Goal: Task Accomplishment & Management: Complete application form

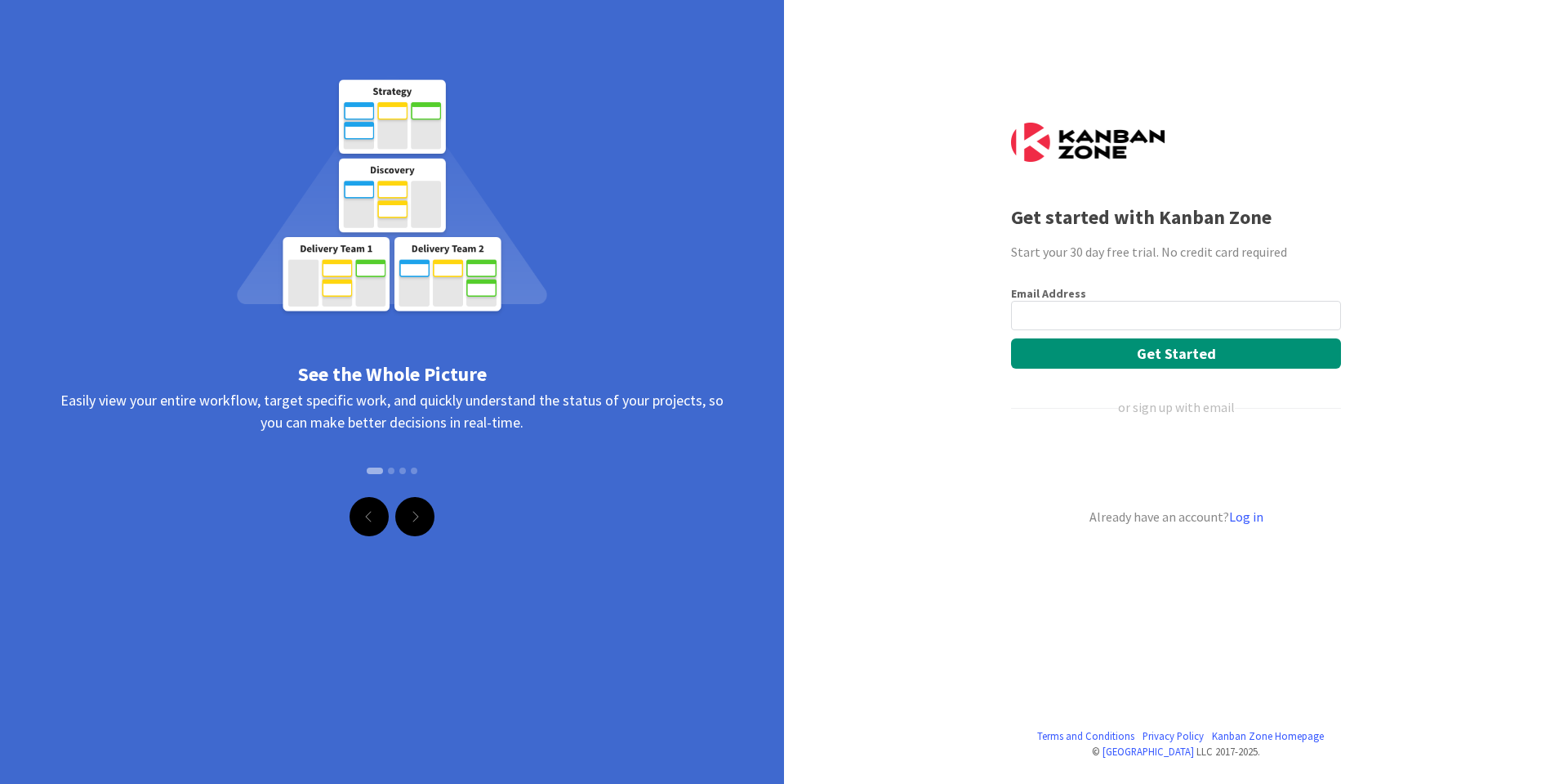
click at [1094, 312] on input "email" at bounding box center [1176, 316] width 330 height 30
type input "[PERSON_NAME][EMAIL_ADDRESS][DOMAIN_NAME]"
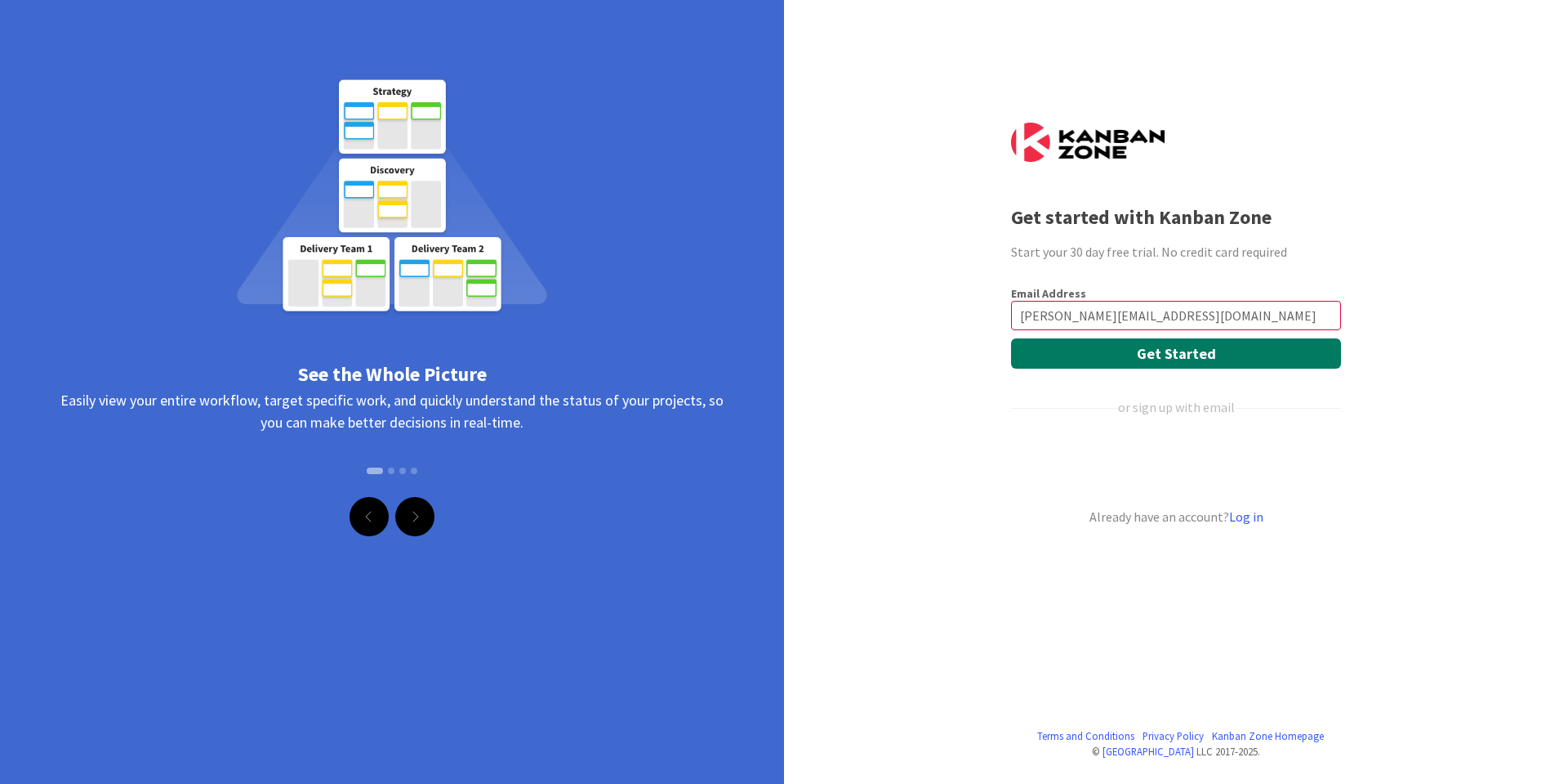
click at [1153, 360] on button "Get Started" at bounding box center [1176, 353] width 330 height 30
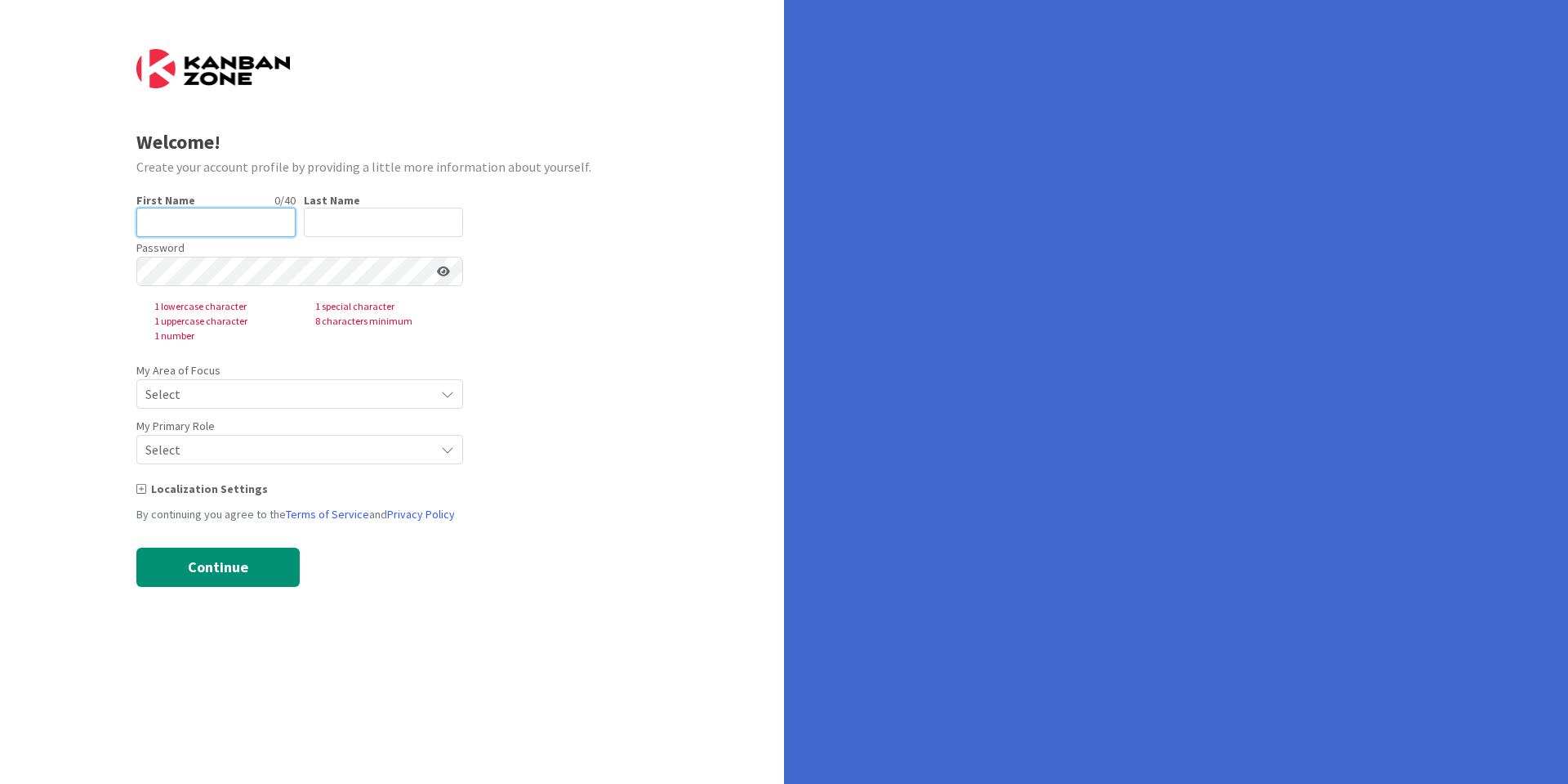
click at [193, 232] on input "text" at bounding box center [216, 222] width 160 height 30
type input "Tobias"
click at [362, 215] on input "text" at bounding box center [383, 222] width 160 height 30
type input "Pilic"
click at [320, 381] on div "Select" at bounding box center [299, 394] width 326 height 30
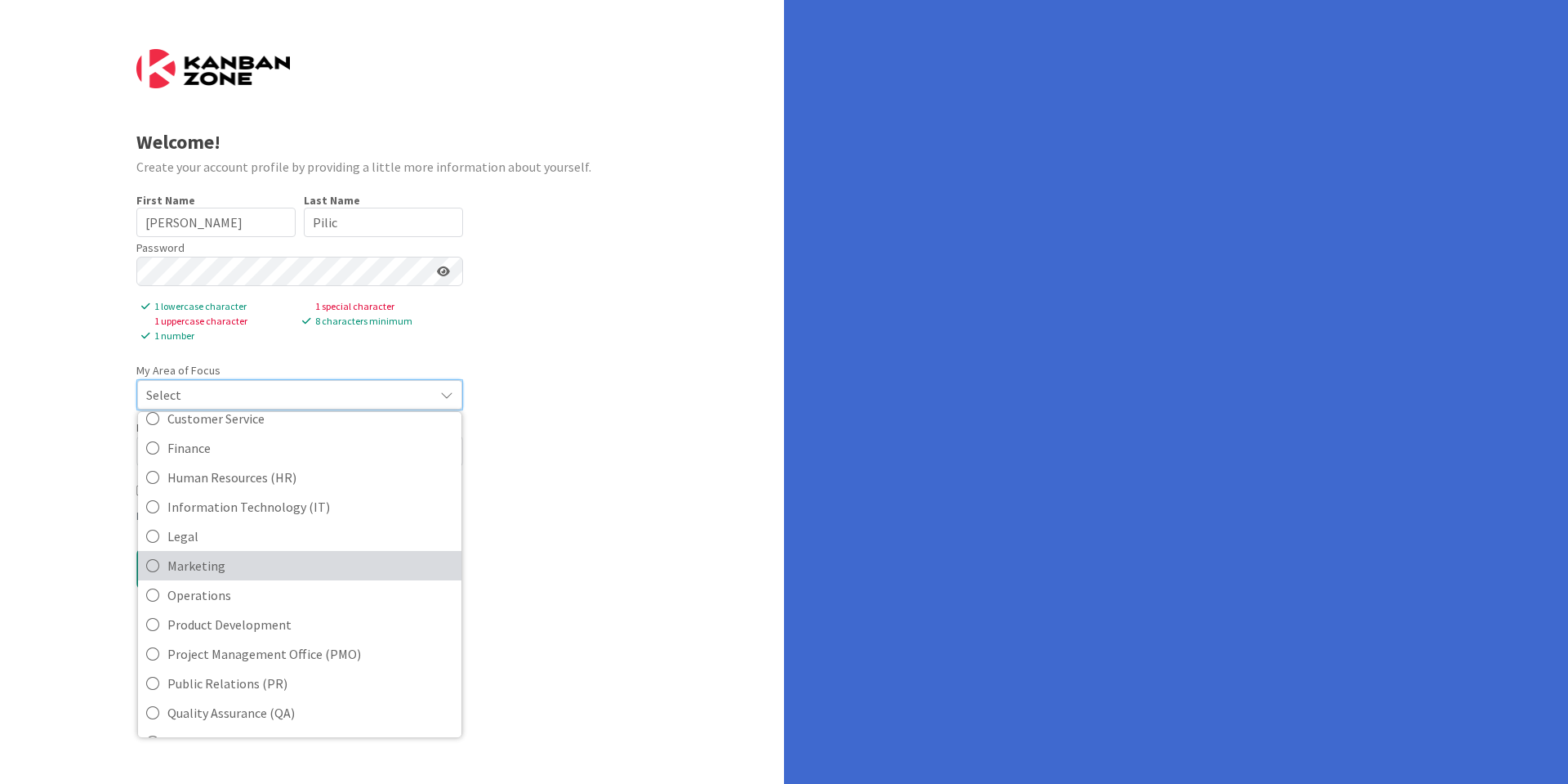
scroll to position [196, 0]
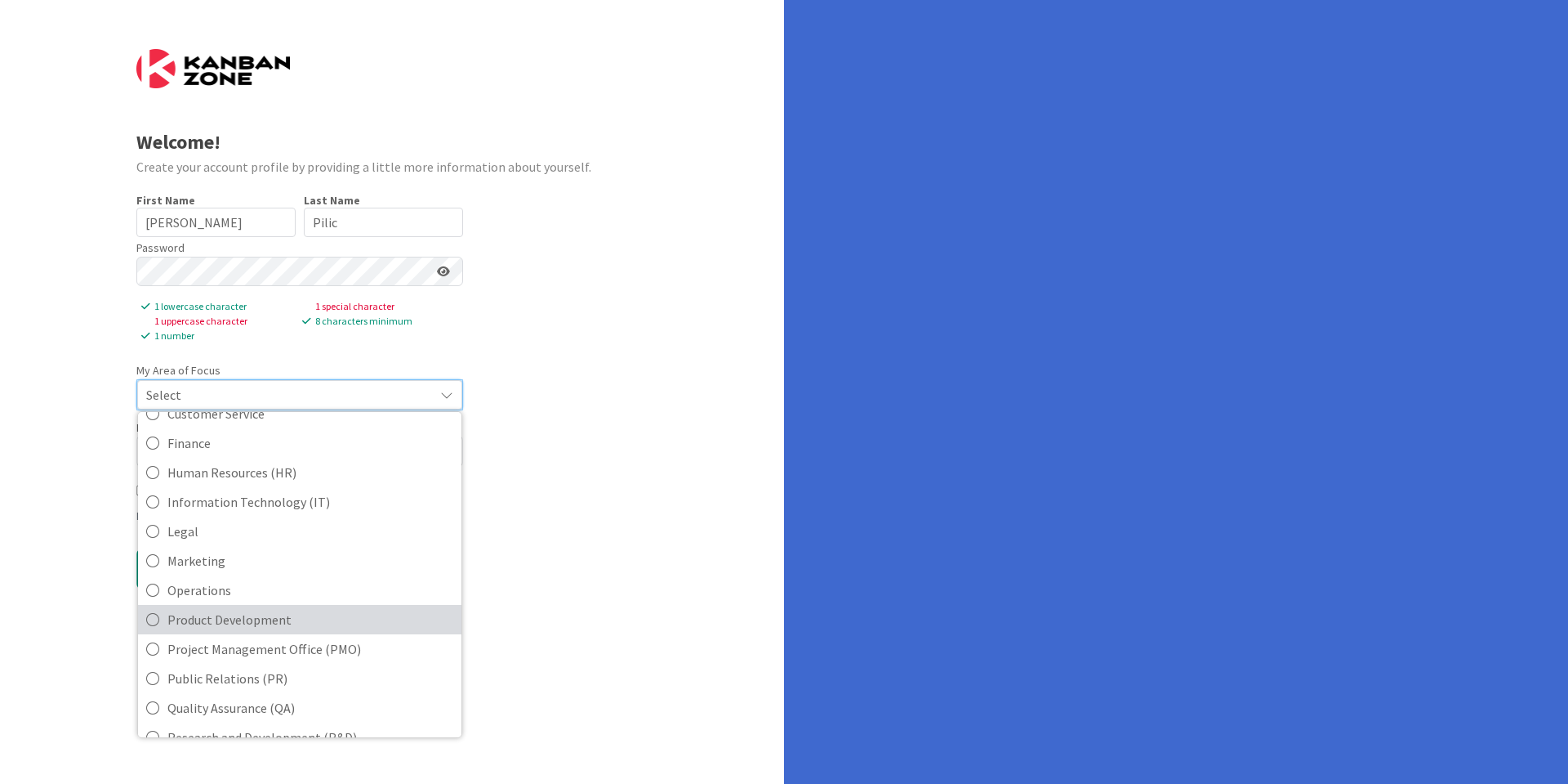
click at [304, 612] on span "Product Development" at bounding box center [311, 620] width 286 height 25
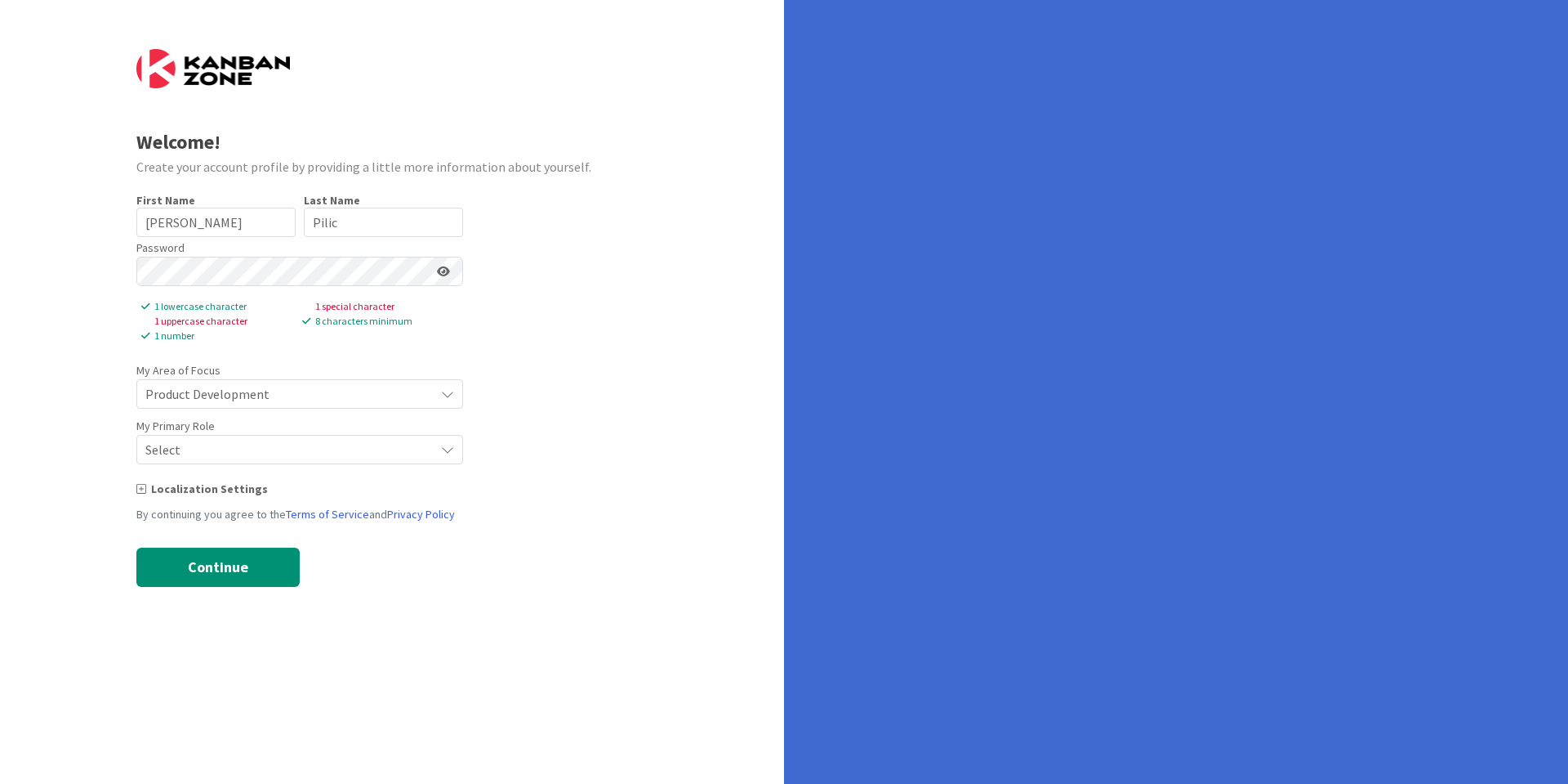
click at [175, 451] on span "Select" at bounding box center [286, 450] width 281 height 23
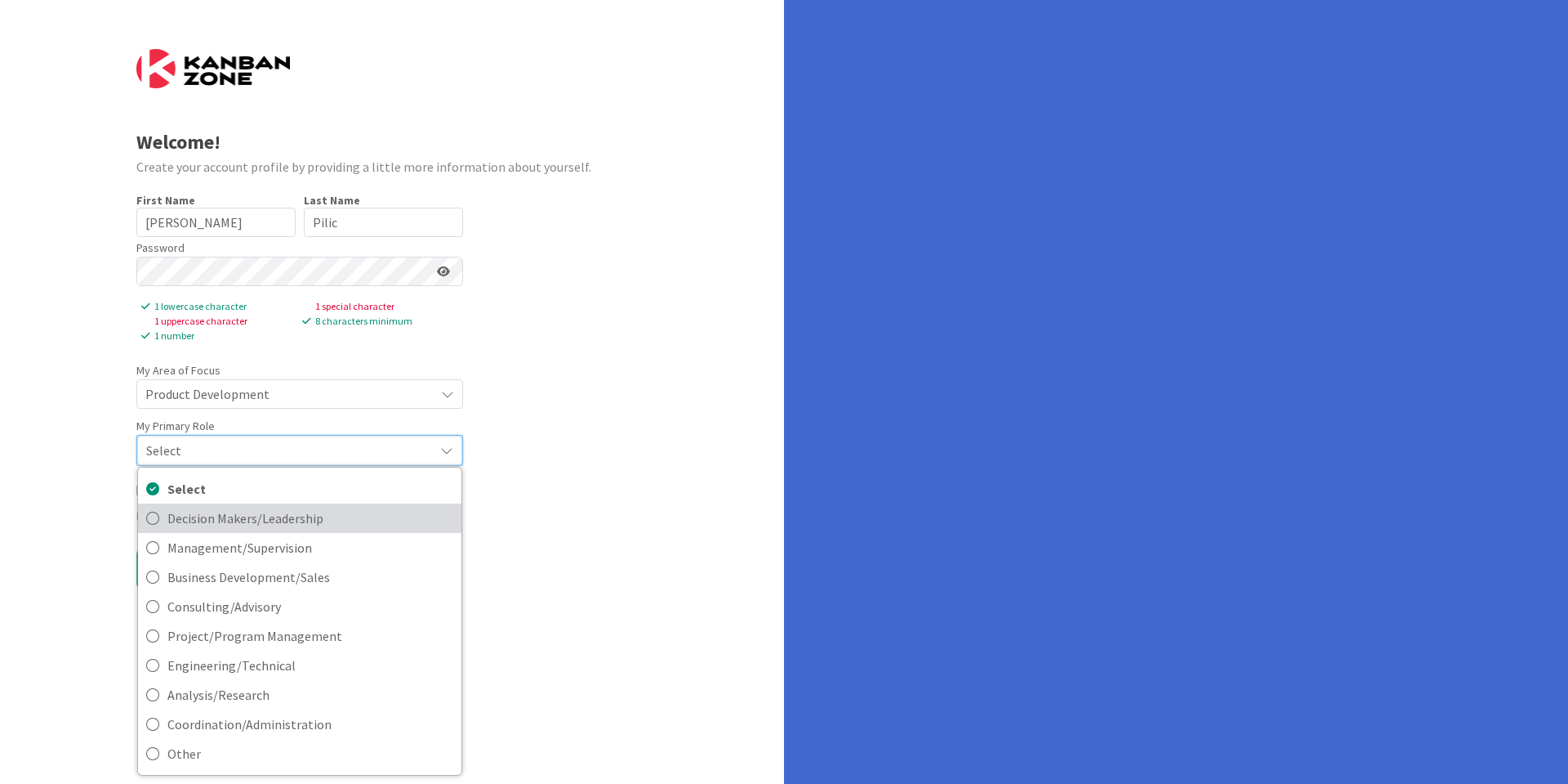
click at [316, 528] on span "Decision Makers/Leadership" at bounding box center [311, 518] width 286 height 25
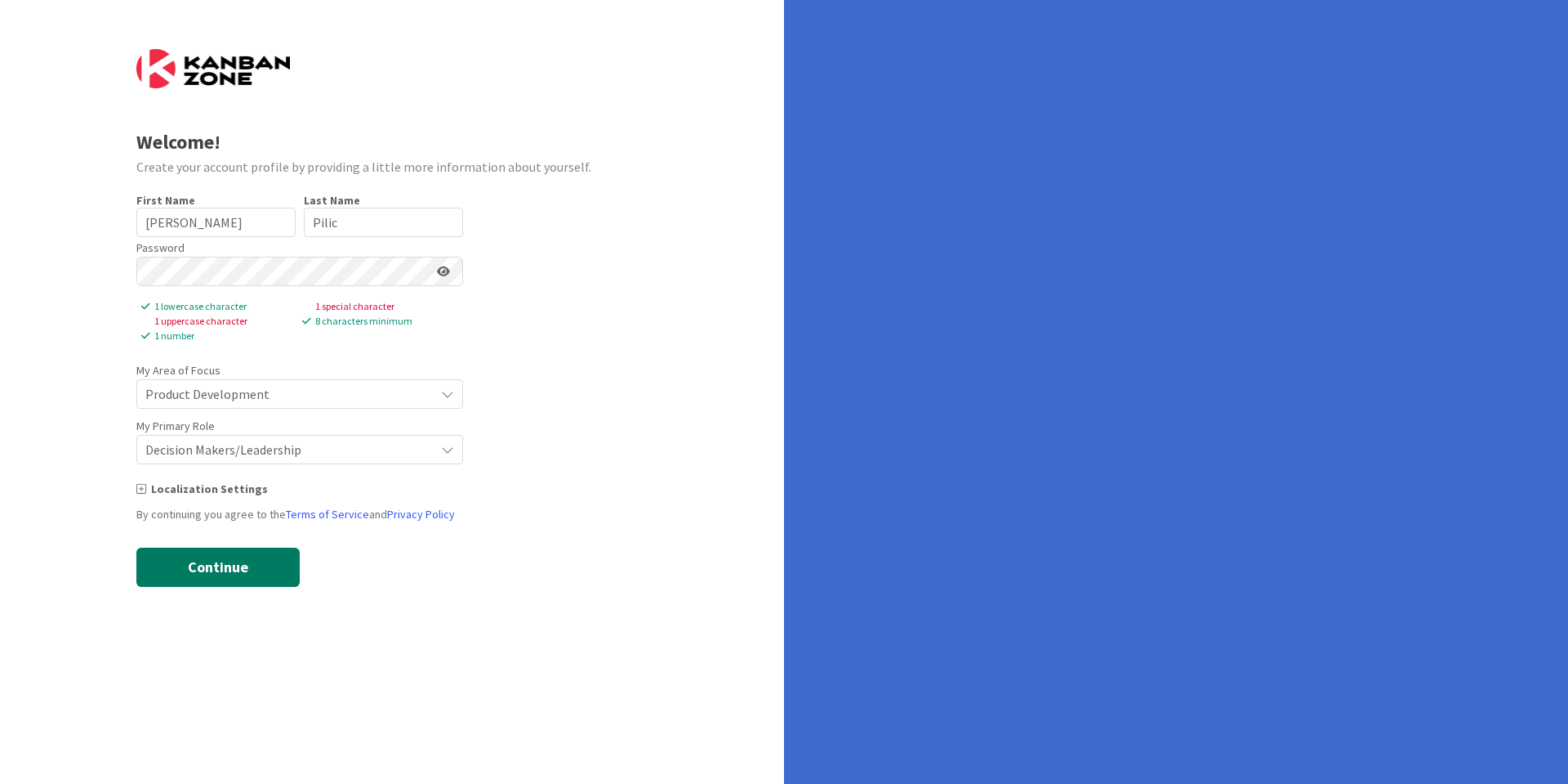
click at [224, 572] on button "Continue" at bounding box center [218, 567] width 163 height 40
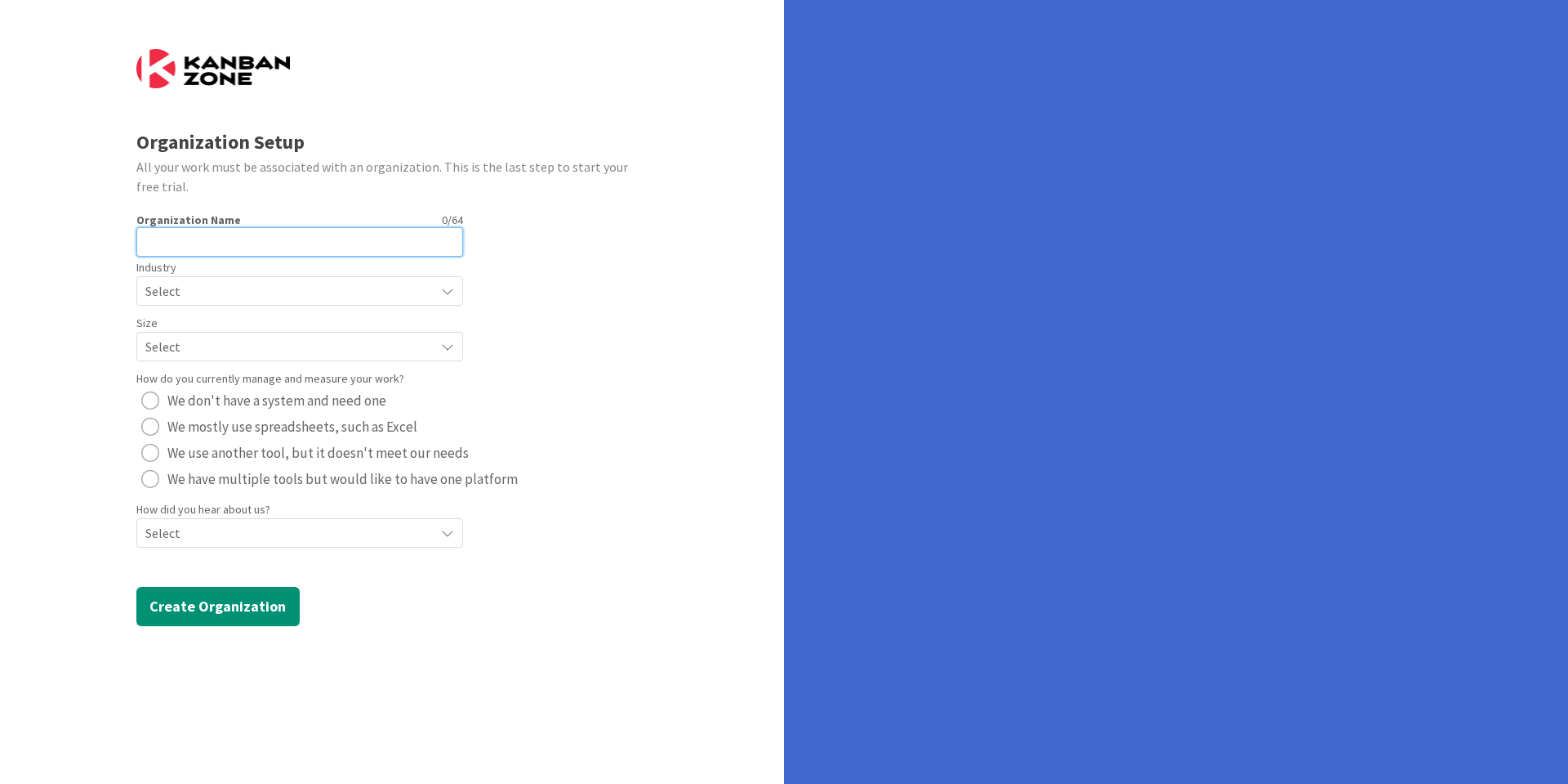
click at [313, 247] on input "text" at bounding box center [299, 242] width 326 height 30
click at [290, 247] on input "text" at bounding box center [299, 242] width 326 height 30
type input "wider"
click at [311, 313] on div "Size Select" at bounding box center [299, 337] width 326 height 49
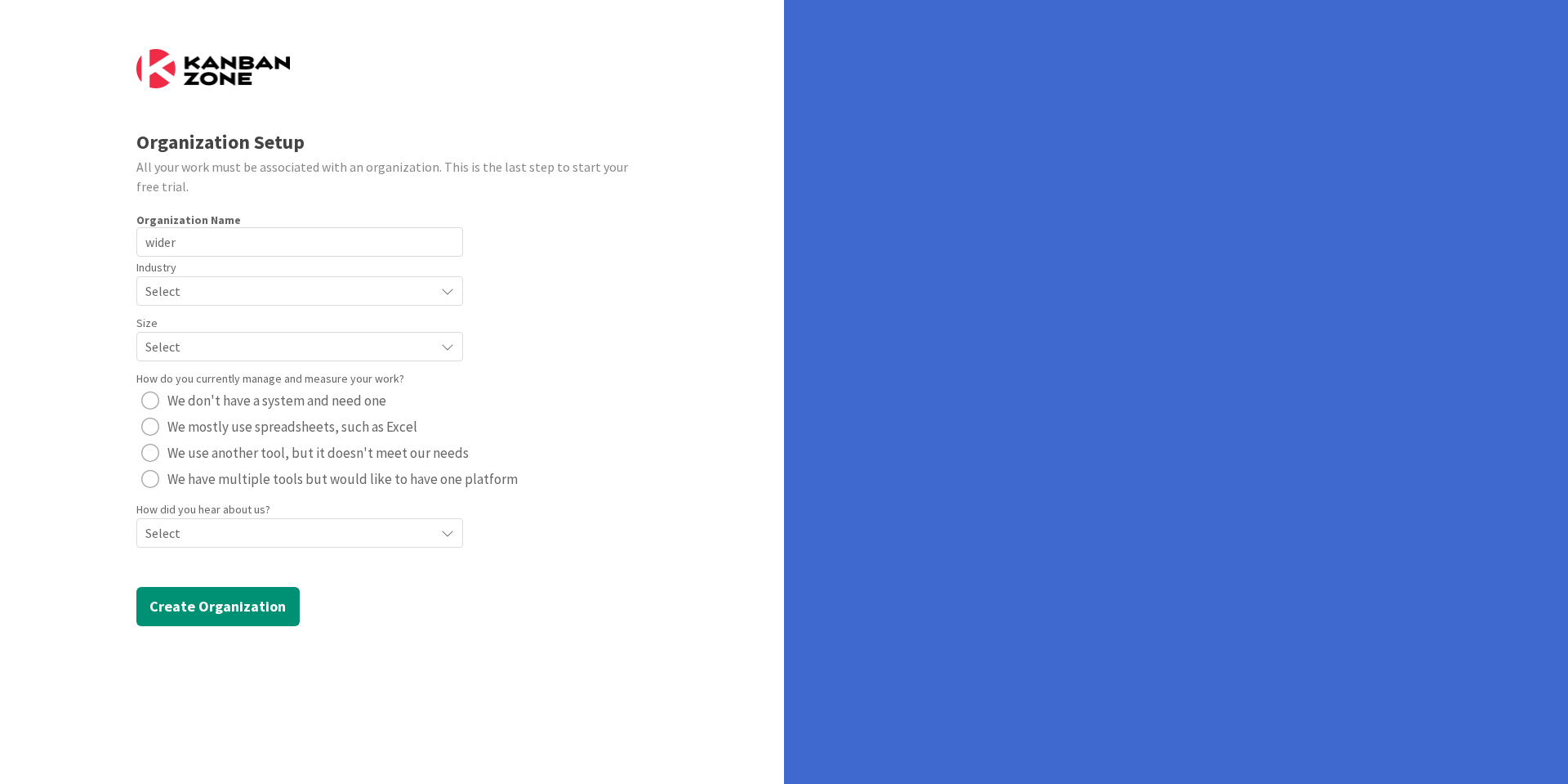
click at [323, 294] on span "Select" at bounding box center [286, 291] width 281 height 23
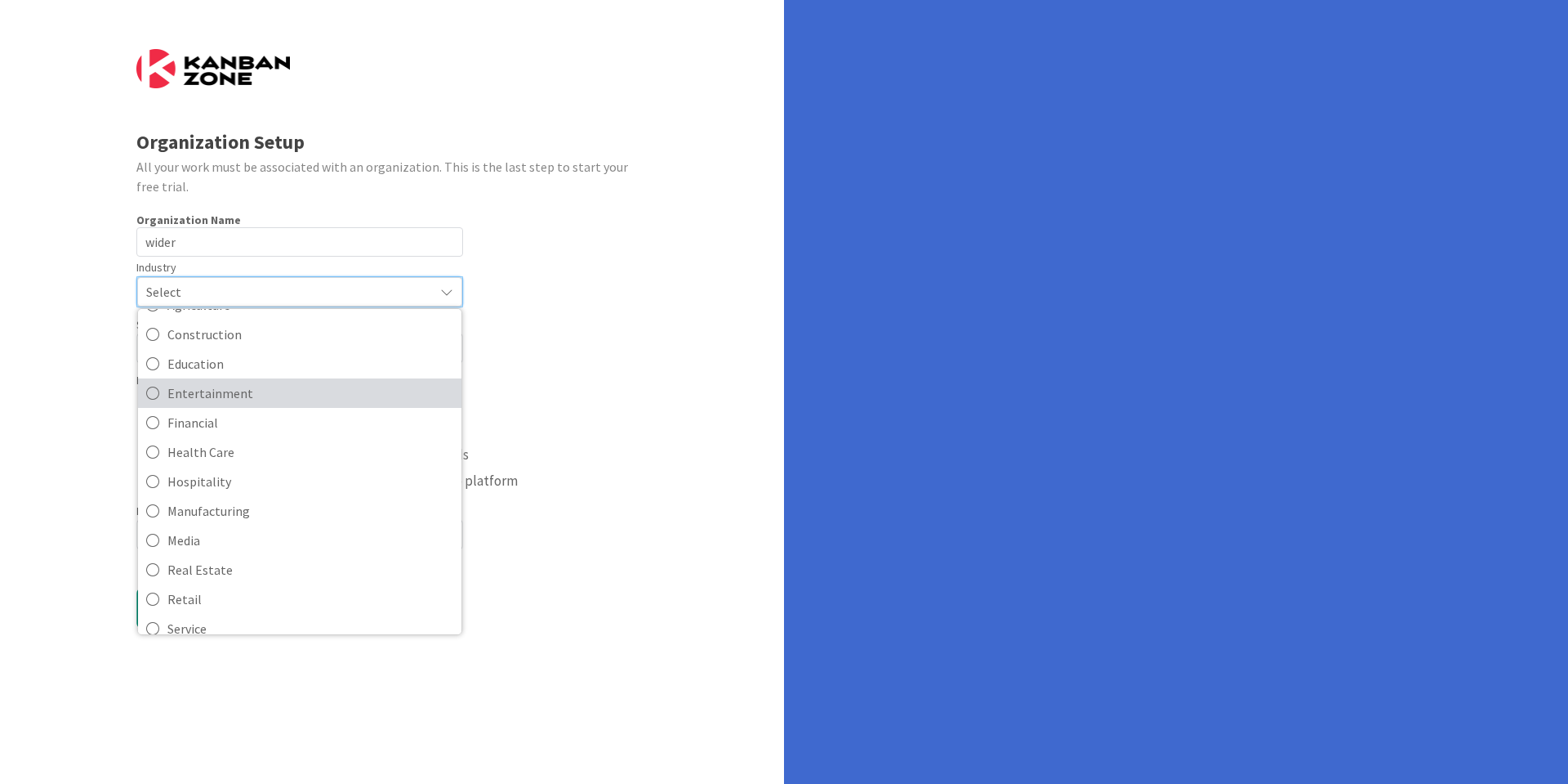
scroll to position [159, 0]
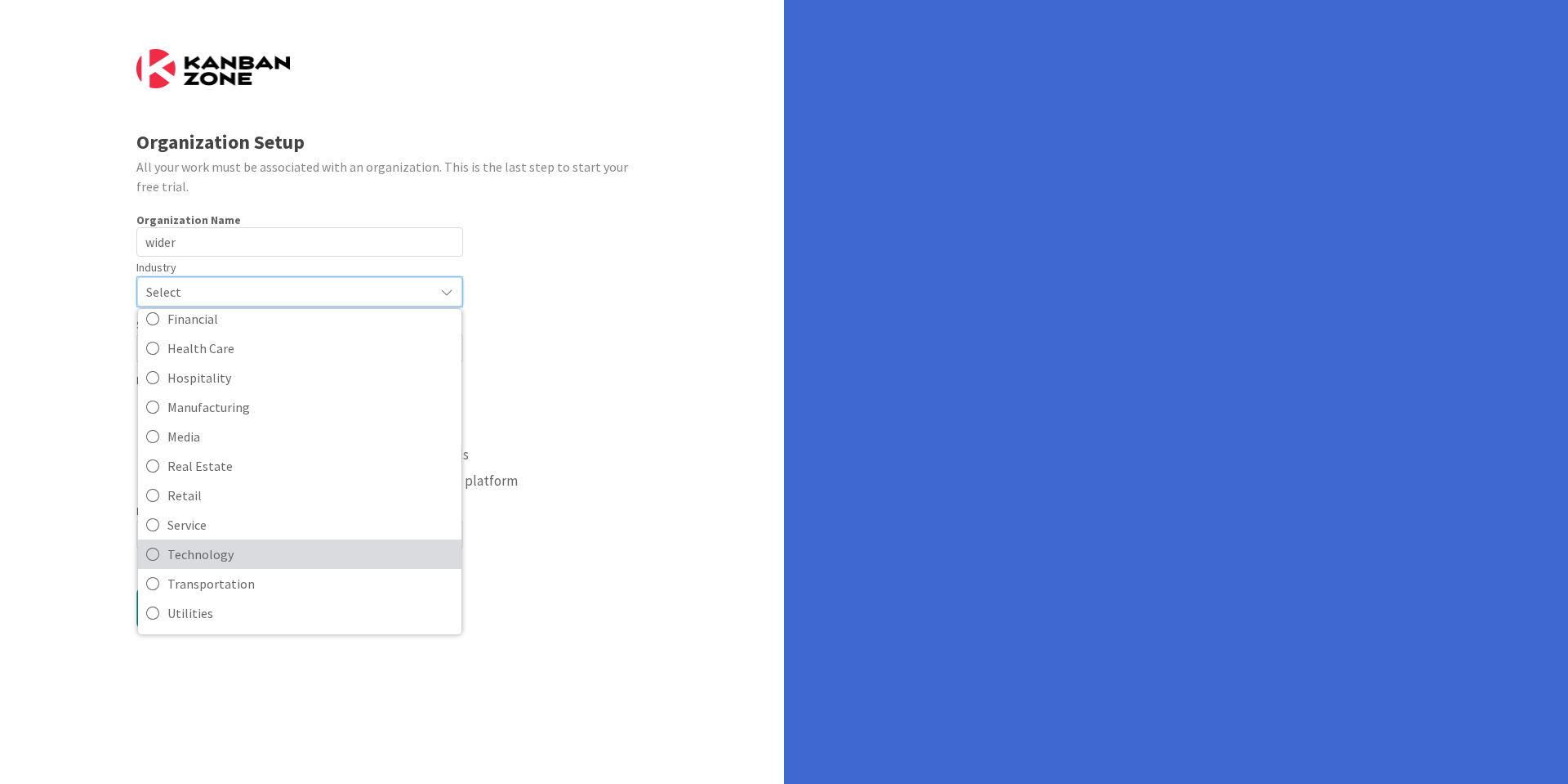
click at [218, 558] on span "Technology" at bounding box center [311, 554] width 286 height 25
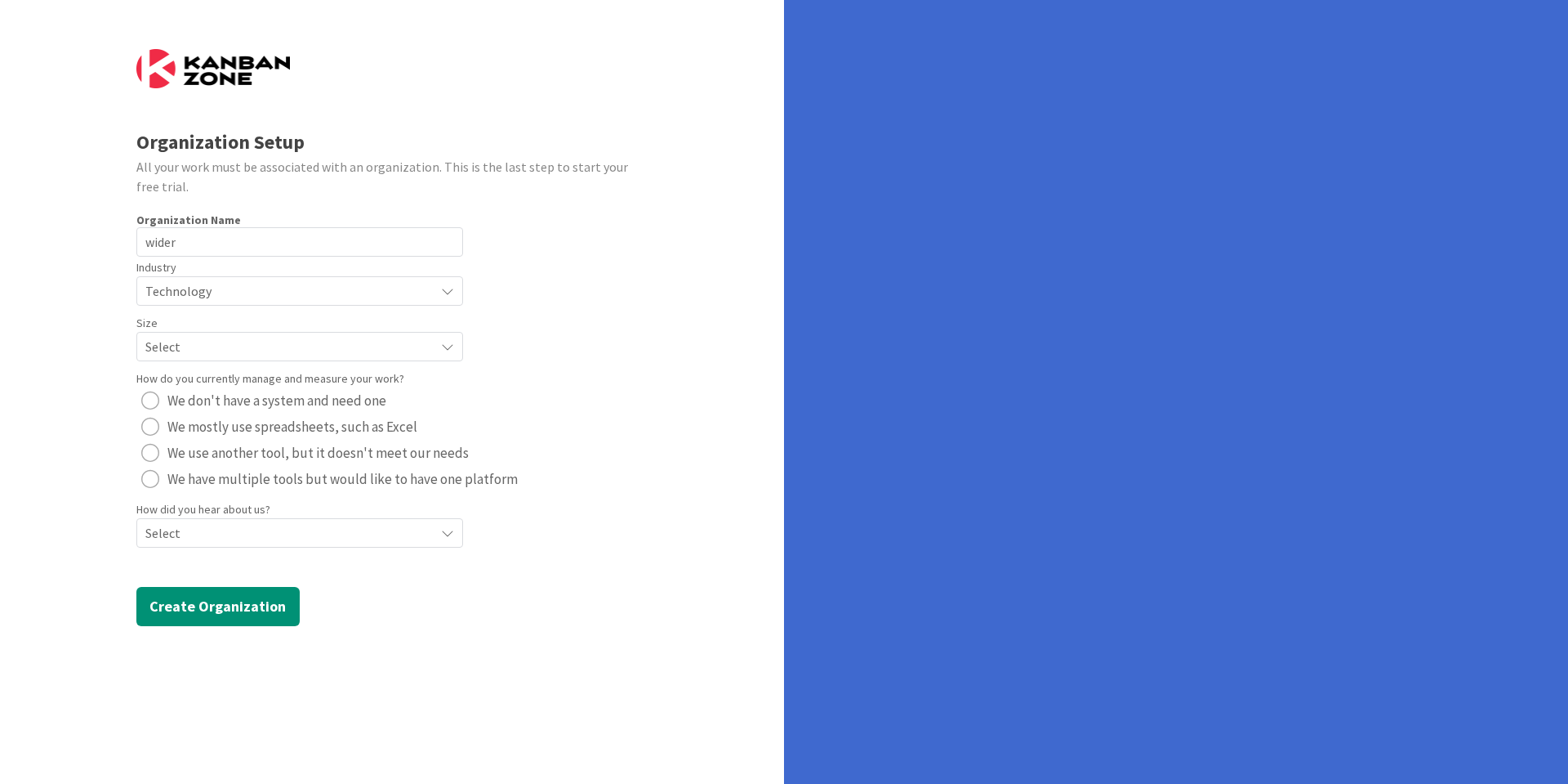
click at [330, 349] on span "Select" at bounding box center [286, 347] width 281 height 23
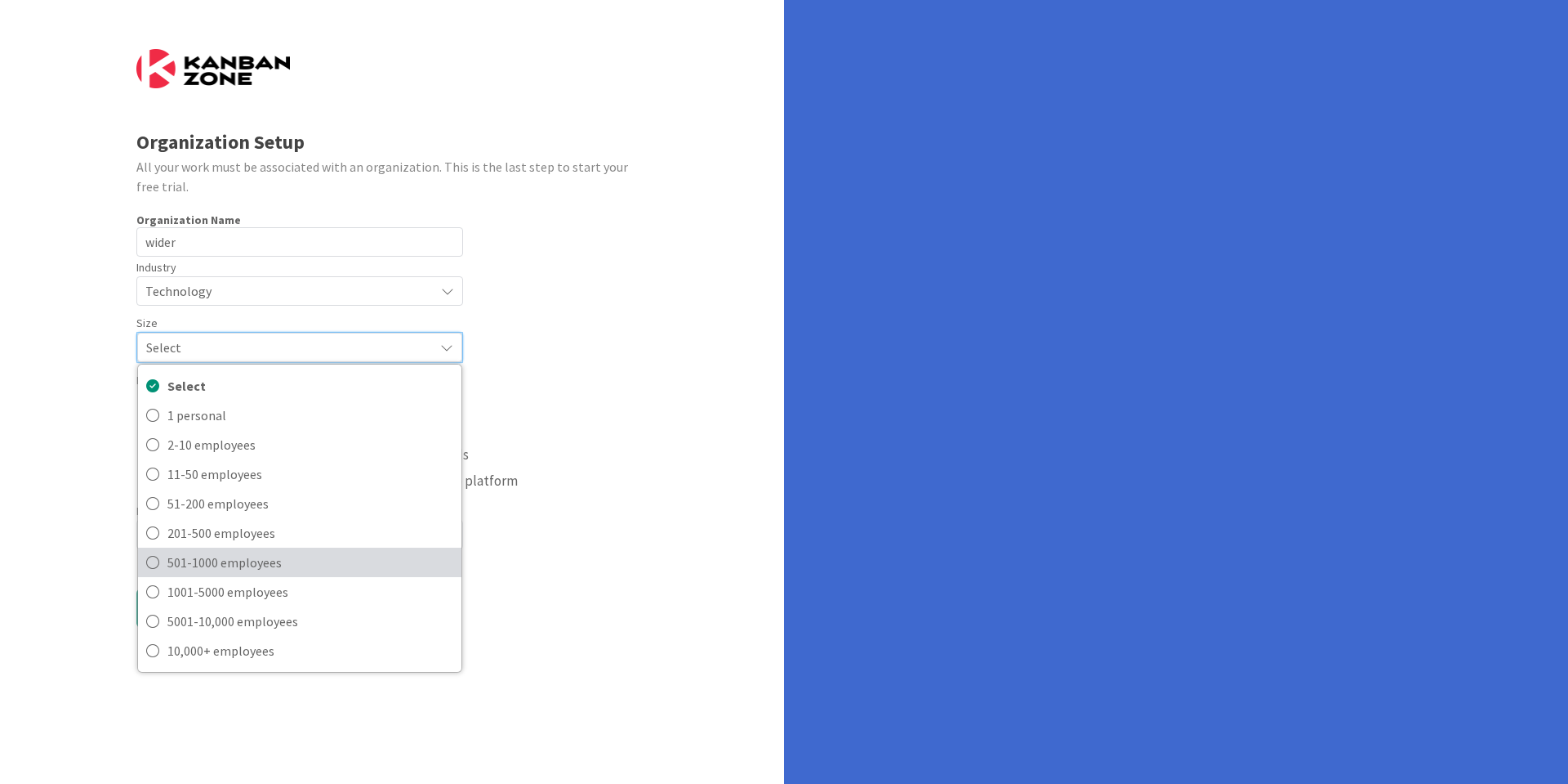
click at [275, 565] on span "501-1000 employees" at bounding box center [311, 562] width 286 height 25
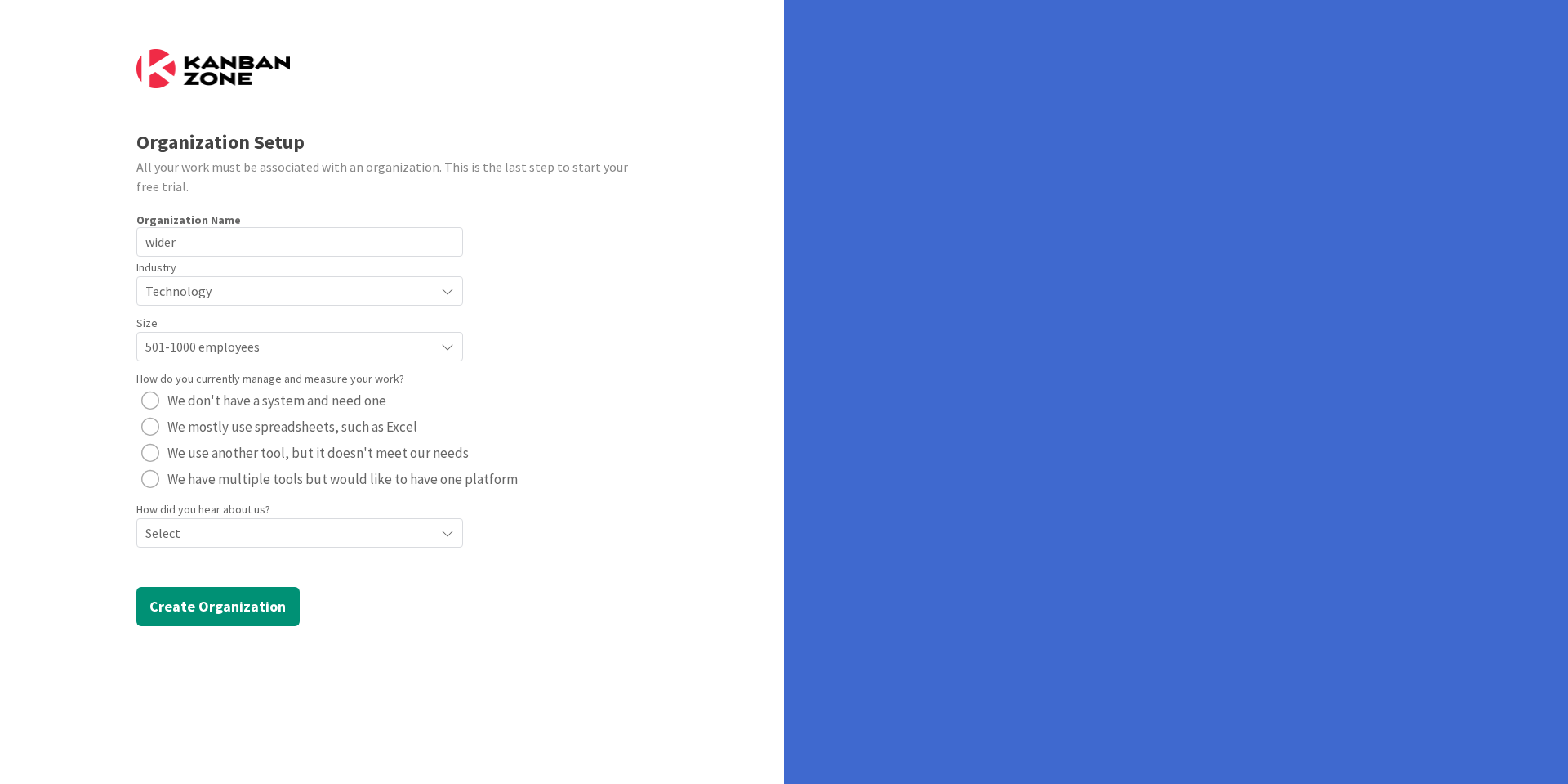
click at [261, 355] on span "501-1000 employees" at bounding box center [286, 347] width 281 height 23
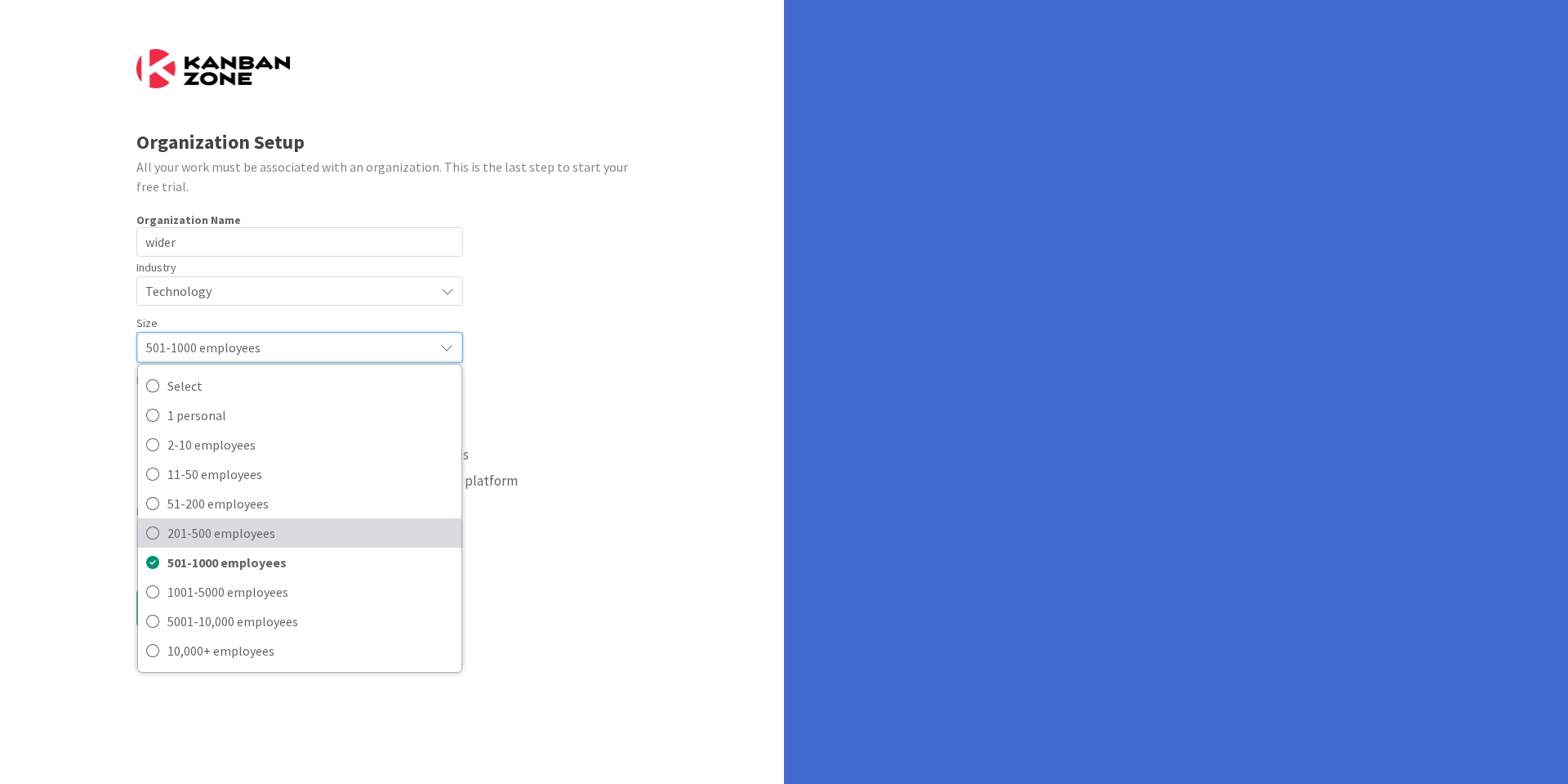
click at [218, 529] on span "201-500 employees" at bounding box center [311, 533] width 286 height 25
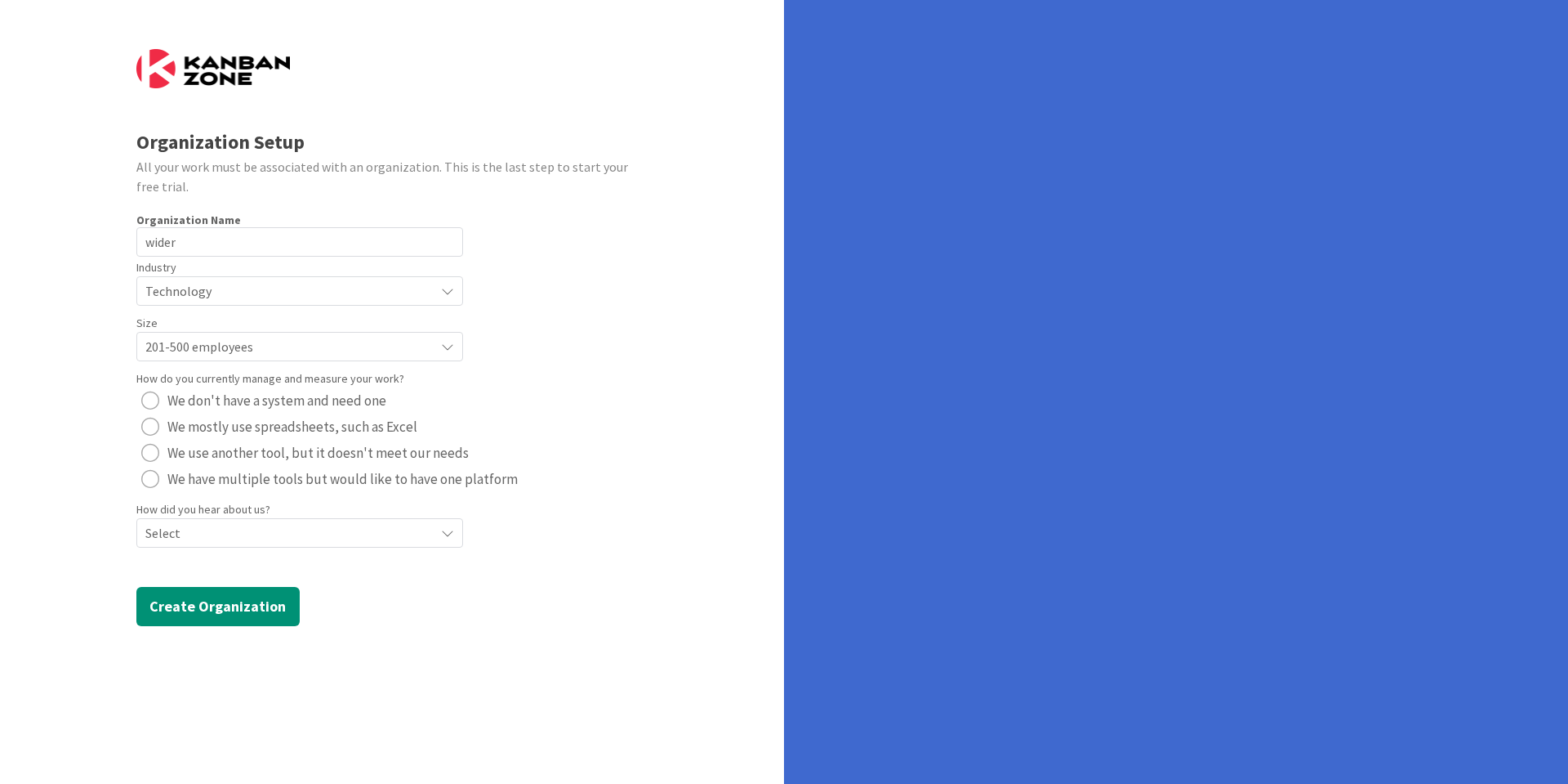
click at [211, 522] on span "Select" at bounding box center [286, 533] width 281 height 23
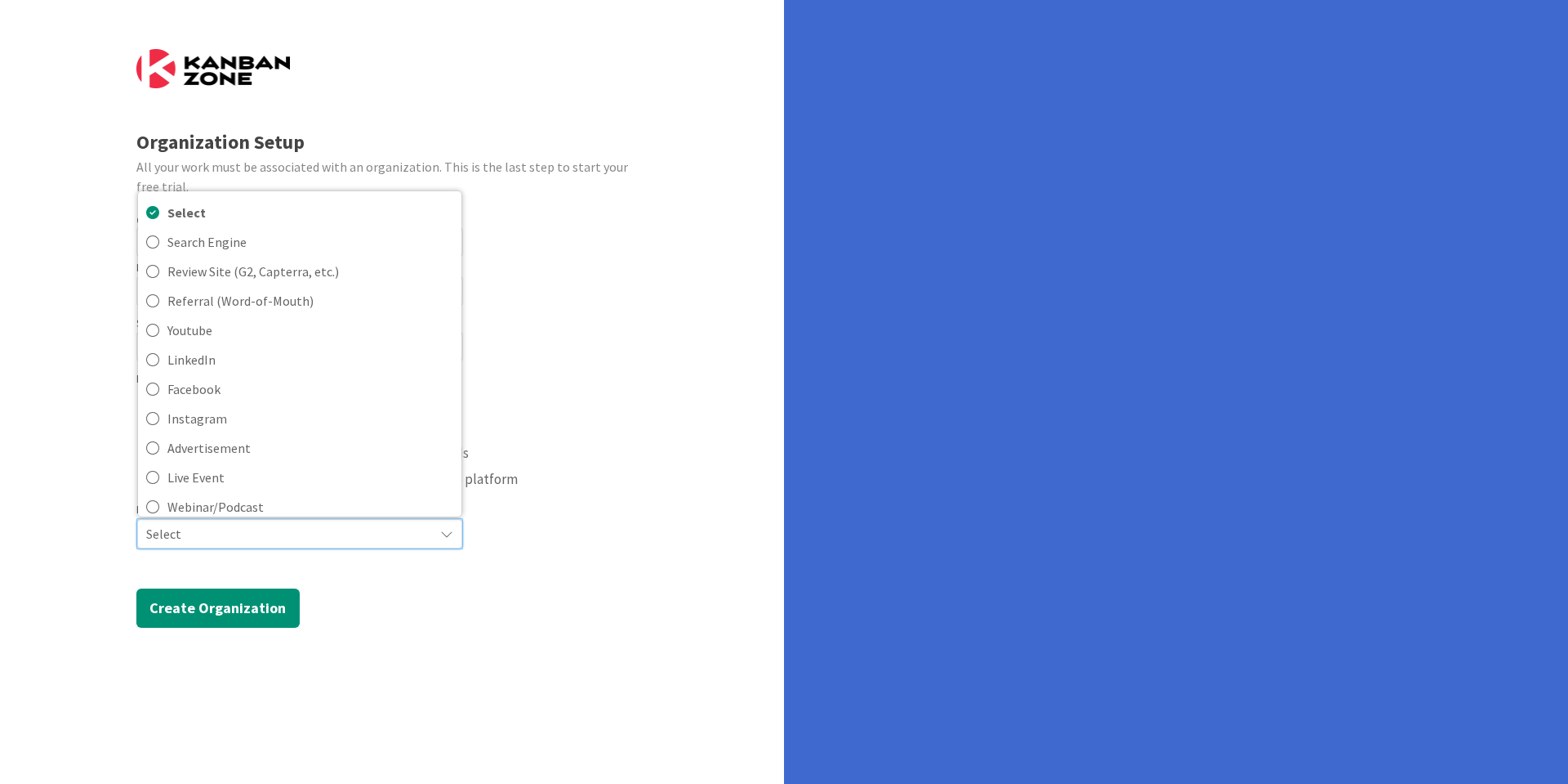
click at [597, 467] on div "How do you currently manage and measure your work? We don't have a system and n…" at bounding box center [392, 429] width 512 height 124
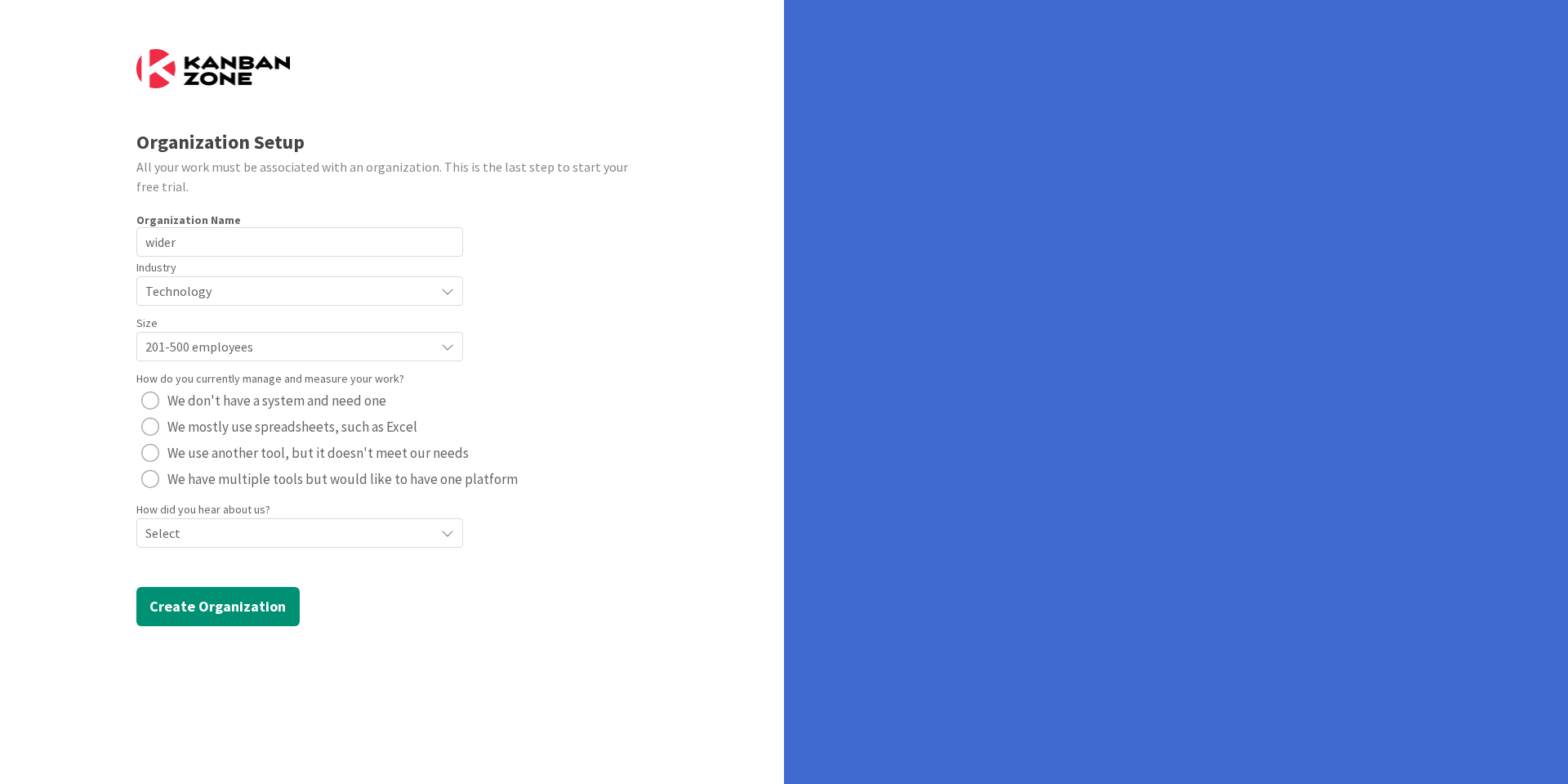
click at [269, 455] on span "We use another tool, but it doesn't meet our needs" at bounding box center [318, 453] width 301 height 25
click at [276, 541] on span "Select" at bounding box center [286, 533] width 281 height 23
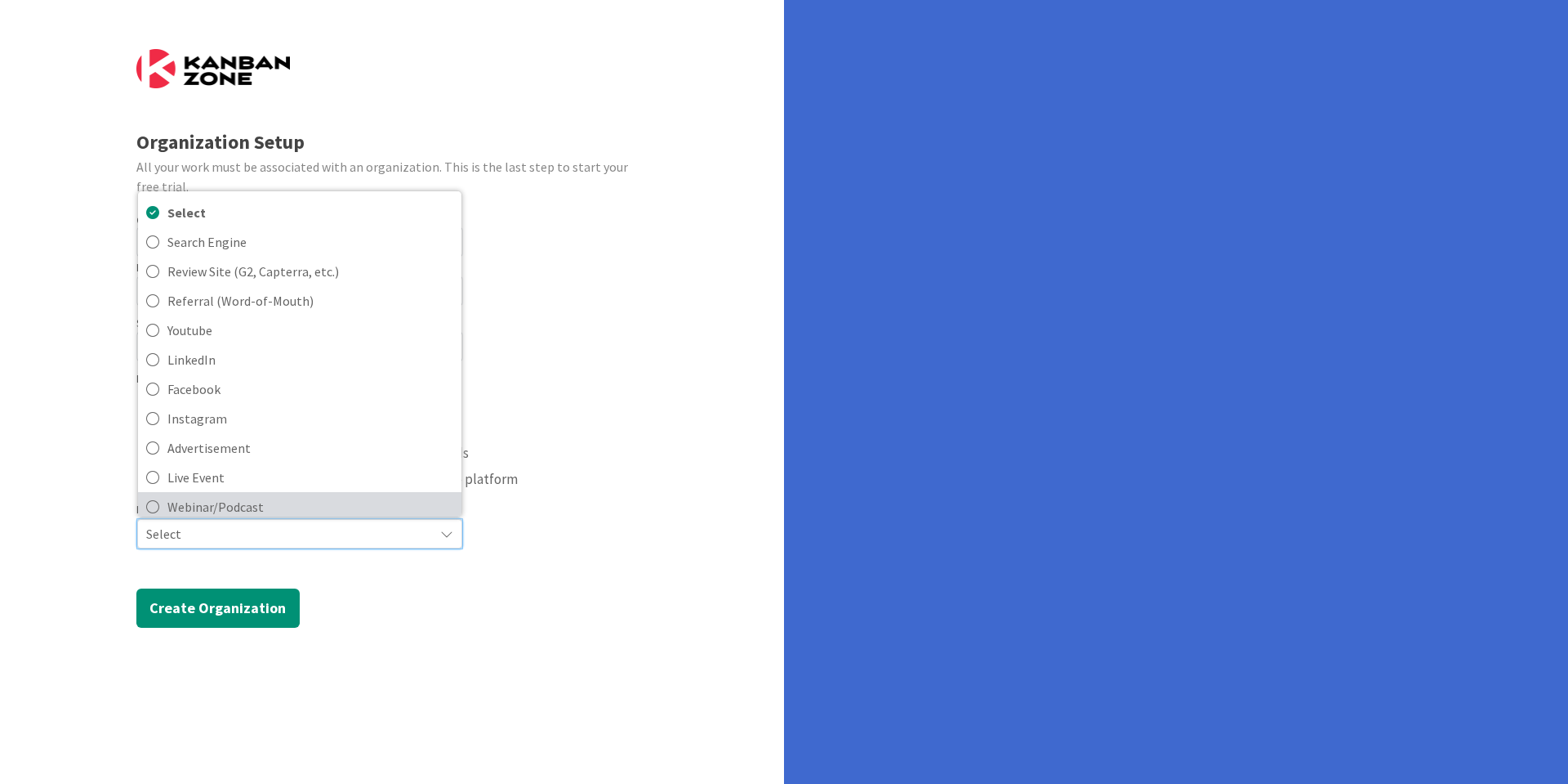
click at [242, 509] on span "Webinar/Podcast" at bounding box center [311, 507] width 286 height 25
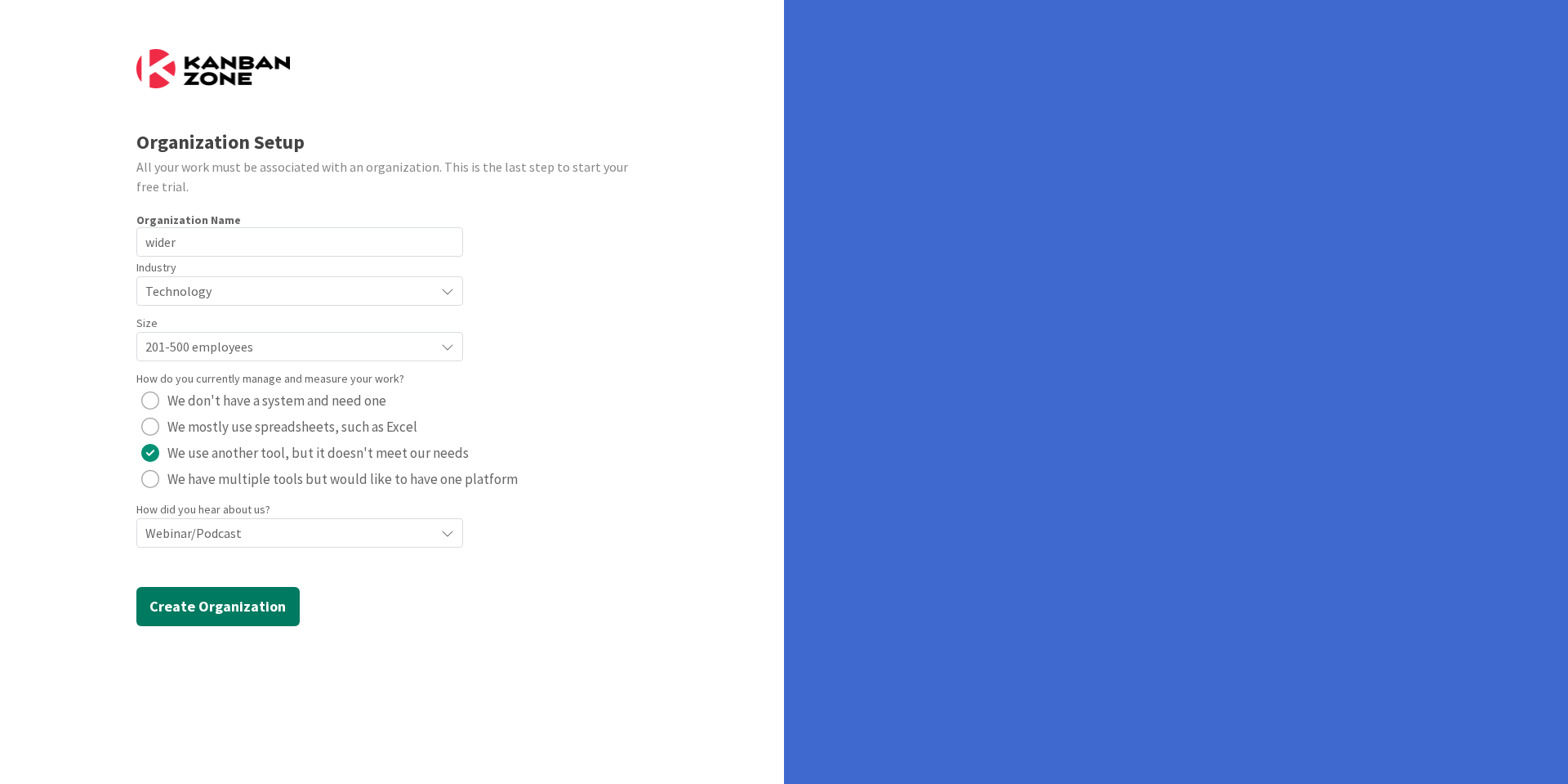
click at [221, 613] on button "Create Organization" at bounding box center [218, 606] width 163 height 40
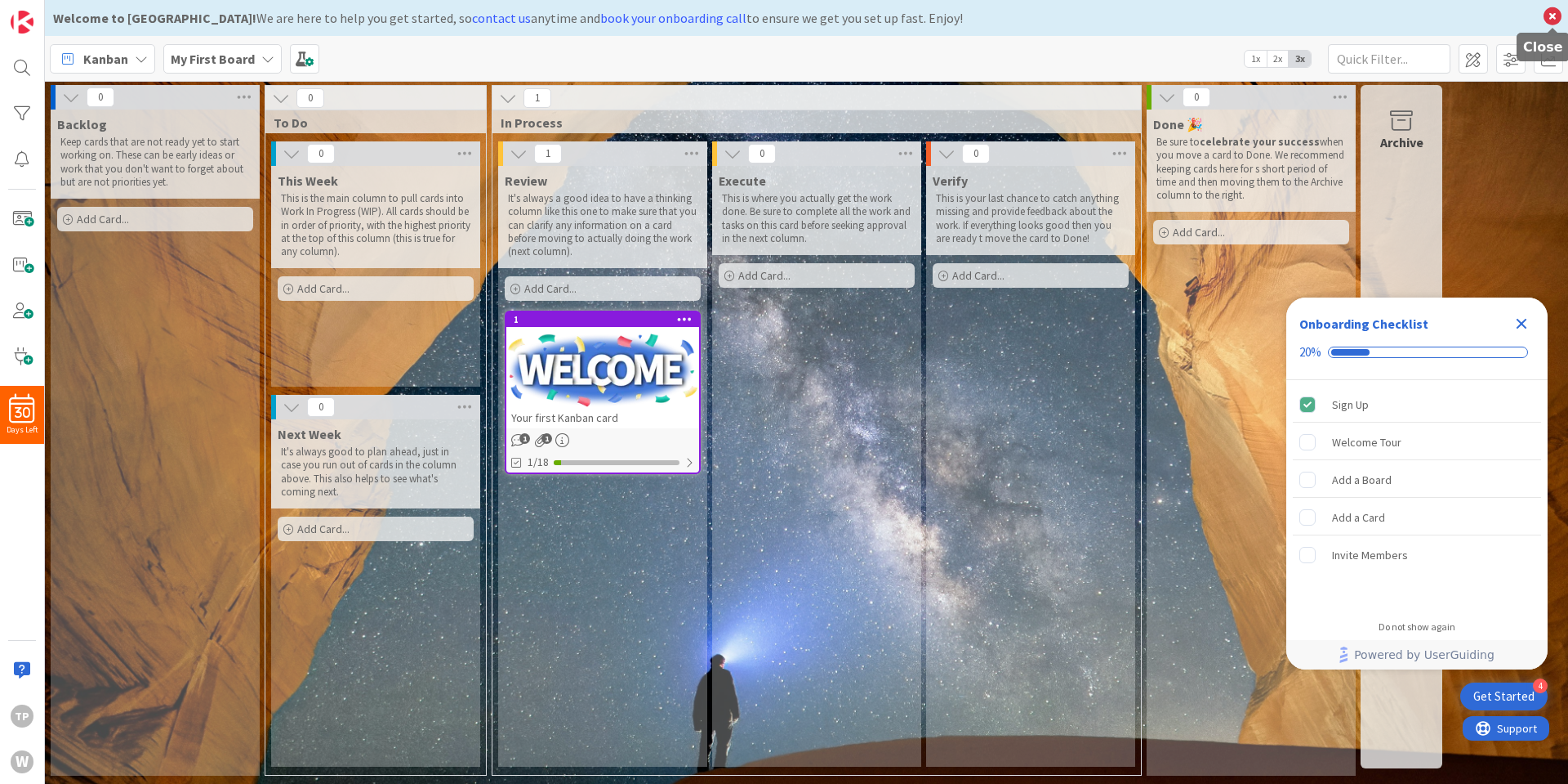
click at [1552, 24] on icon at bounding box center [1552, 17] width 21 height 23
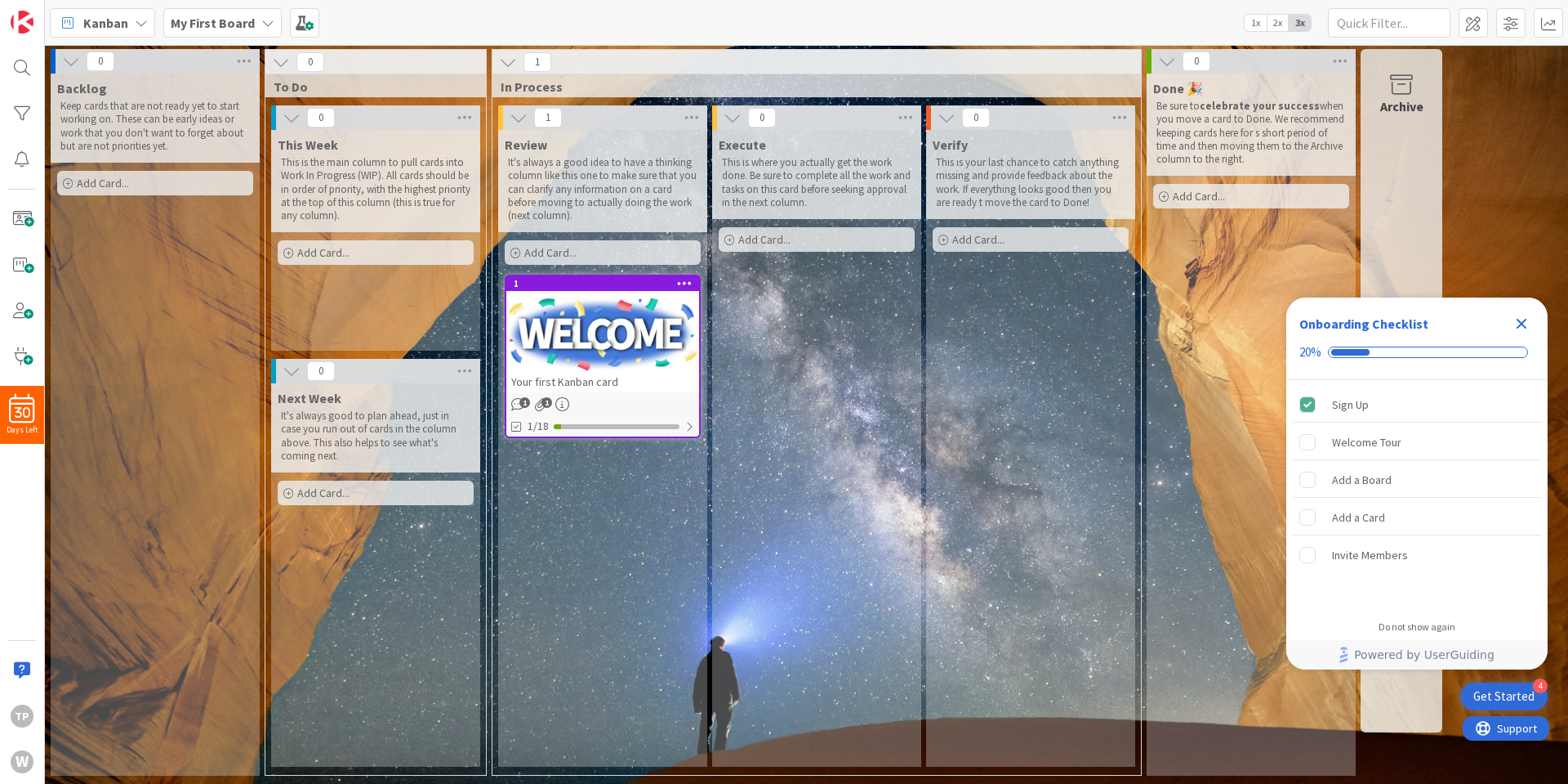
click at [1489, 706] on div "4 Get Started" at bounding box center [1504, 696] width 88 height 28
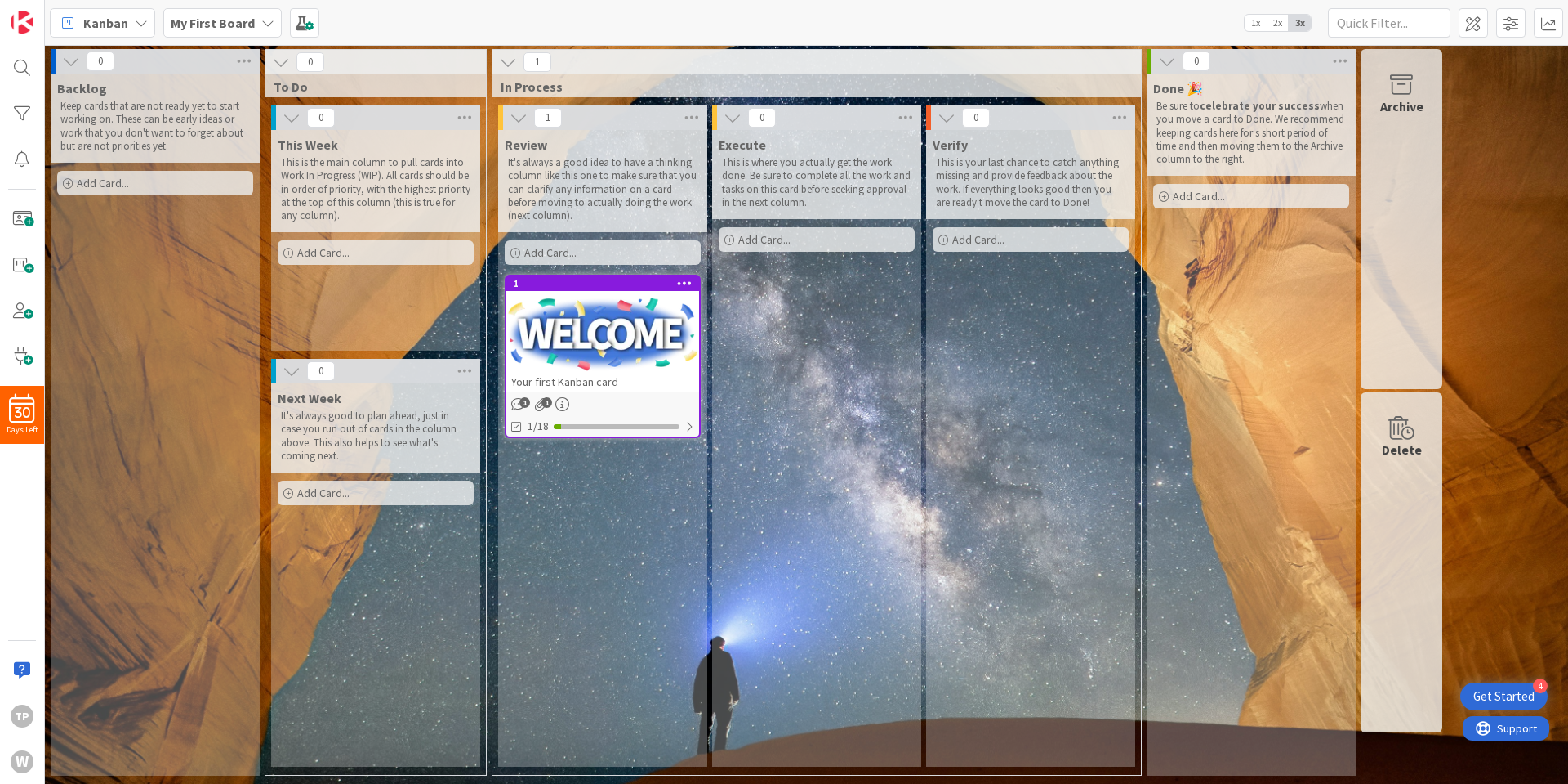
click at [1490, 702] on div "Get Started" at bounding box center [1504, 696] width 61 height 17
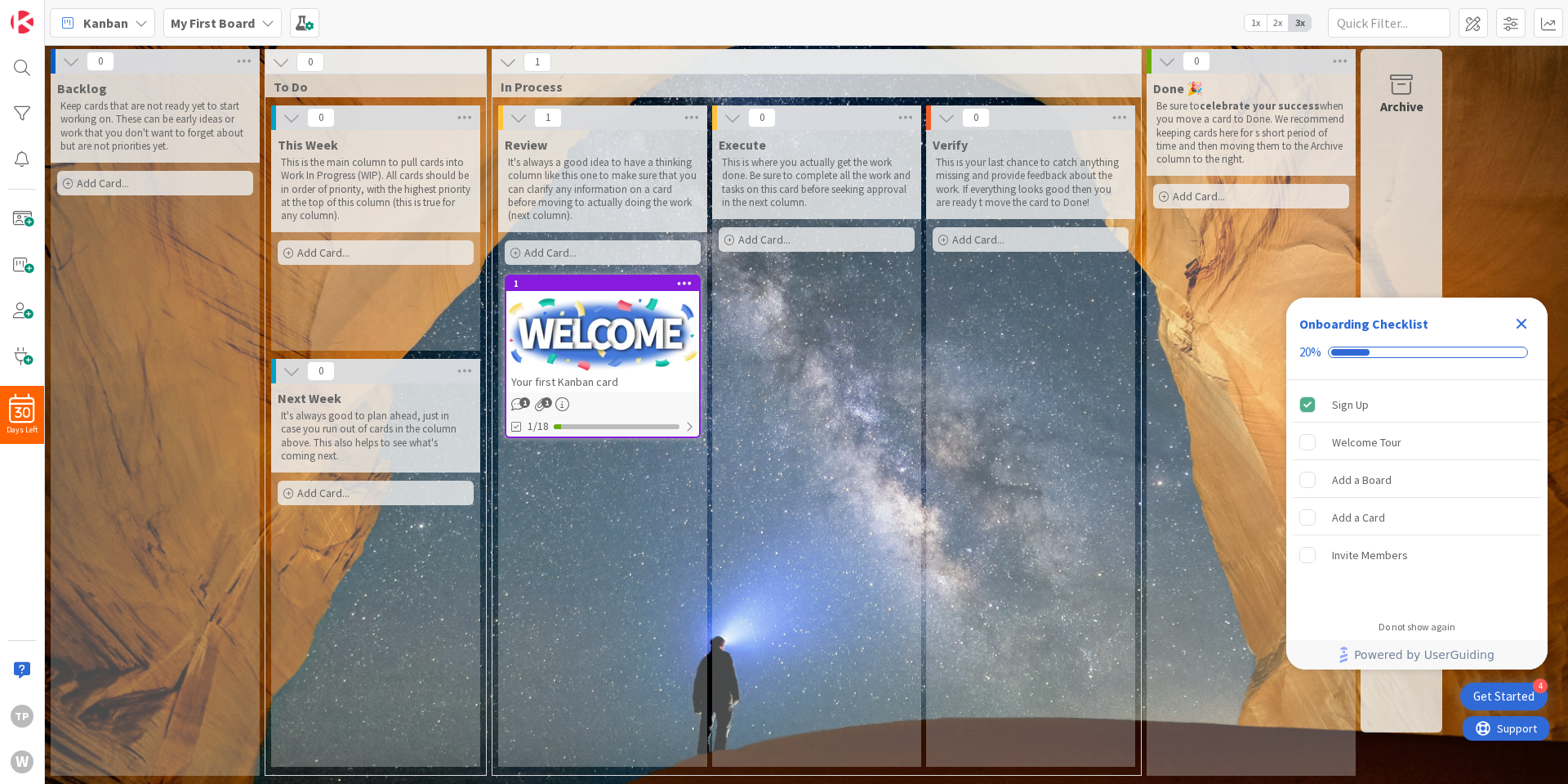
click at [131, 12] on div "Kanban" at bounding box center [103, 23] width 105 height 30
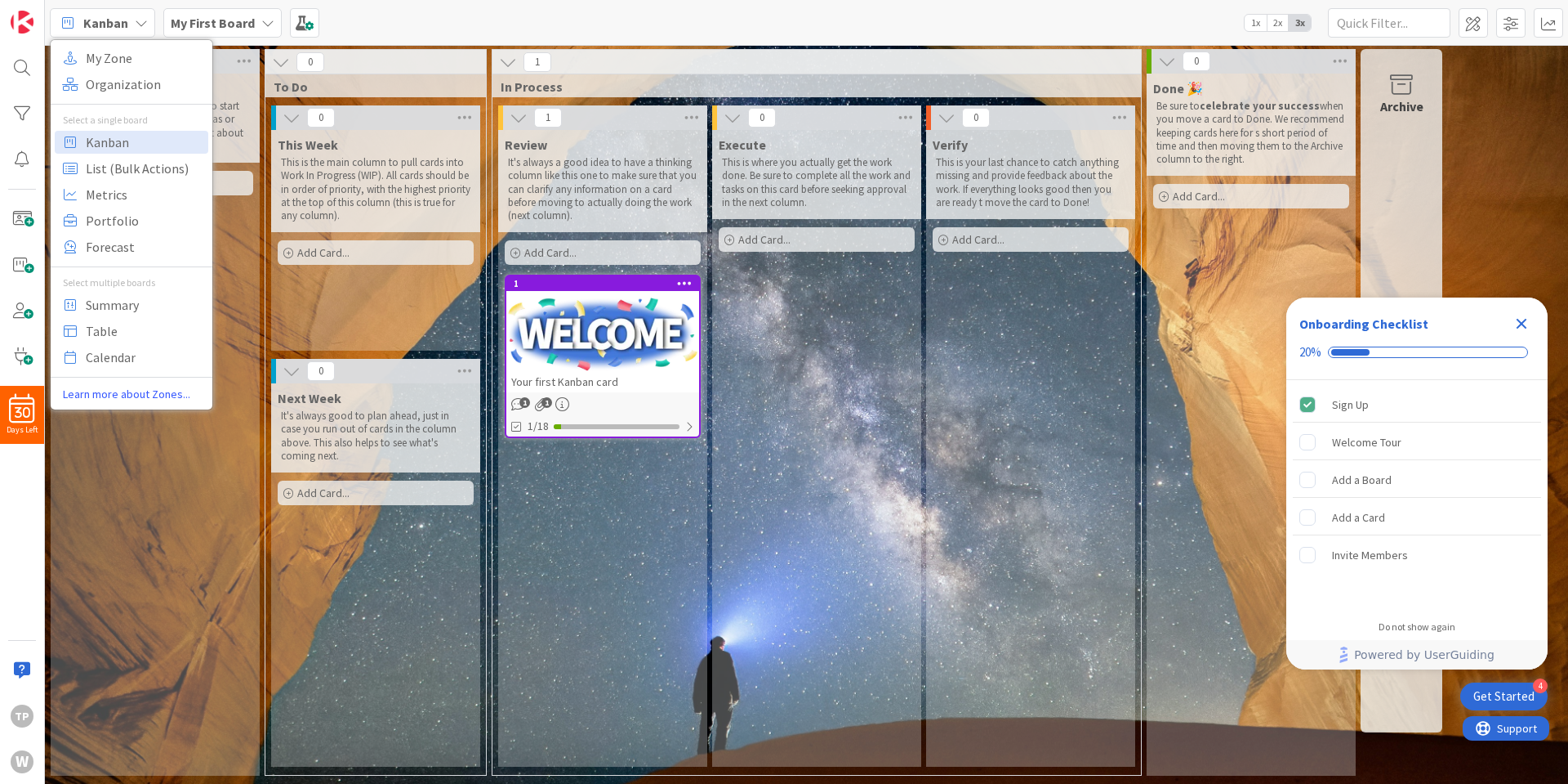
click at [215, 18] on b "My First Board" at bounding box center [213, 23] width 84 height 17
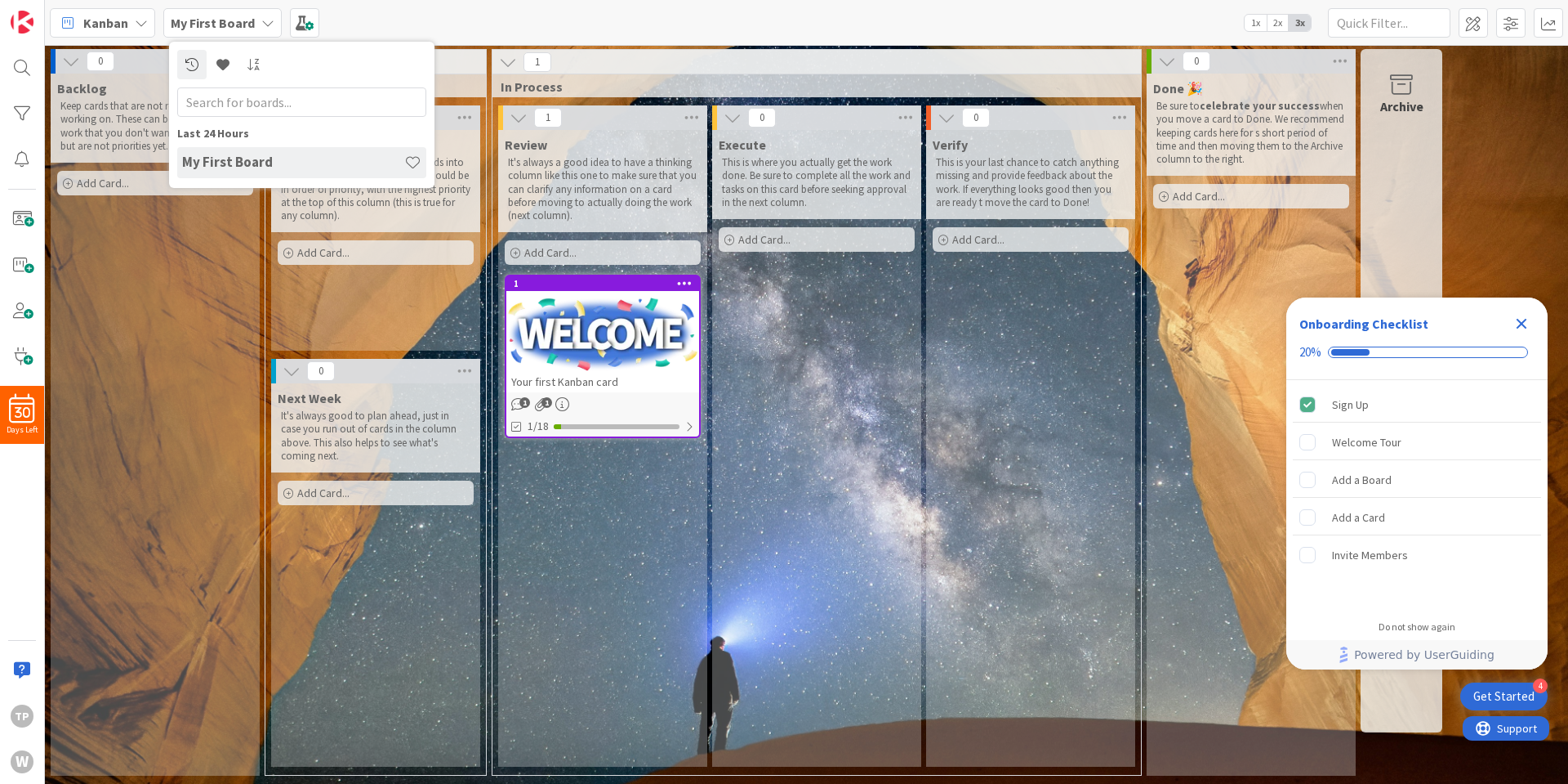
click at [233, 169] on h4 "My First Board" at bounding box center [293, 162] width 222 height 17
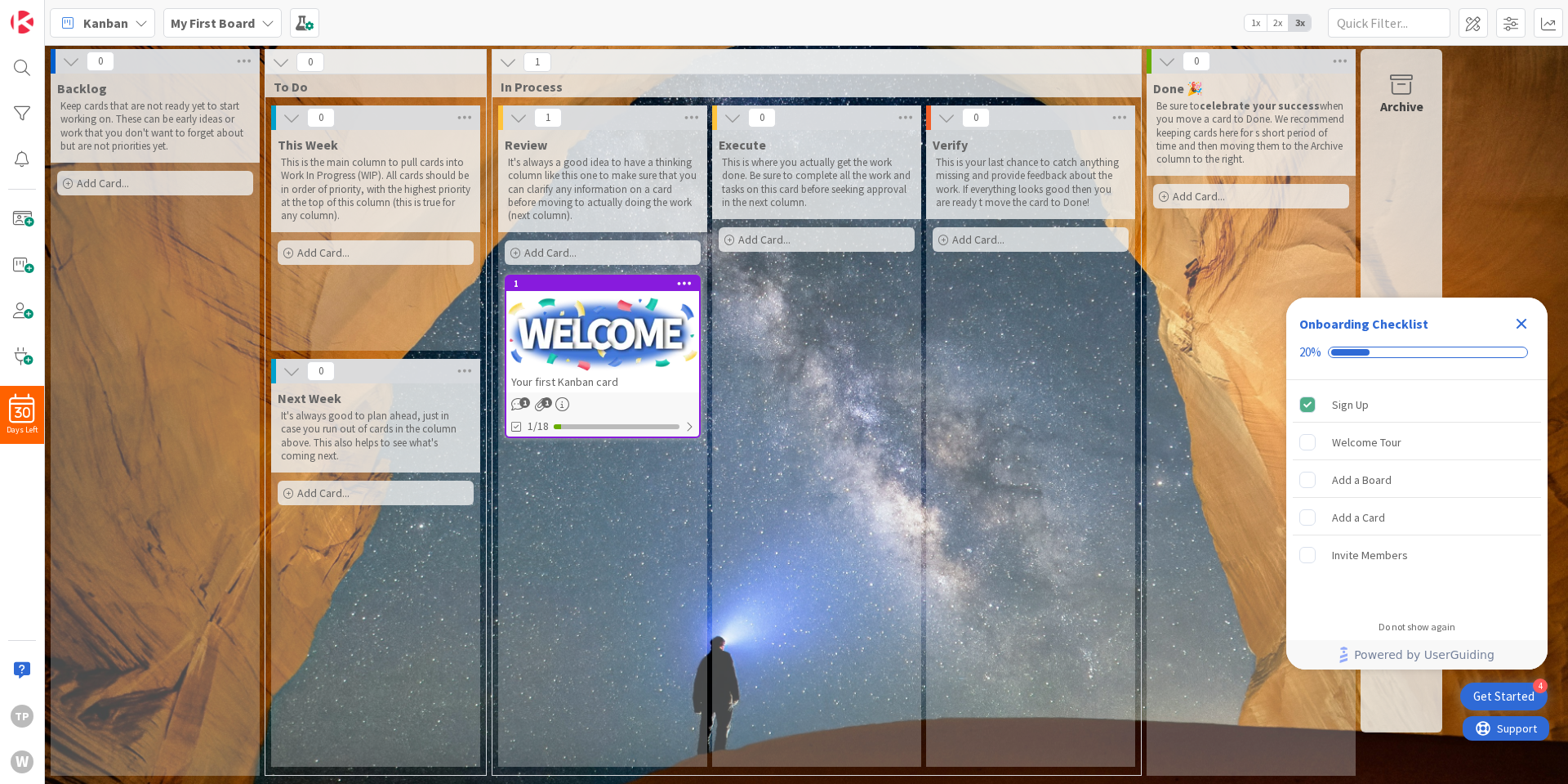
click at [261, 18] on icon at bounding box center [268, 23] width 13 height 13
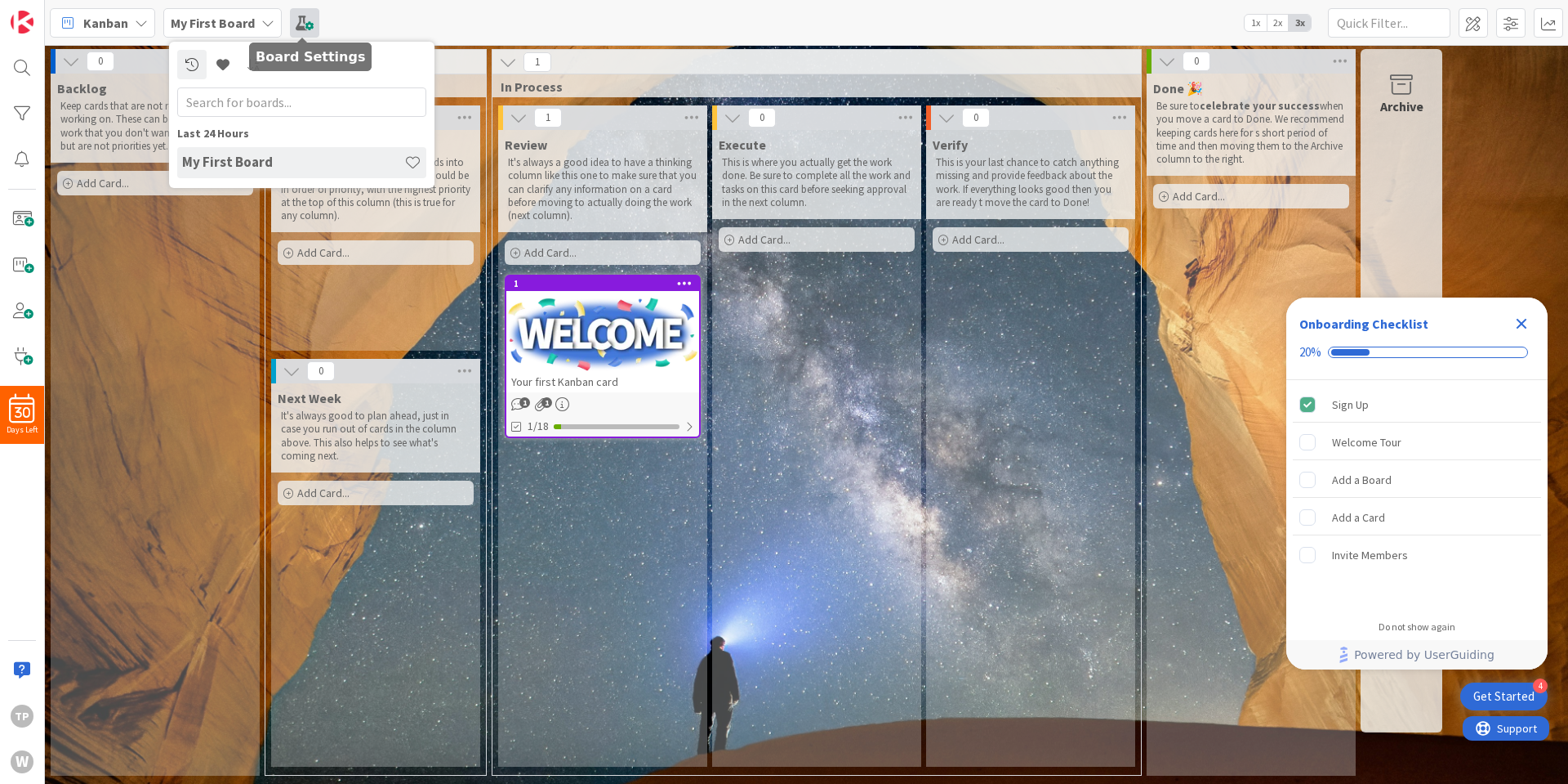
click at [303, 18] on span at bounding box center [304, 23] width 30 height 30
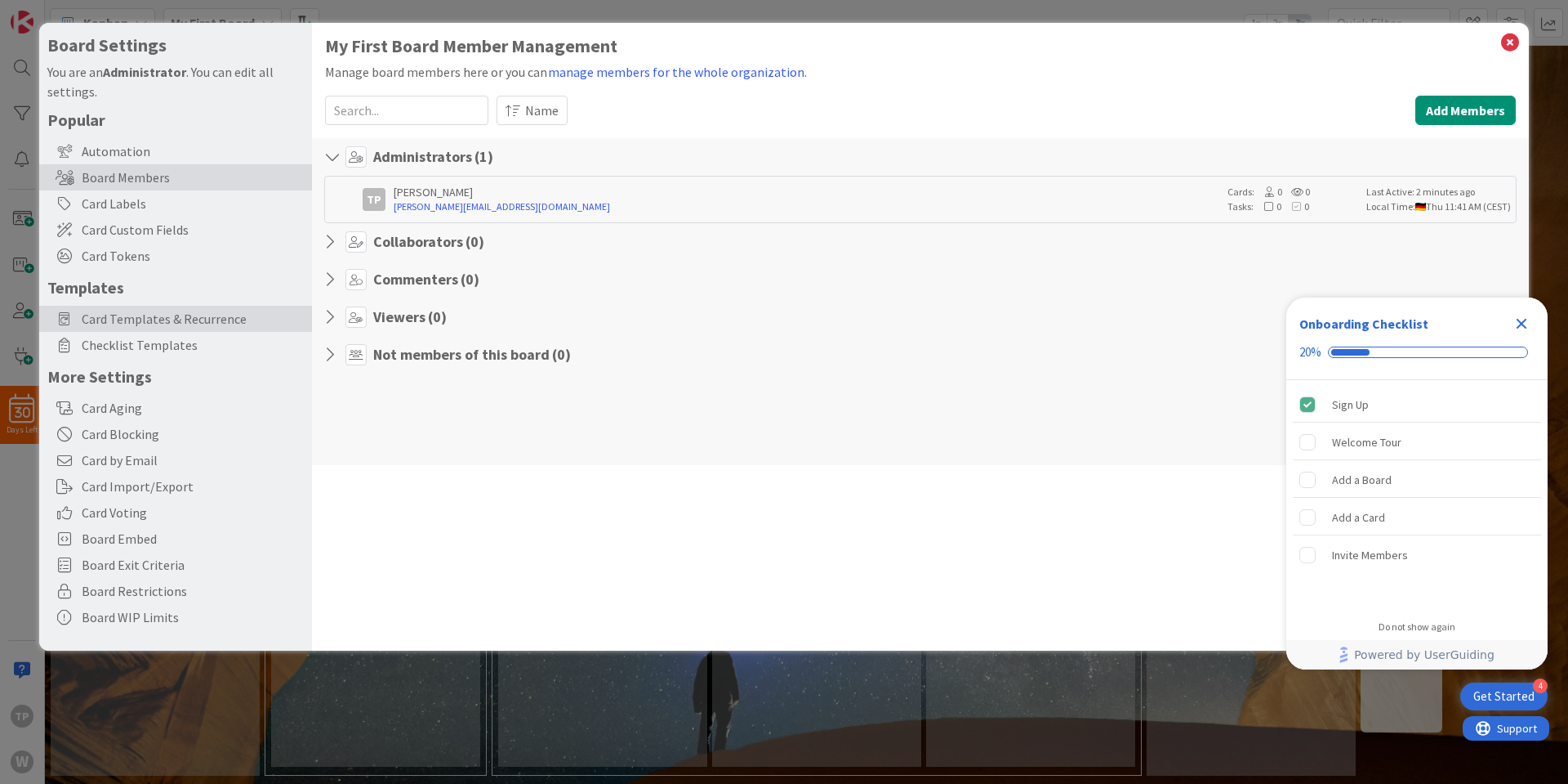
click at [192, 313] on span "Card Templates & Recurrence" at bounding box center [192, 319] width 222 height 19
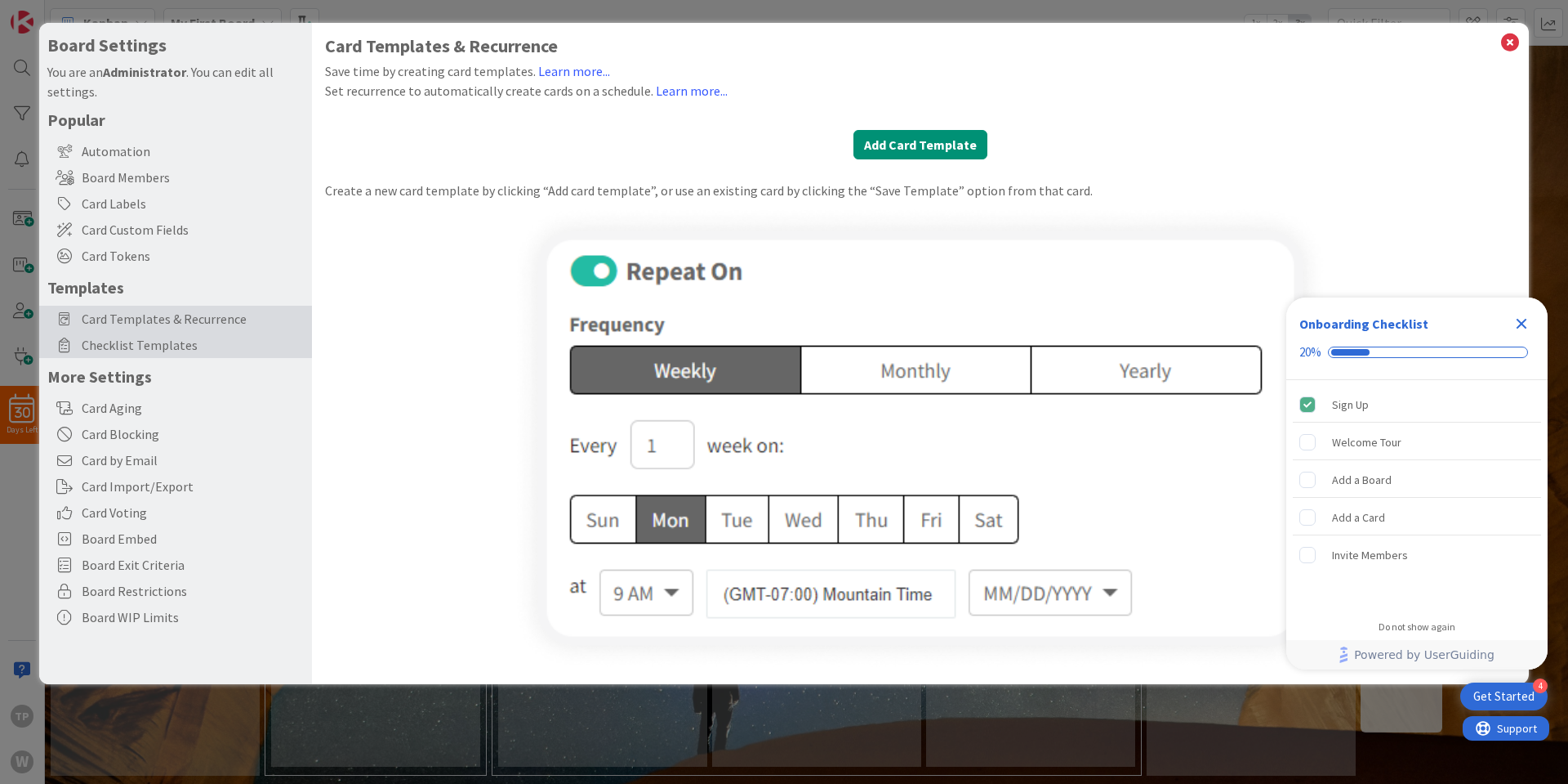
click at [172, 354] on span "Checklist Templates" at bounding box center [192, 345] width 222 height 19
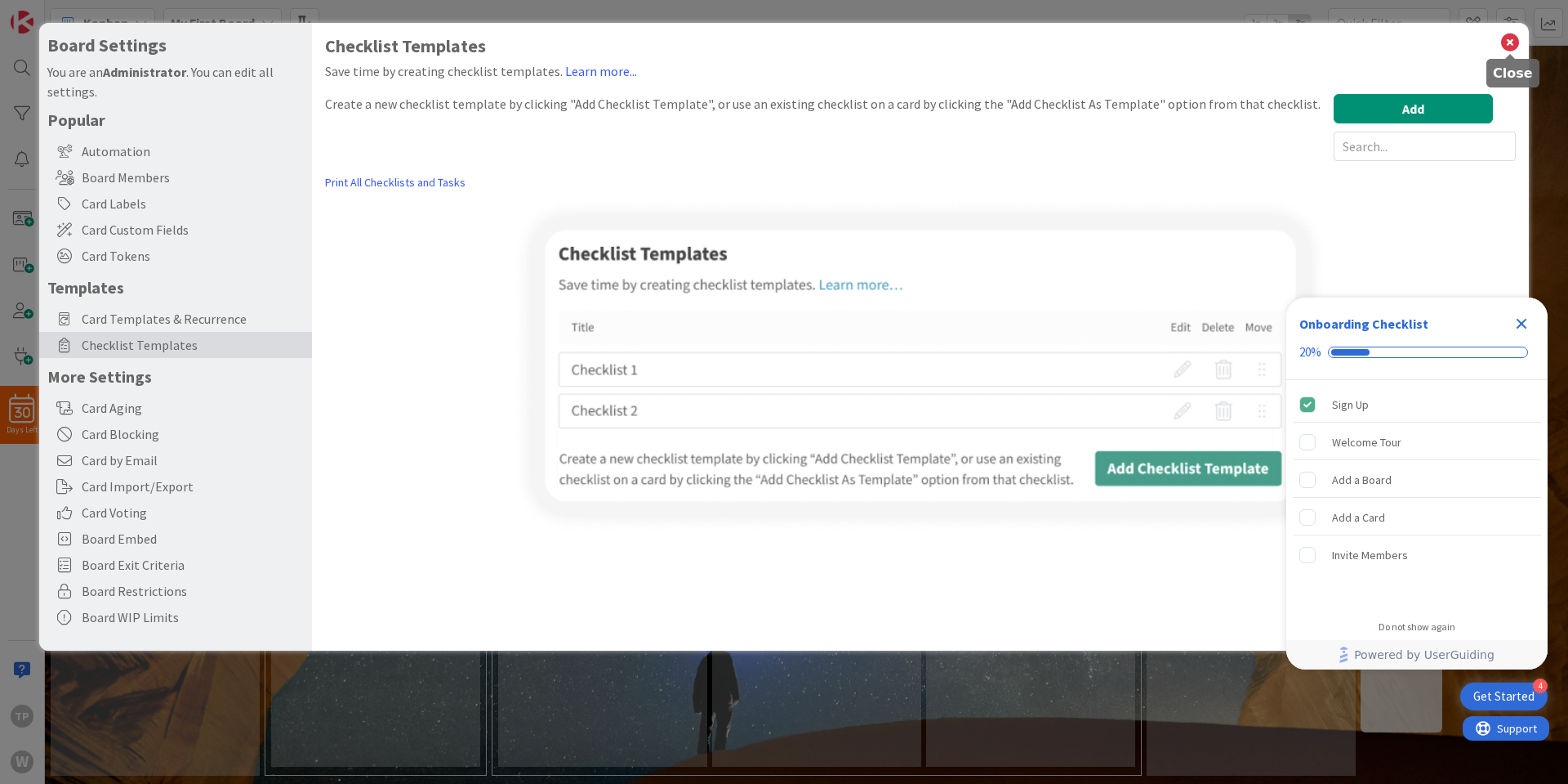
click at [1514, 45] on icon at bounding box center [1510, 42] width 21 height 23
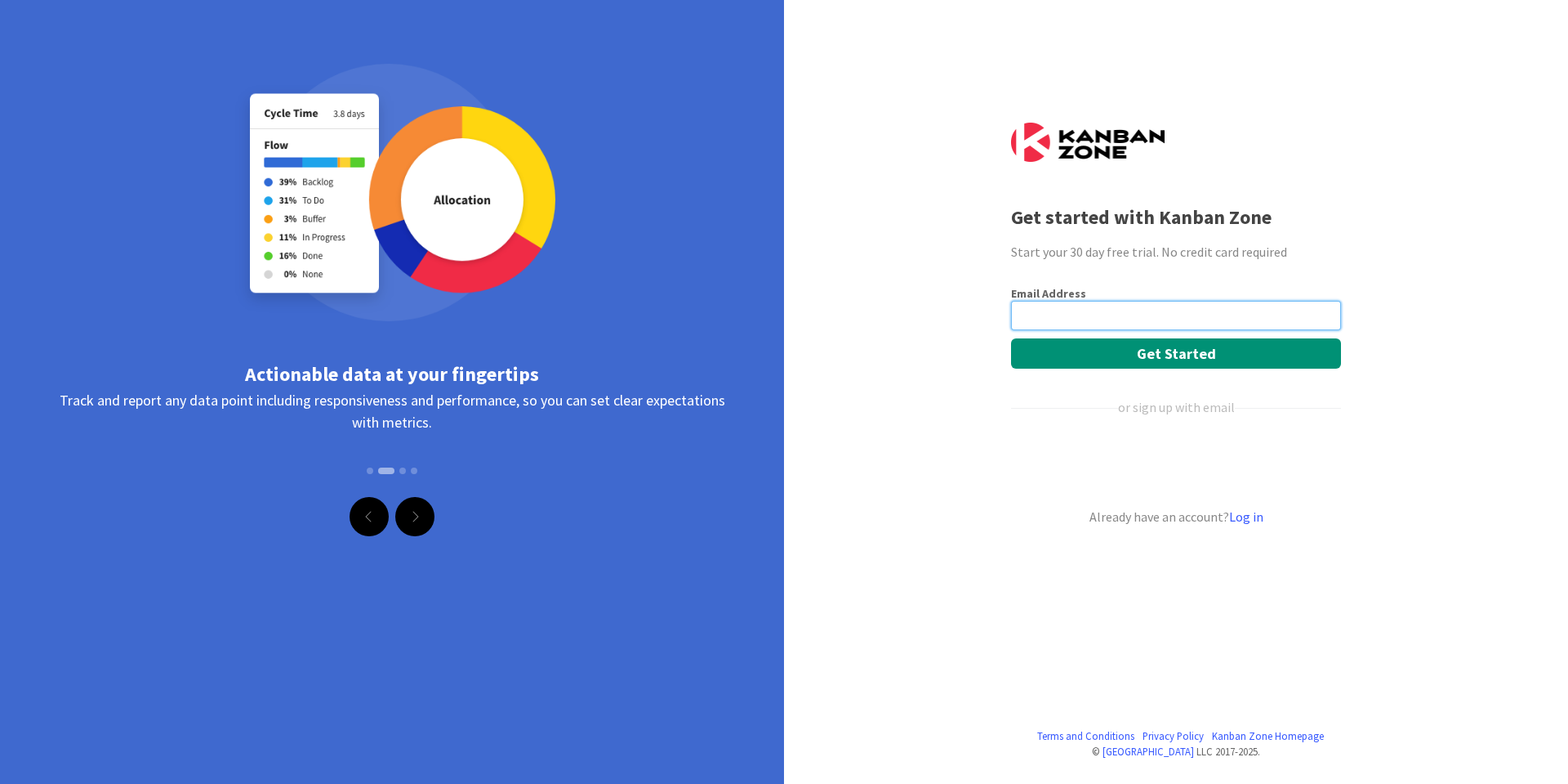
click at [1123, 320] on input "email" at bounding box center [1176, 316] width 330 height 30
type input "[PERSON_NAME][EMAIL_ADDRESS][DOMAIN_NAME]"
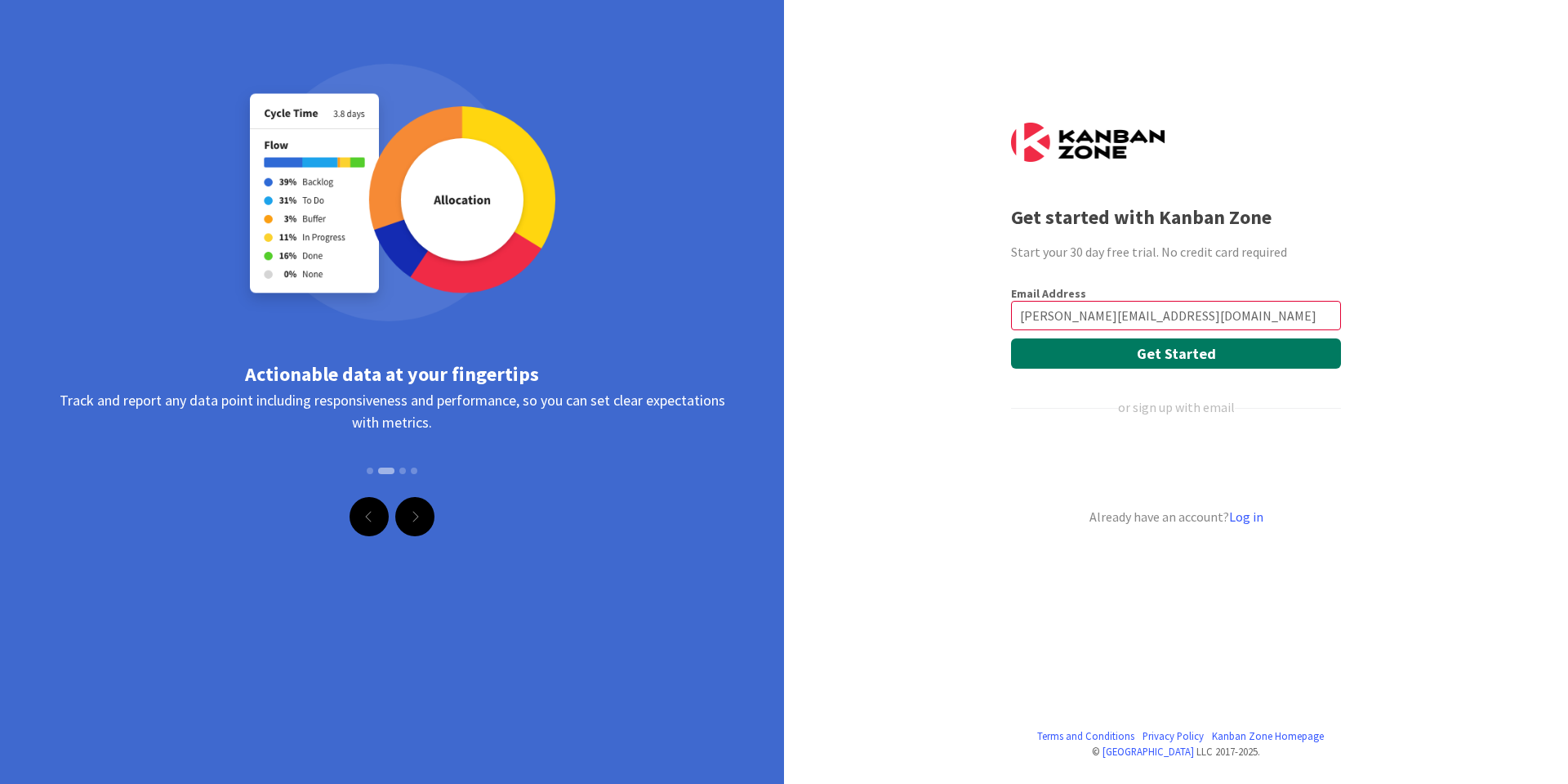
click at [1166, 358] on button "Get Started" at bounding box center [1176, 353] width 330 height 30
click at [1257, 514] on link "Log in" at bounding box center [1246, 516] width 34 height 17
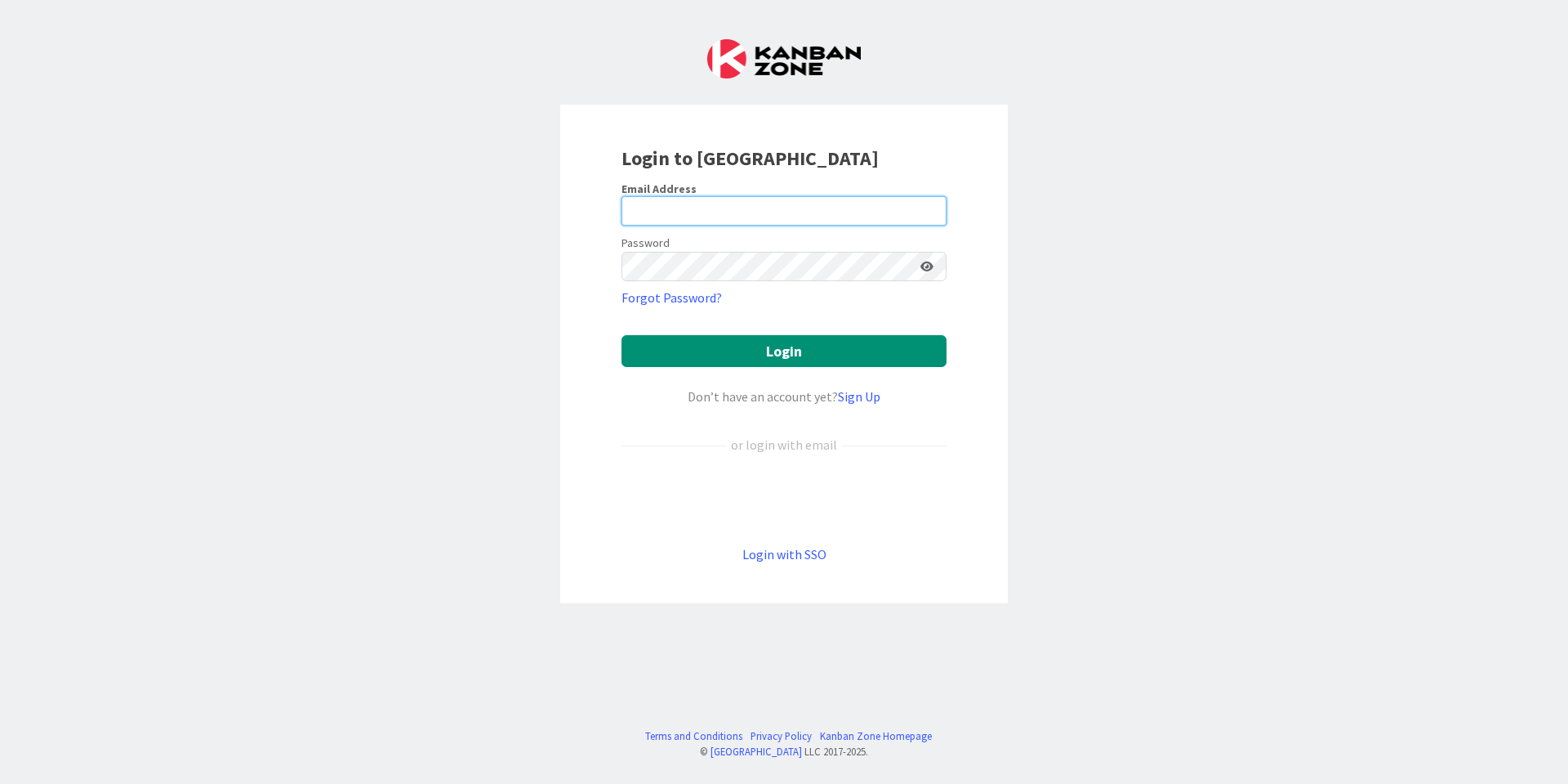
click at [763, 214] on input "email" at bounding box center [784, 211] width 325 height 30
type input "[PERSON_NAME][EMAIL_ADDRESS][DOMAIN_NAME]"
click at [621, 335] on button "Login" at bounding box center [784, 351] width 325 height 32
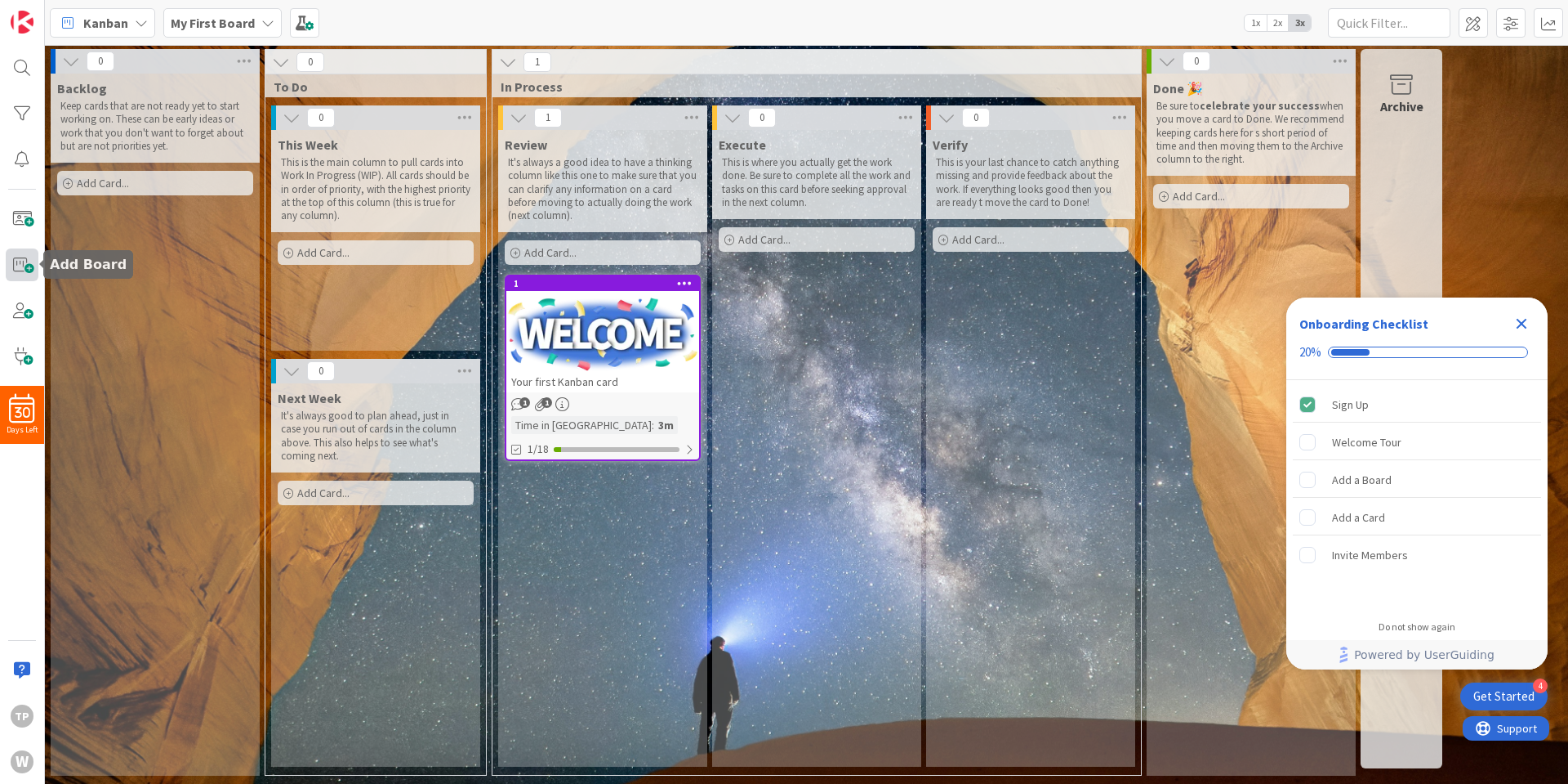
click at [18, 266] on span at bounding box center [22, 264] width 32 height 32
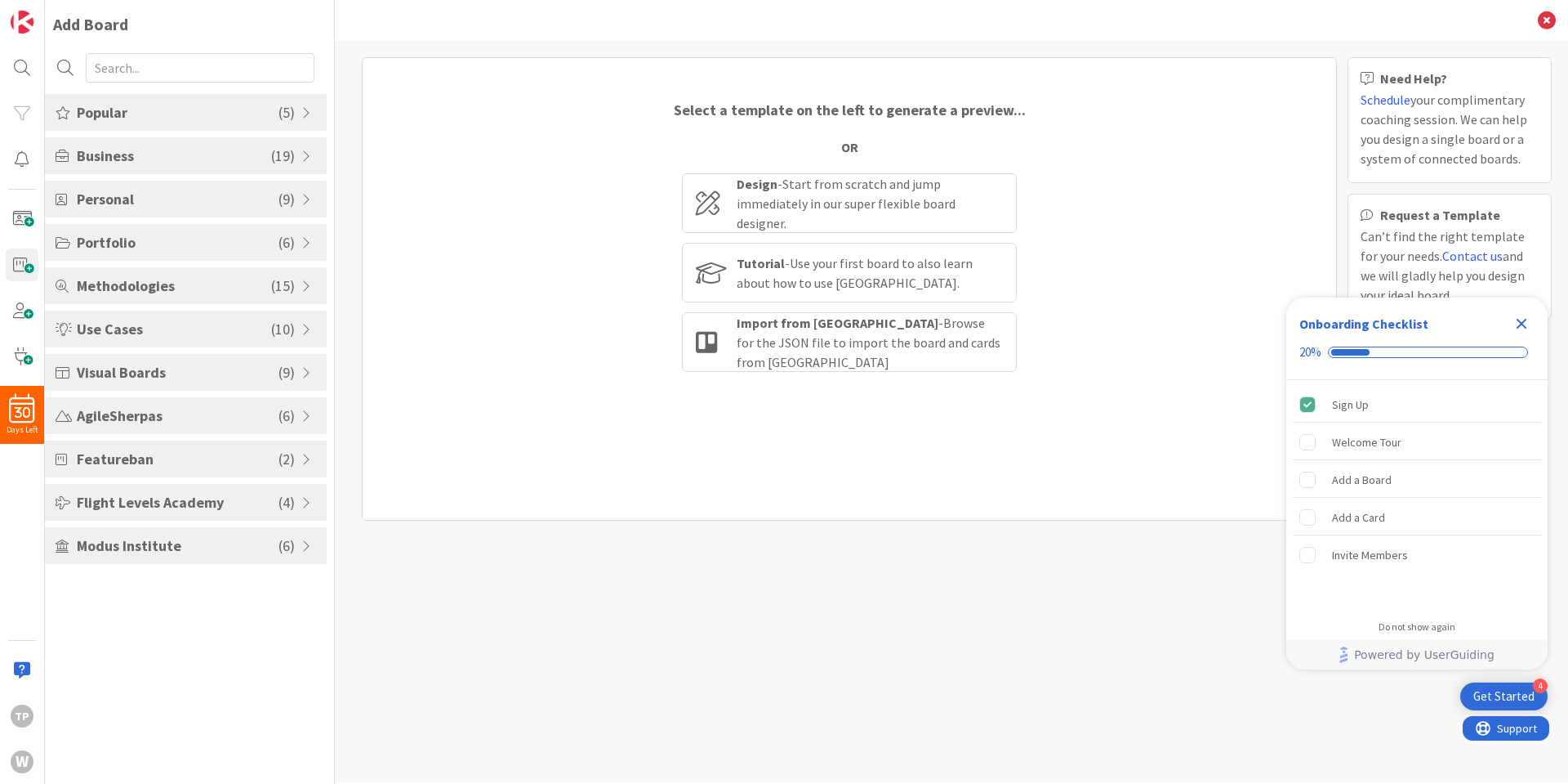
click at [205, 151] on span "Business" at bounding box center [175, 155] width 195 height 22
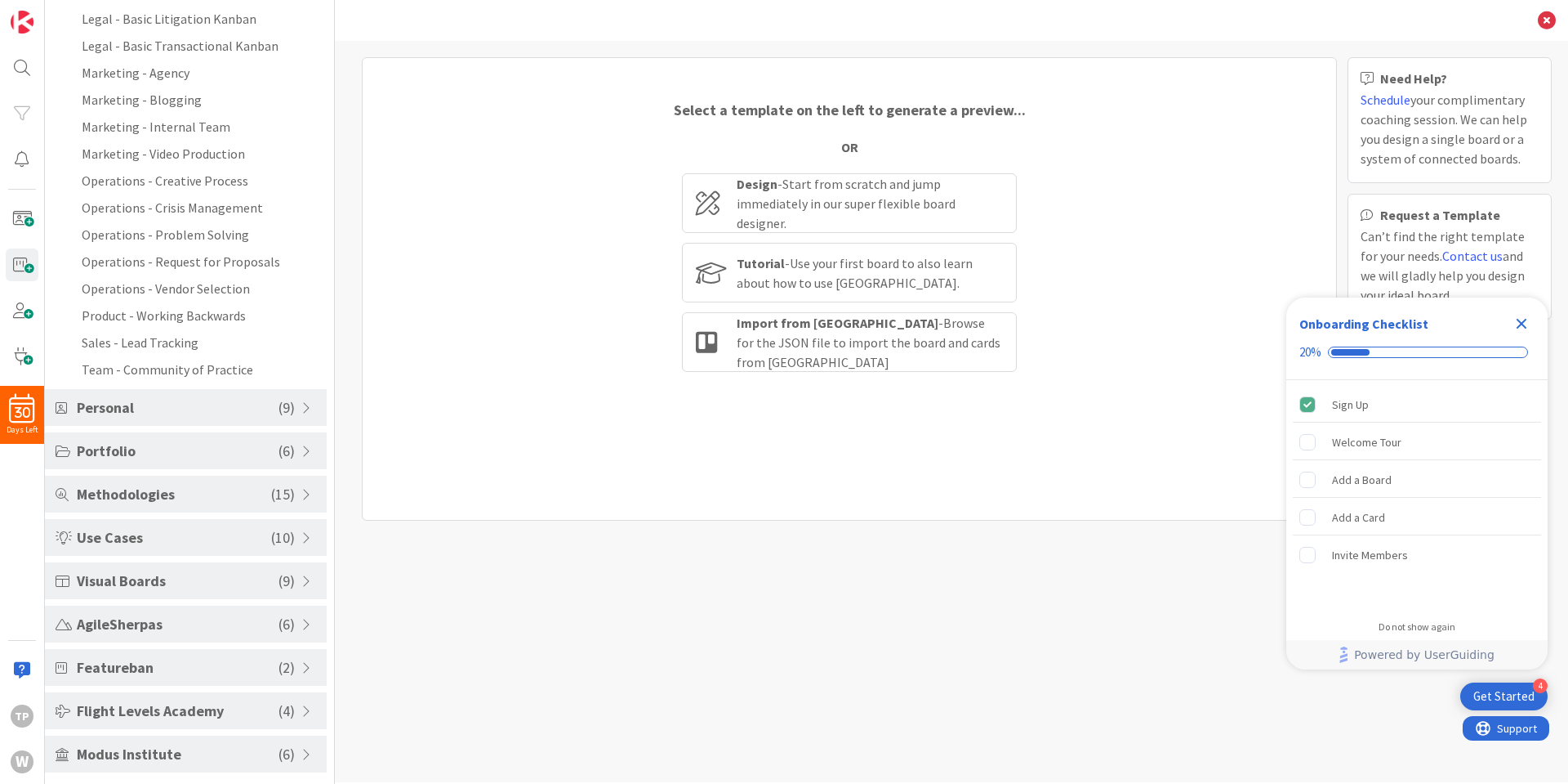
scroll to position [361, 0]
click at [190, 709] on span "Flight Levels Academy" at bounding box center [178, 709] width 202 height 22
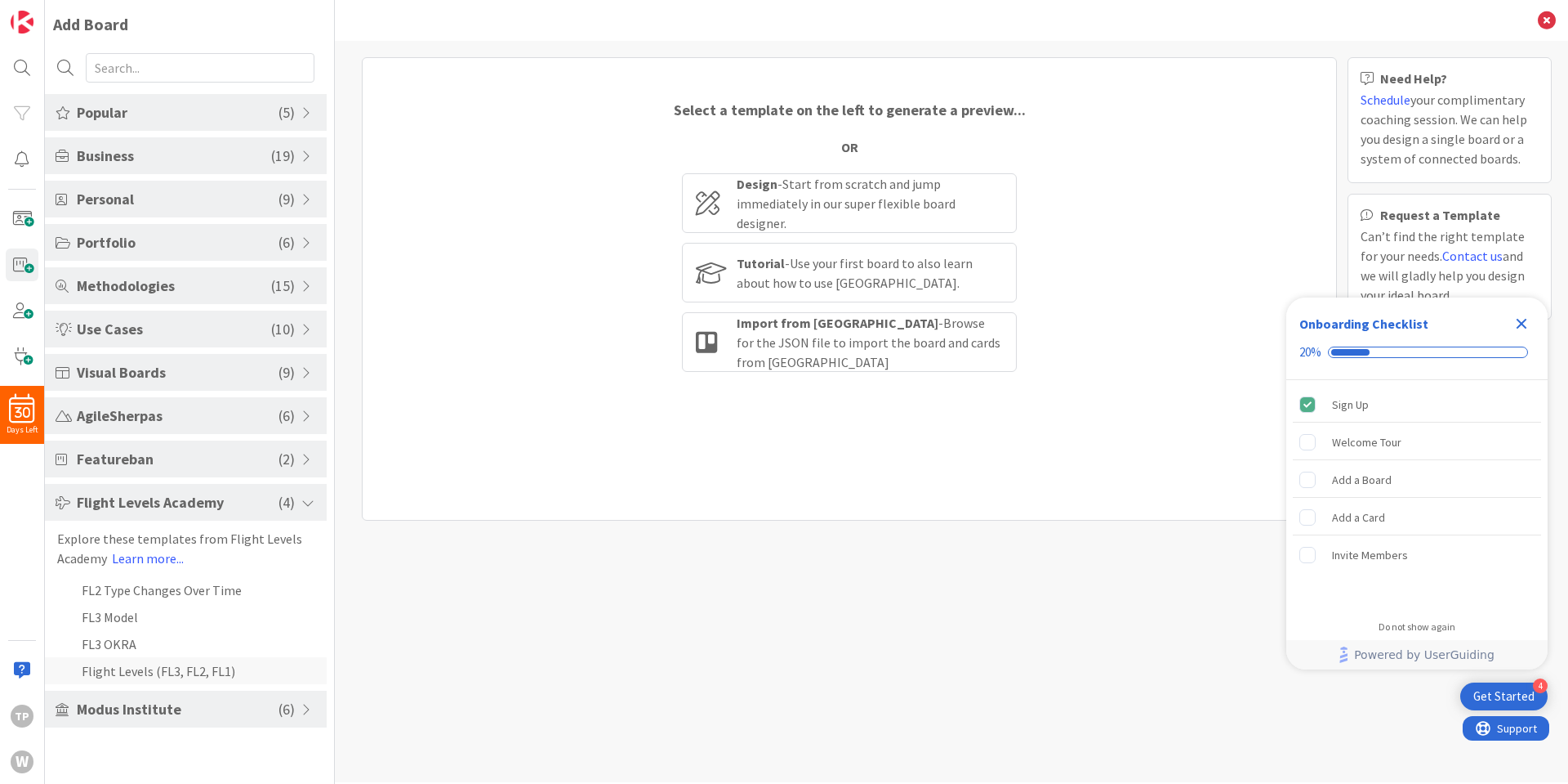
click at [115, 677] on li "Flight Levels (FL3, FL2, FL1)" at bounding box center [185, 670] width 282 height 27
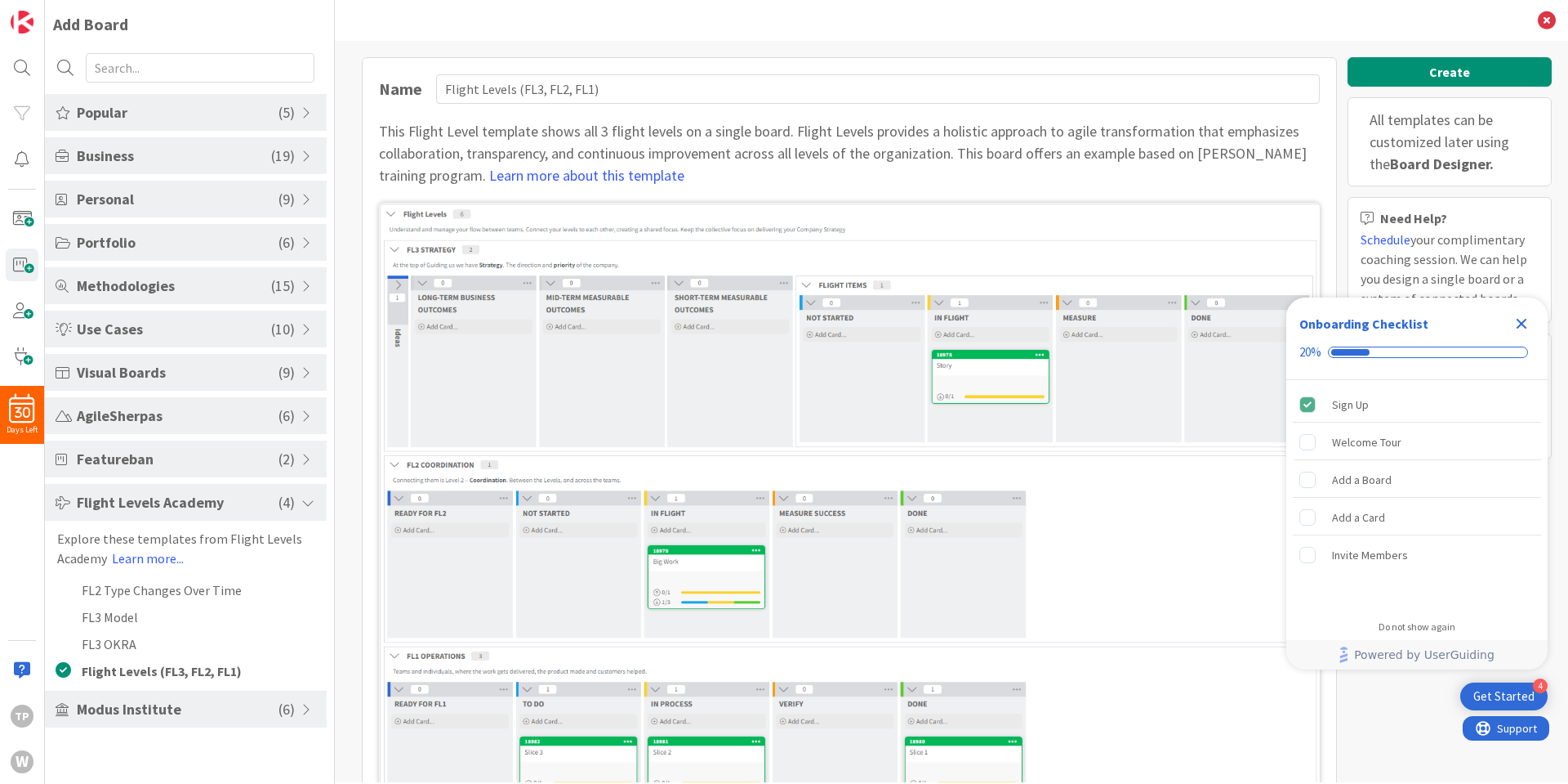
scroll to position [77, 0]
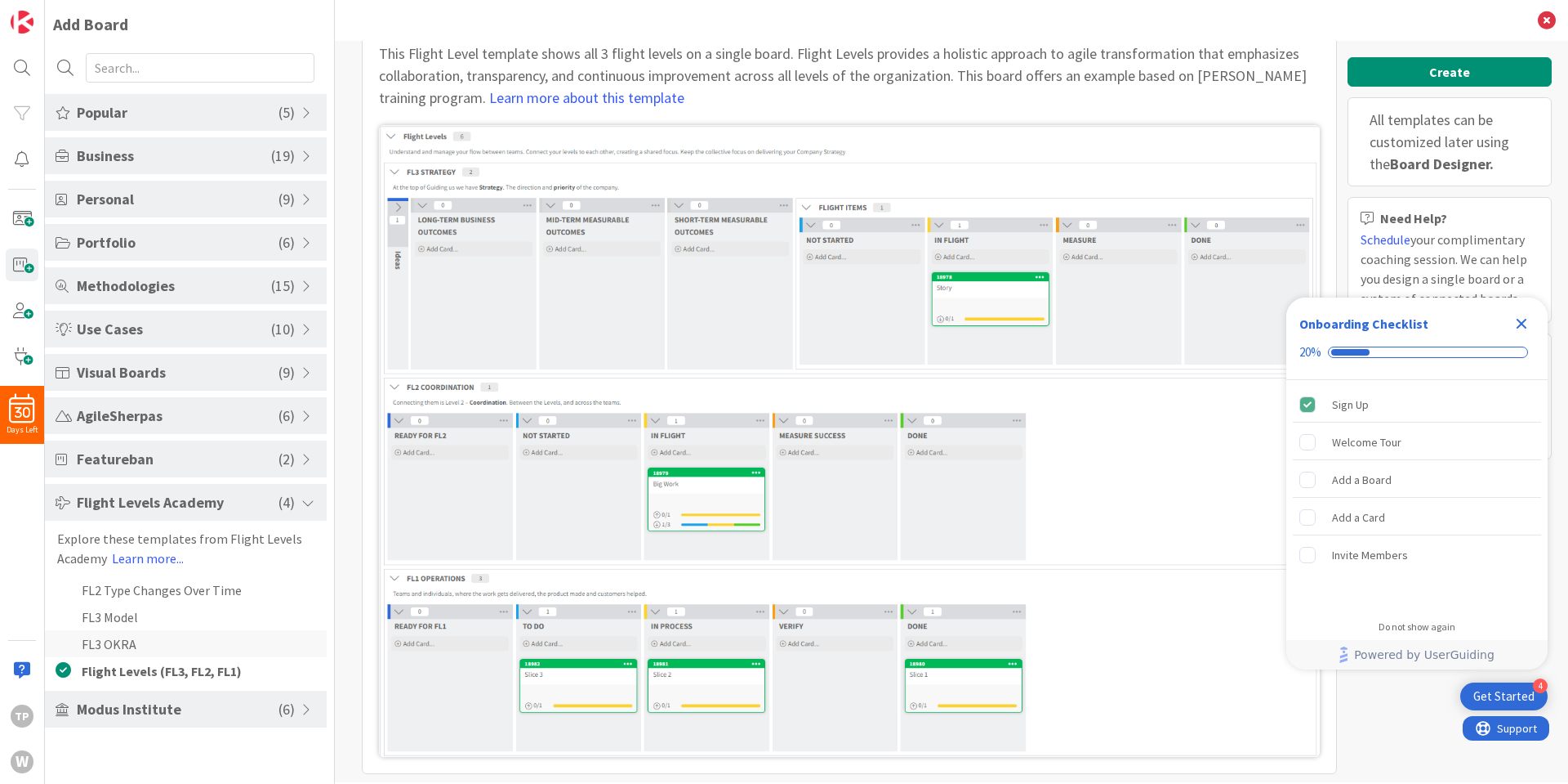
click at [180, 639] on li "FL3 OKRA" at bounding box center [185, 644] width 282 height 27
type input "FL3 OKRA"
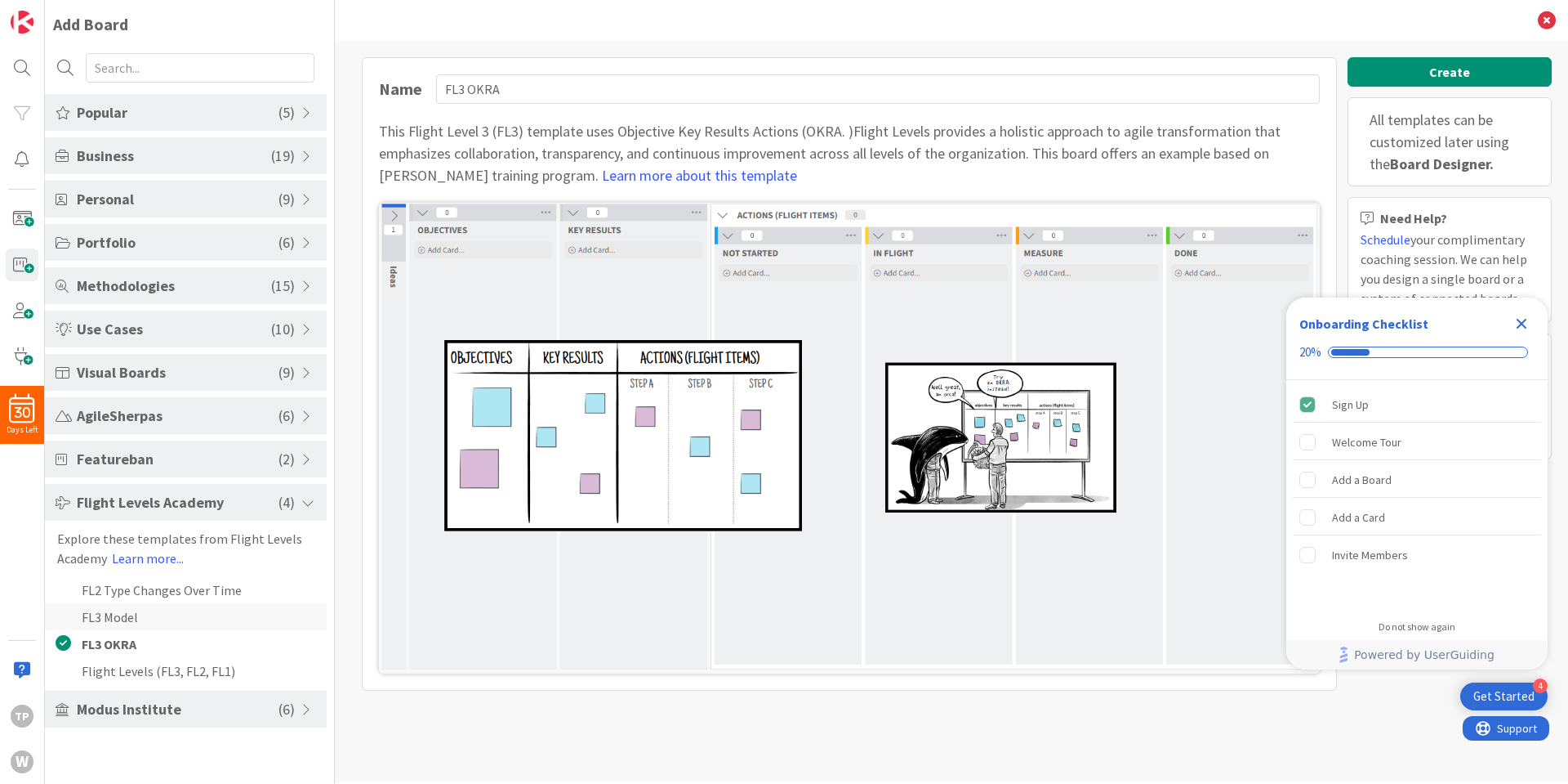
scroll to position [0, 0]
click at [1428, 65] on button "Create" at bounding box center [1450, 72] width 204 height 30
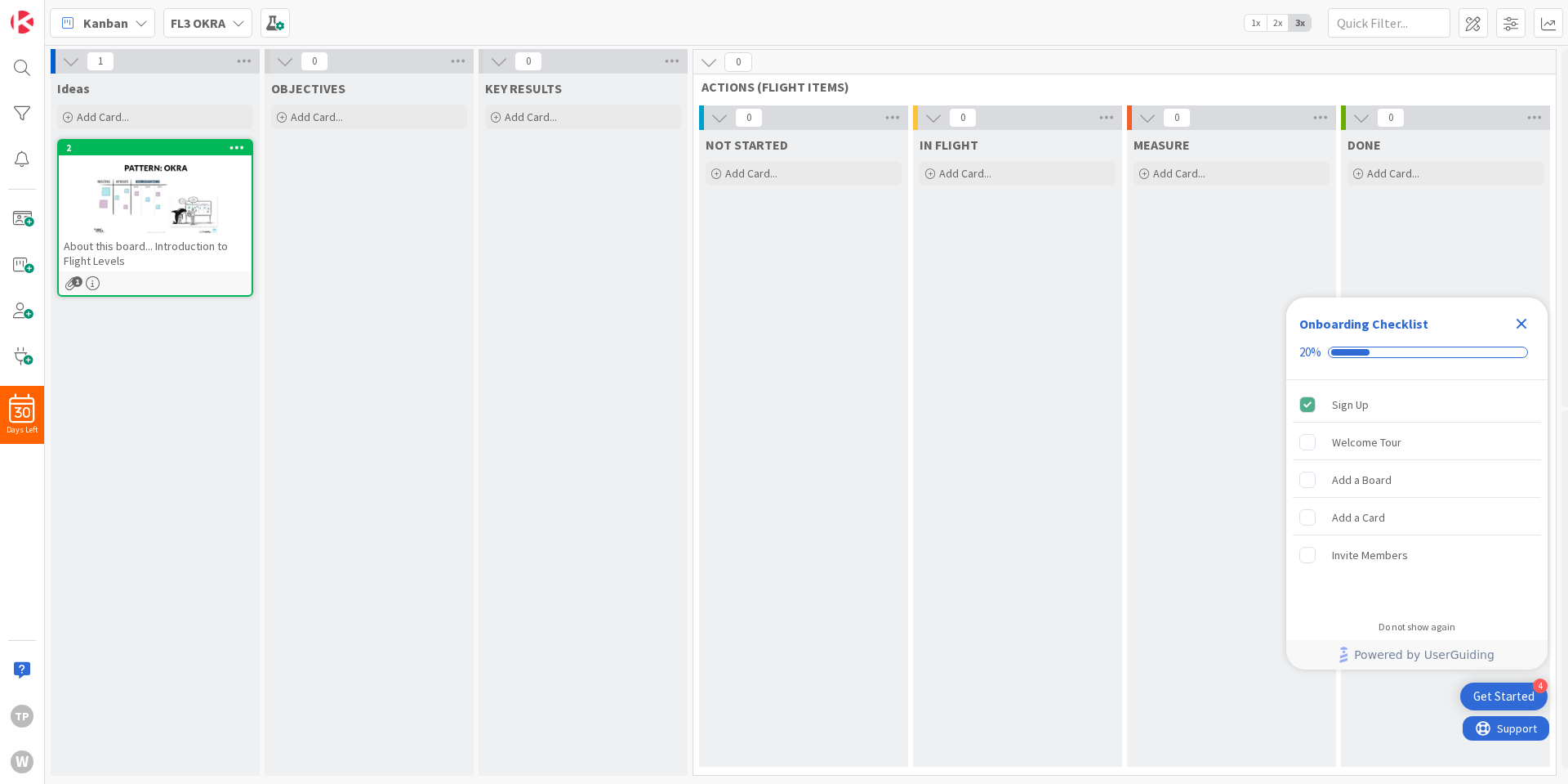
click at [213, 17] on b "FL3 OKRA" at bounding box center [198, 23] width 54 height 17
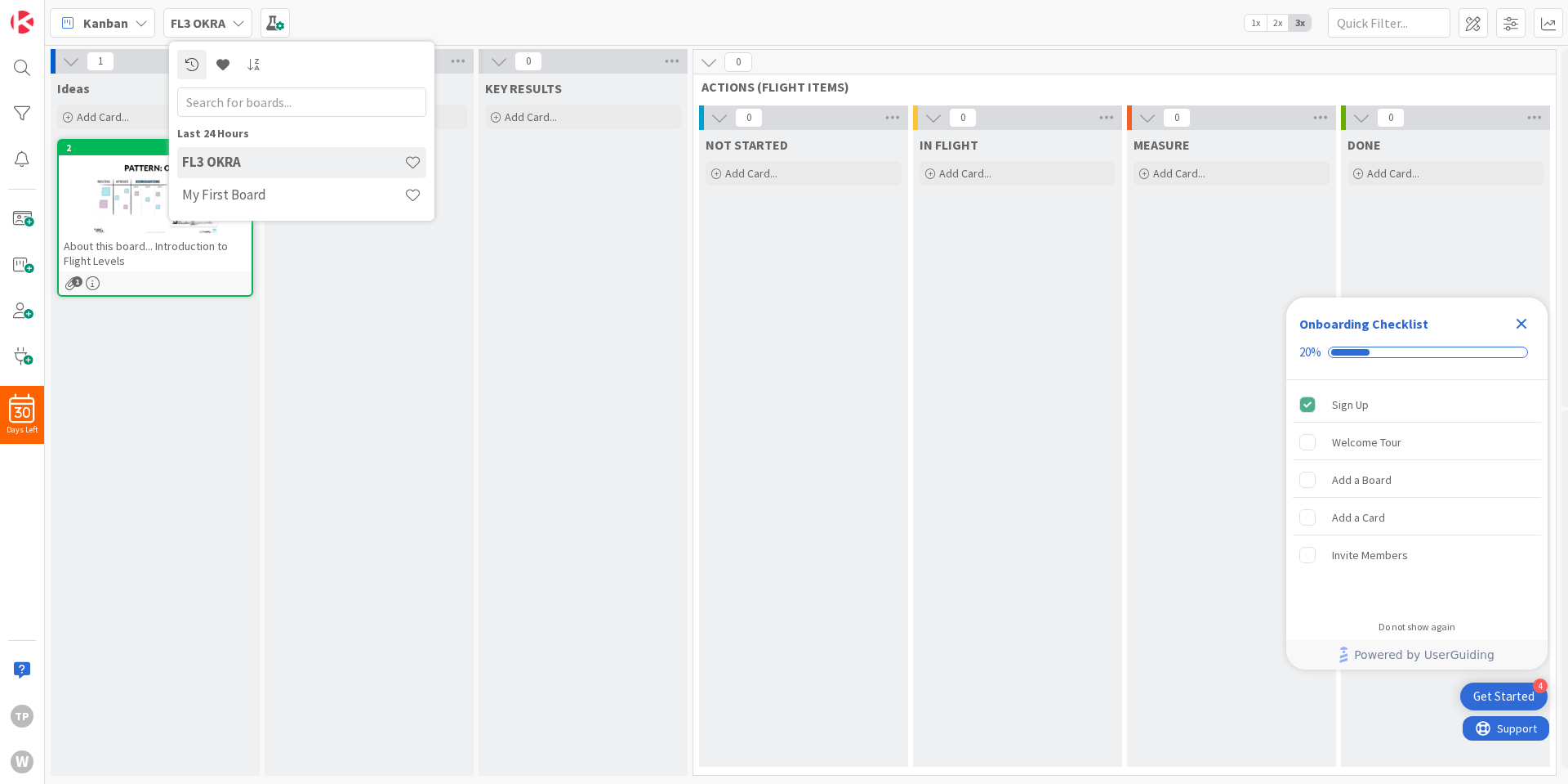
click at [14, 201] on div "30 Days Left TP w" at bounding box center [22, 392] width 45 height 784
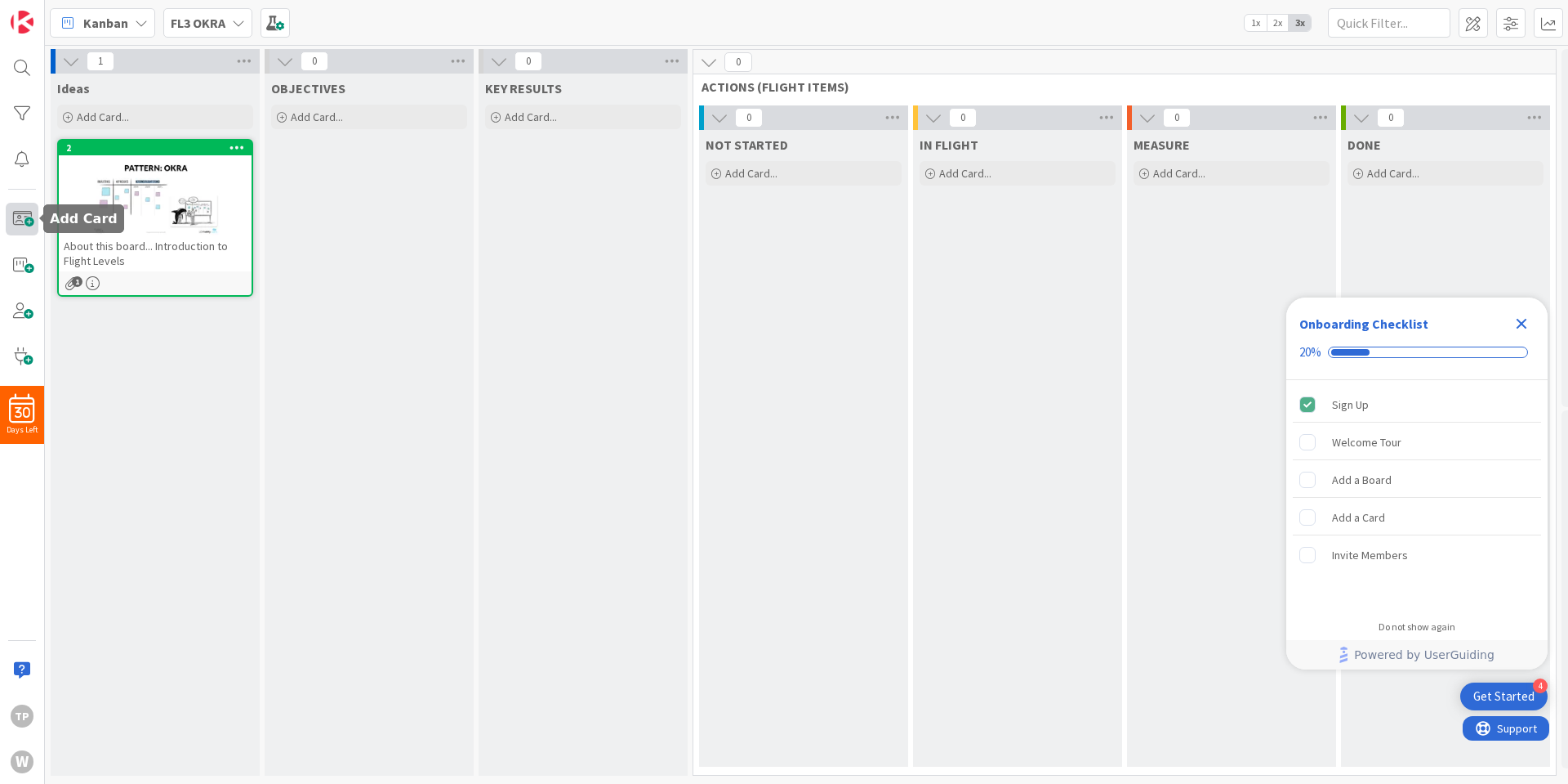
click at [15, 219] on span at bounding box center [22, 219] width 32 height 32
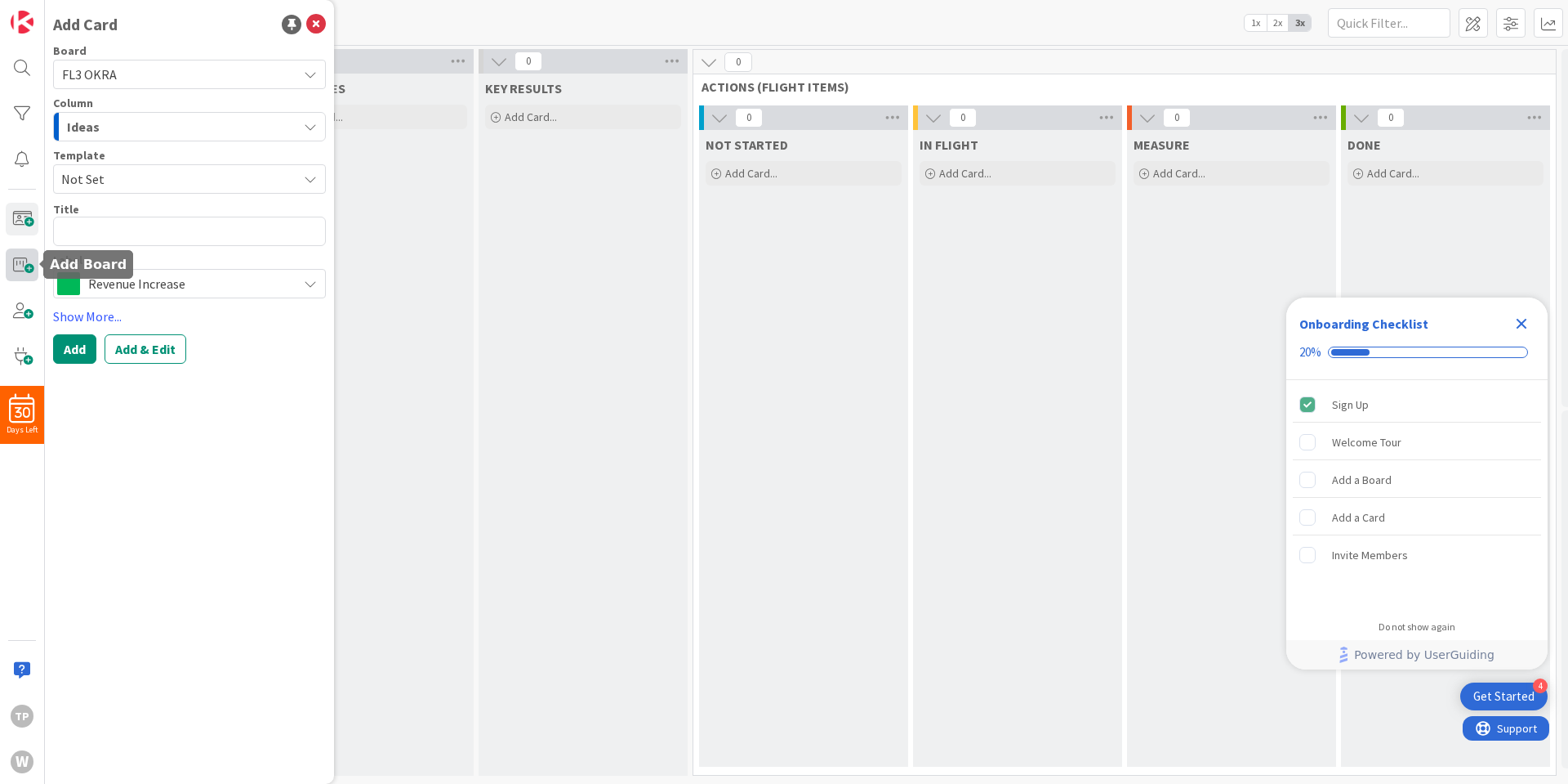
click at [26, 269] on span at bounding box center [22, 264] width 32 height 32
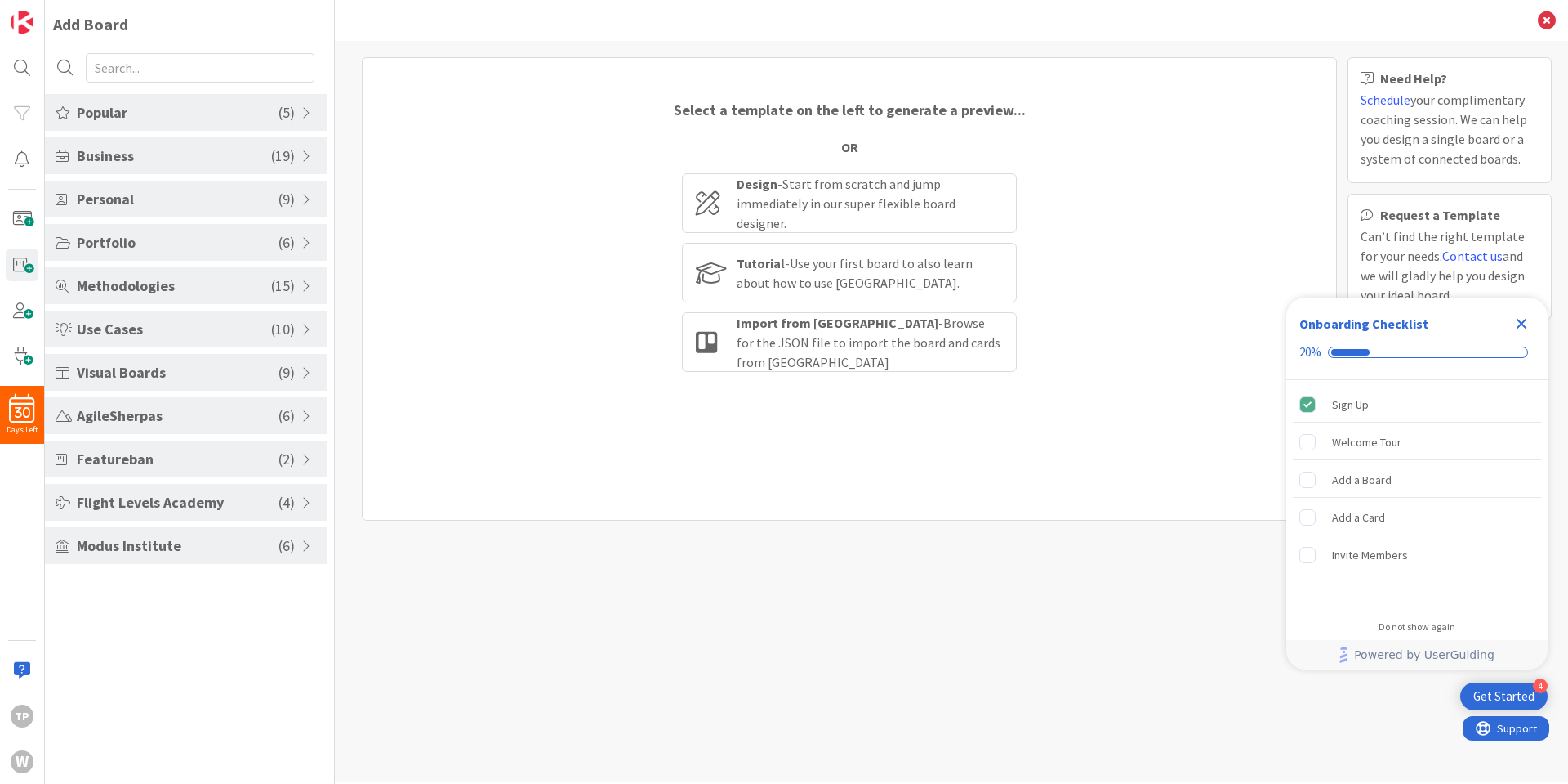
click at [165, 493] on span "Flight Levels Academy" at bounding box center [178, 501] width 202 height 22
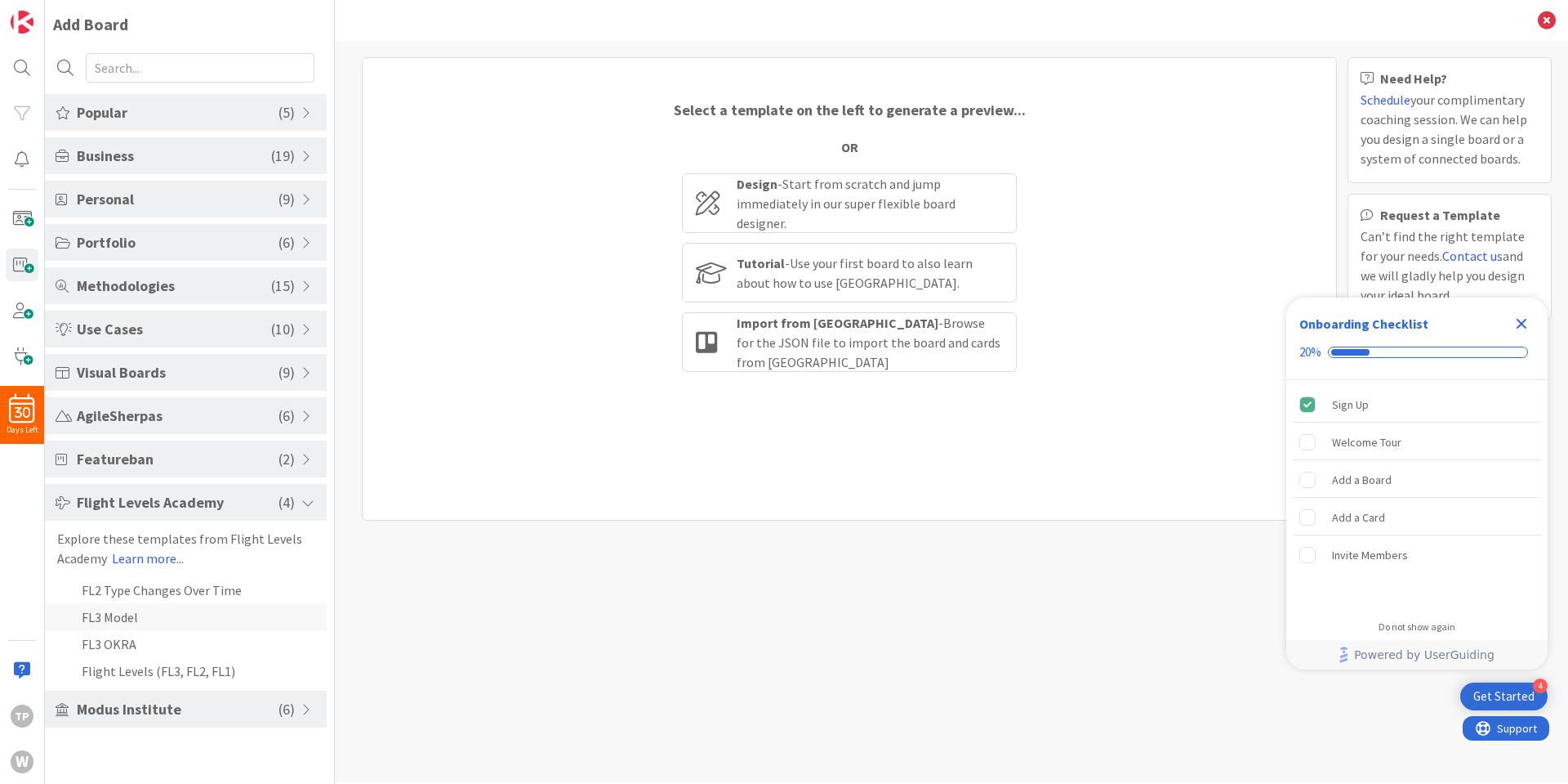
click at [116, 621] on li "FL3 Model" at bounding box center [185, 616] width 282 height 27
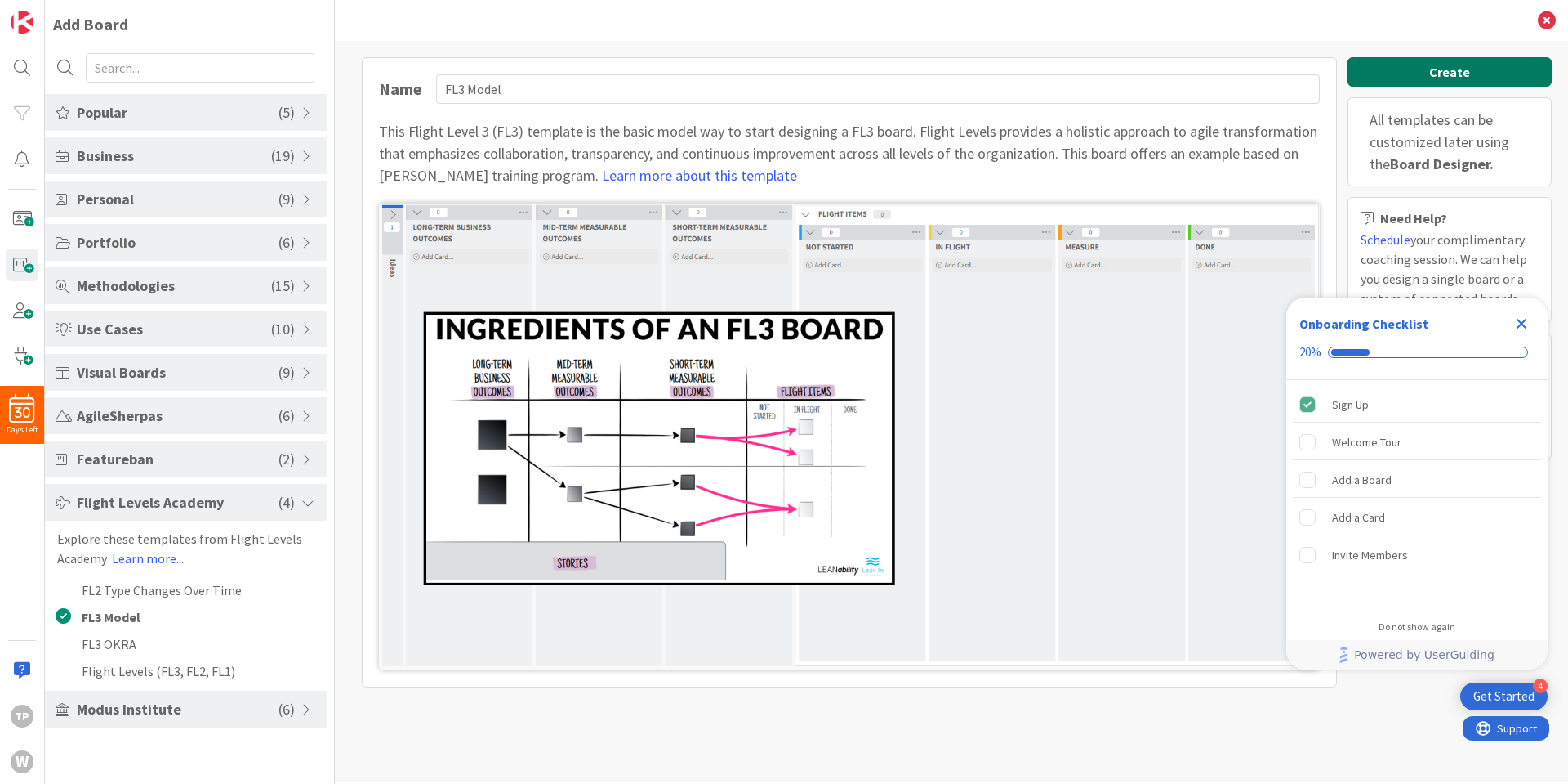
click at [1440, 69] on button "Create" at bounding box center [1450, 72] width 204 height 30
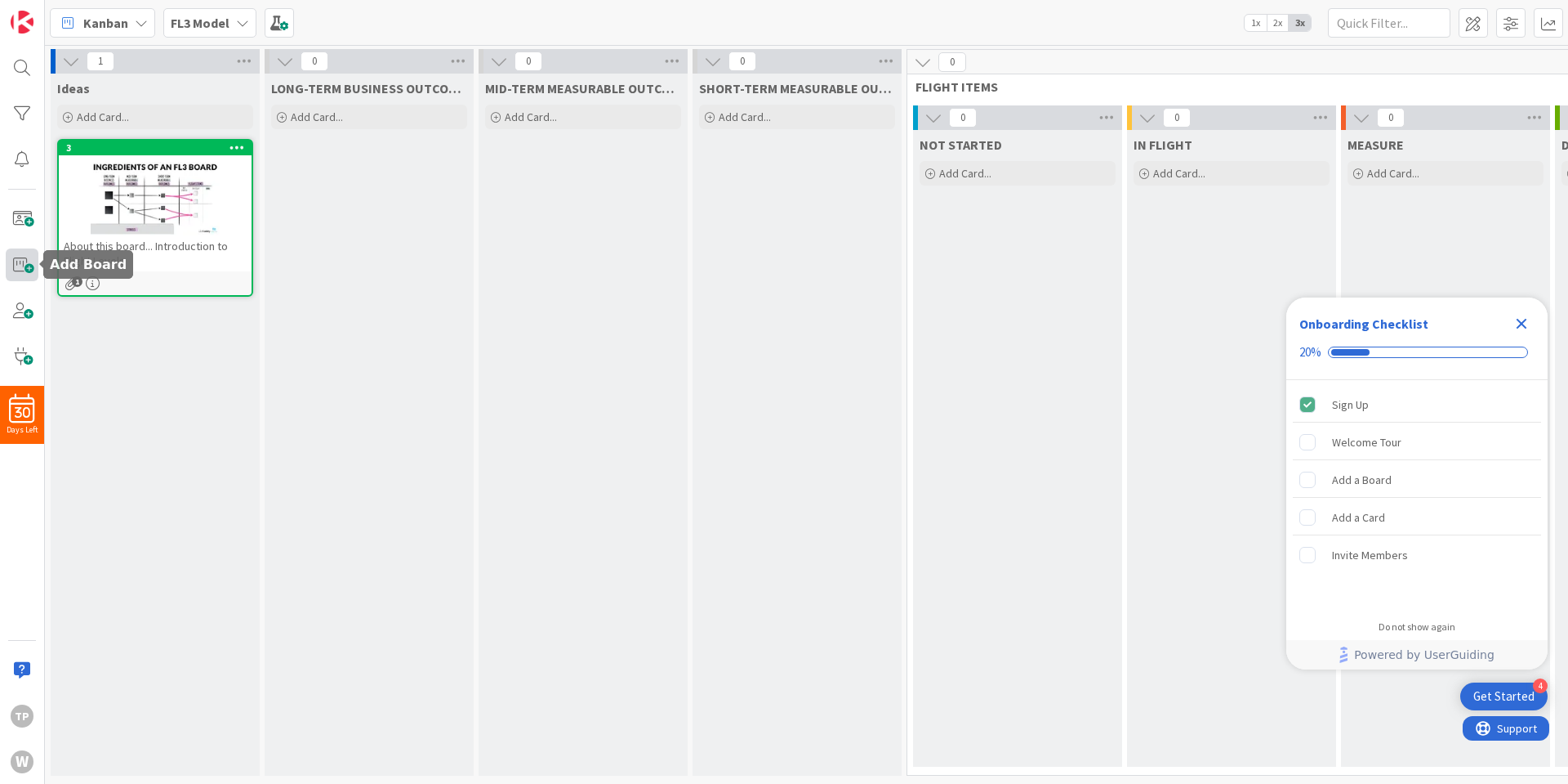
click at [29, 262] on span at bounding box center [22, 264] width 32 height 32
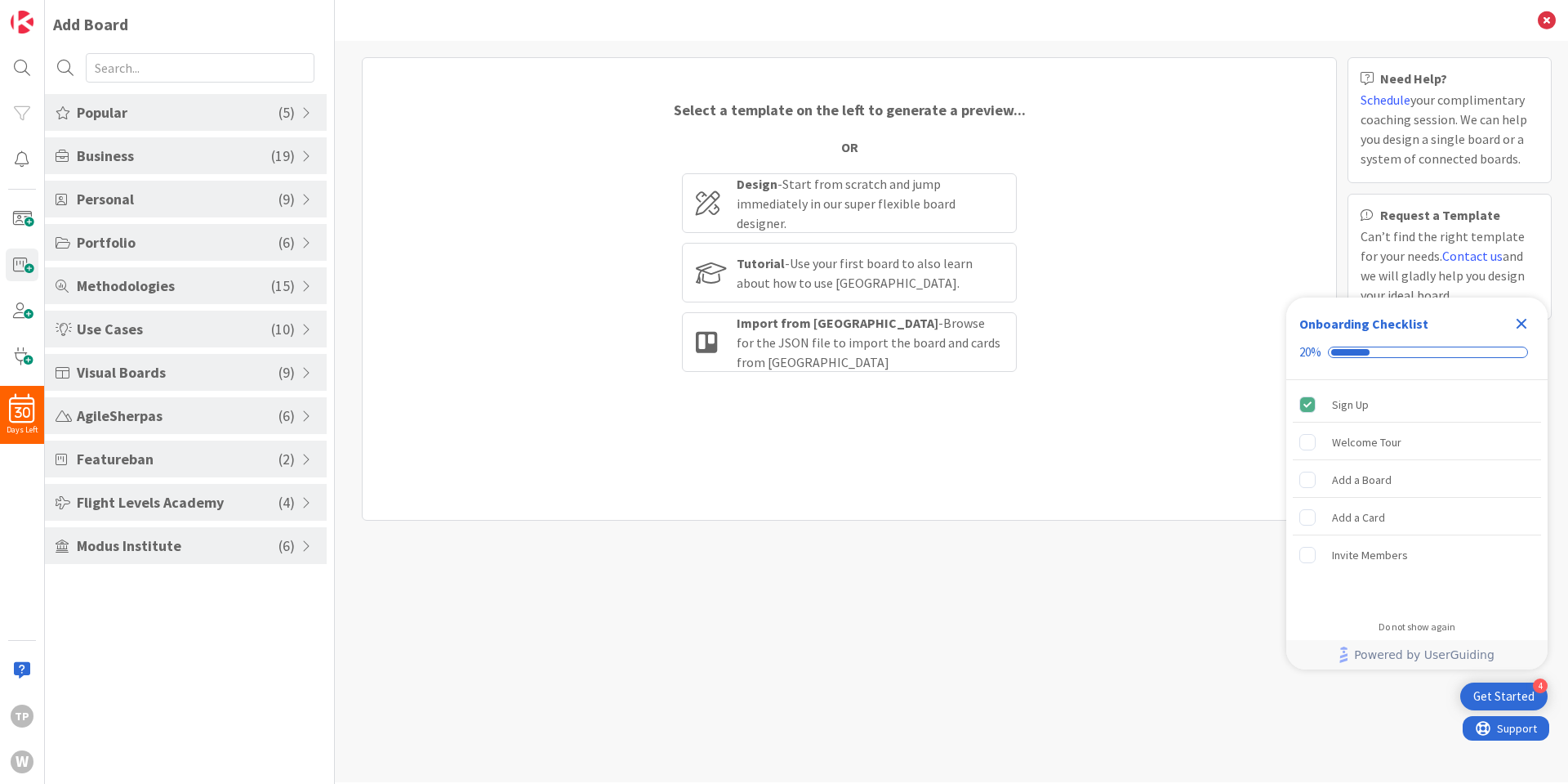
click at [629, 164] on div "Select a template on the left to generate a preview... OR Design - Start from s…" at bounding box center [848, 289] width 975 height 464
click at [1541, 18] on icon at bounding box center [1547, 20] width 18 height 18
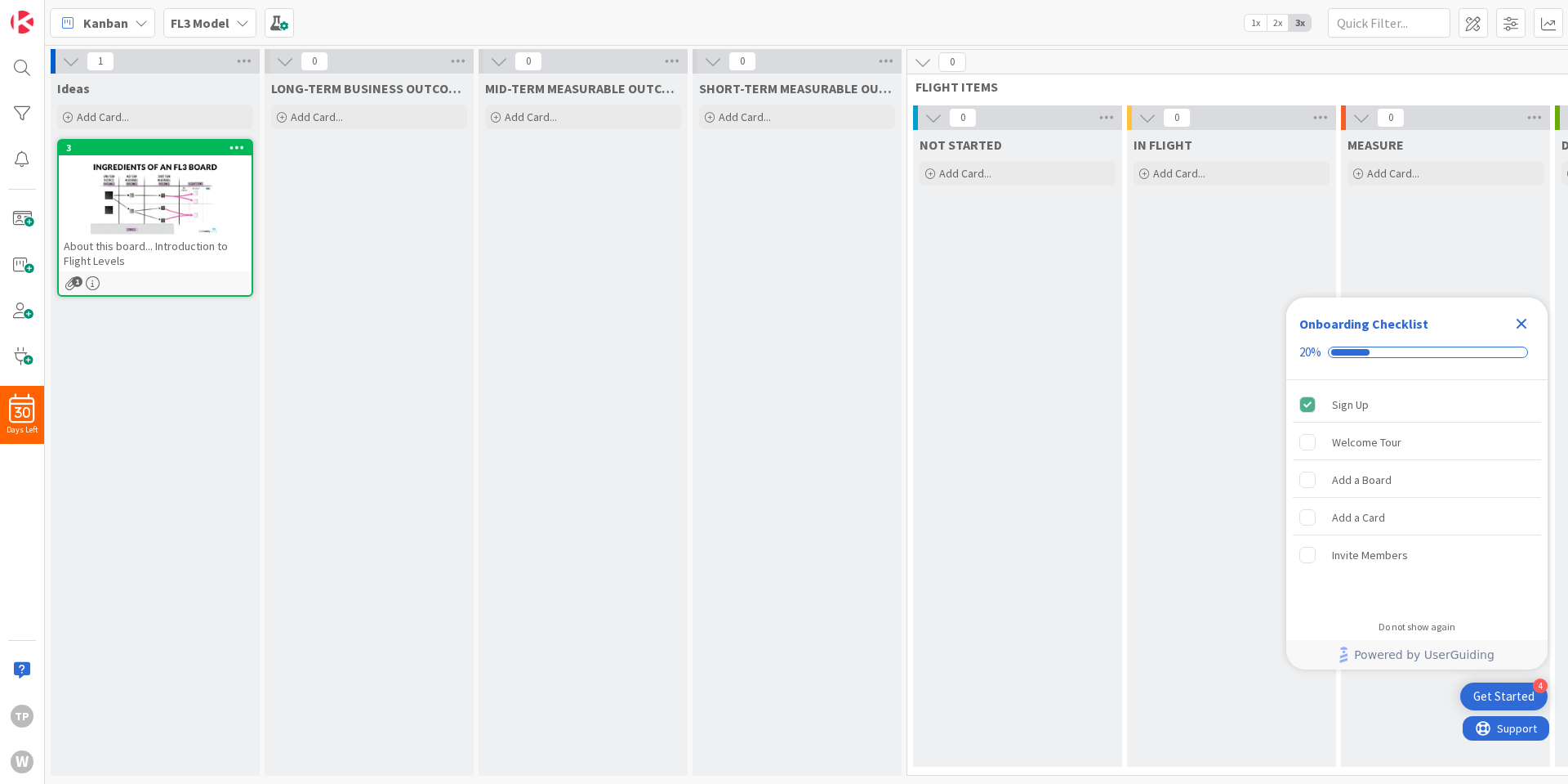
click at [207, 20] on b "FL3 Model" at bounding box center [200, 23] width 59 height 17
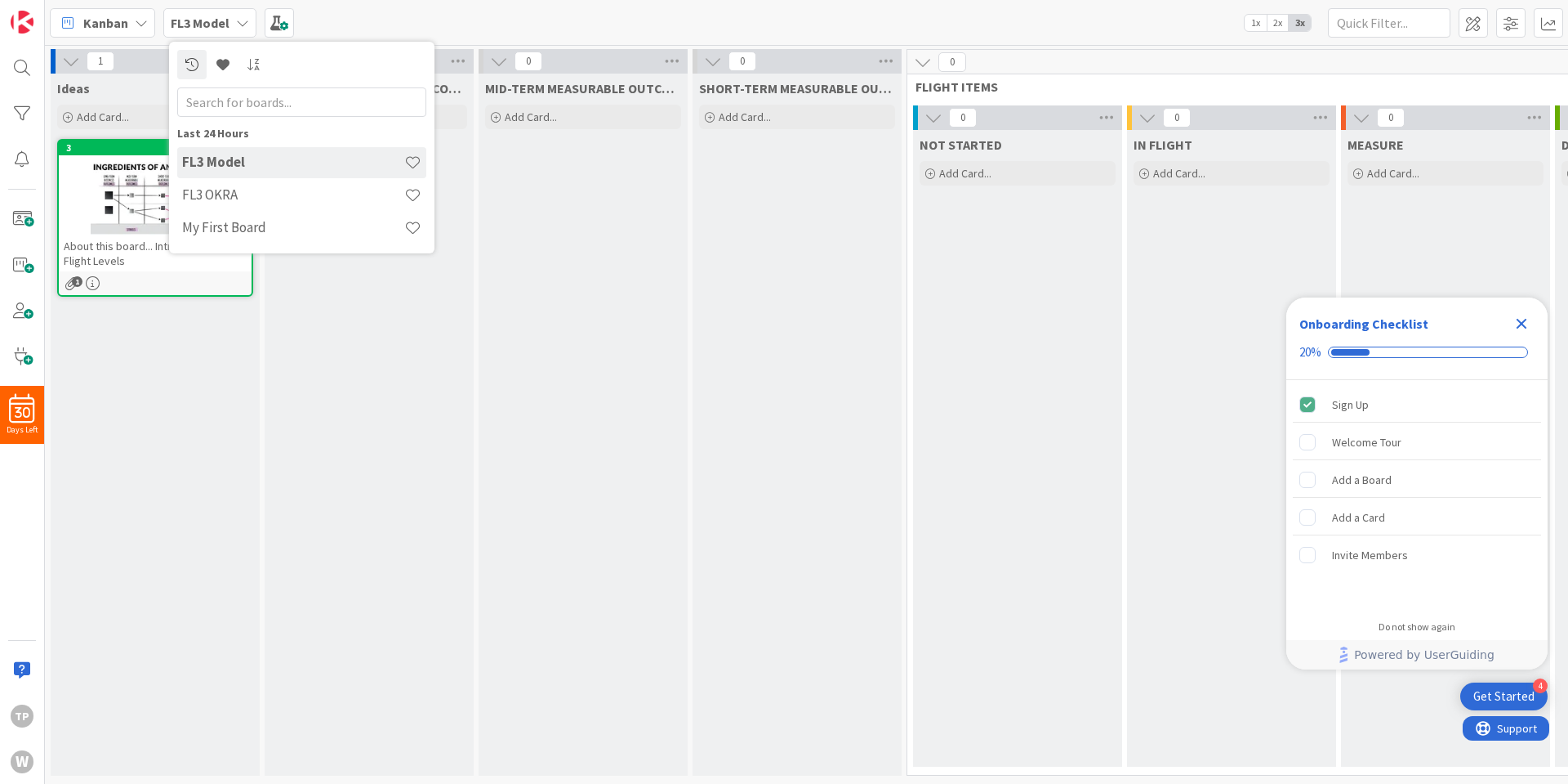
click at [162, 446] on div "Ideas Add Card... 3 About this board... Introduction to Flight Levels 1" at bounding box center [155, 425] width 209 height 702
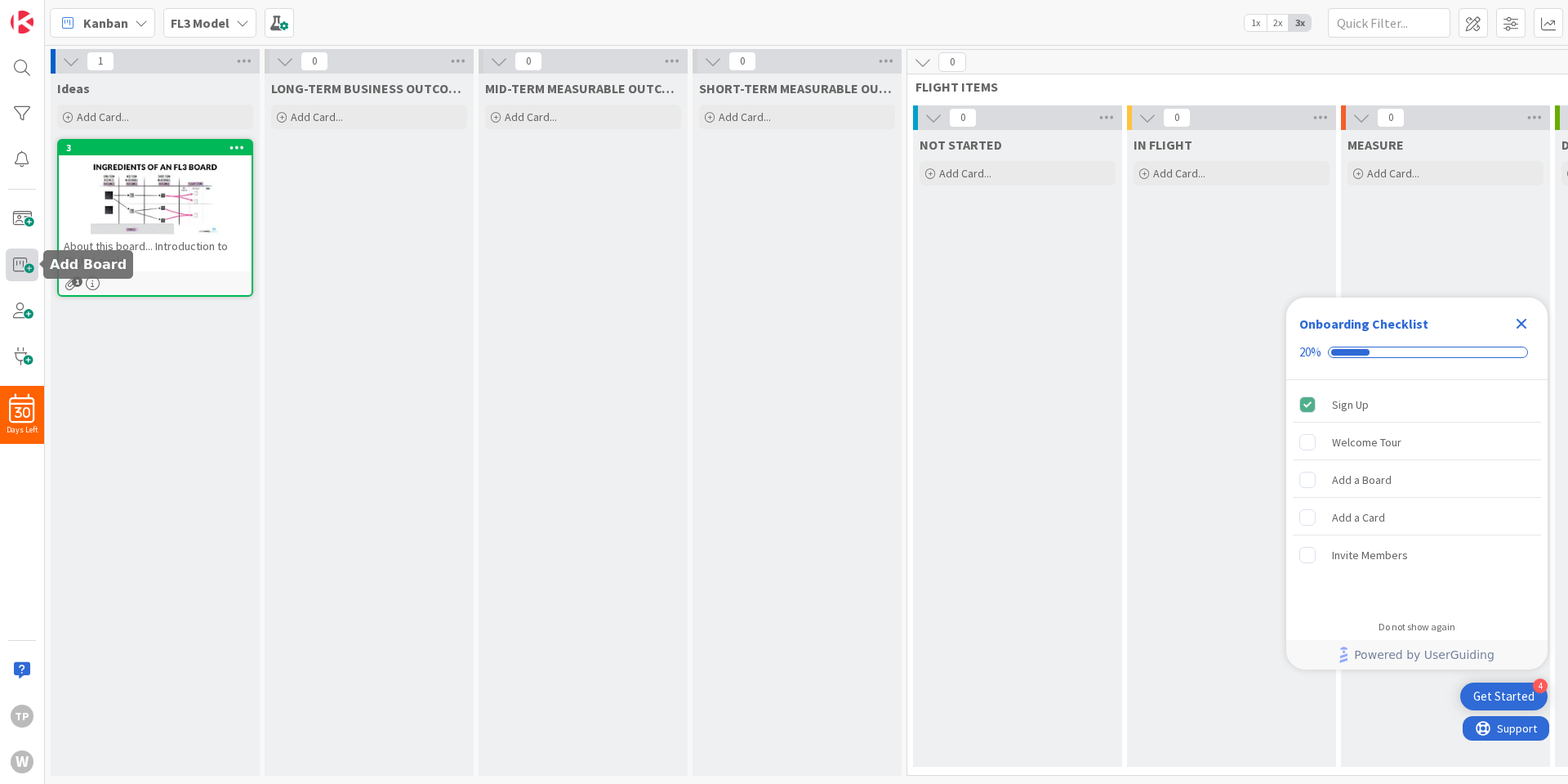
click at [30, 264] on span at bounding box center [22, 264] width 32 height 32
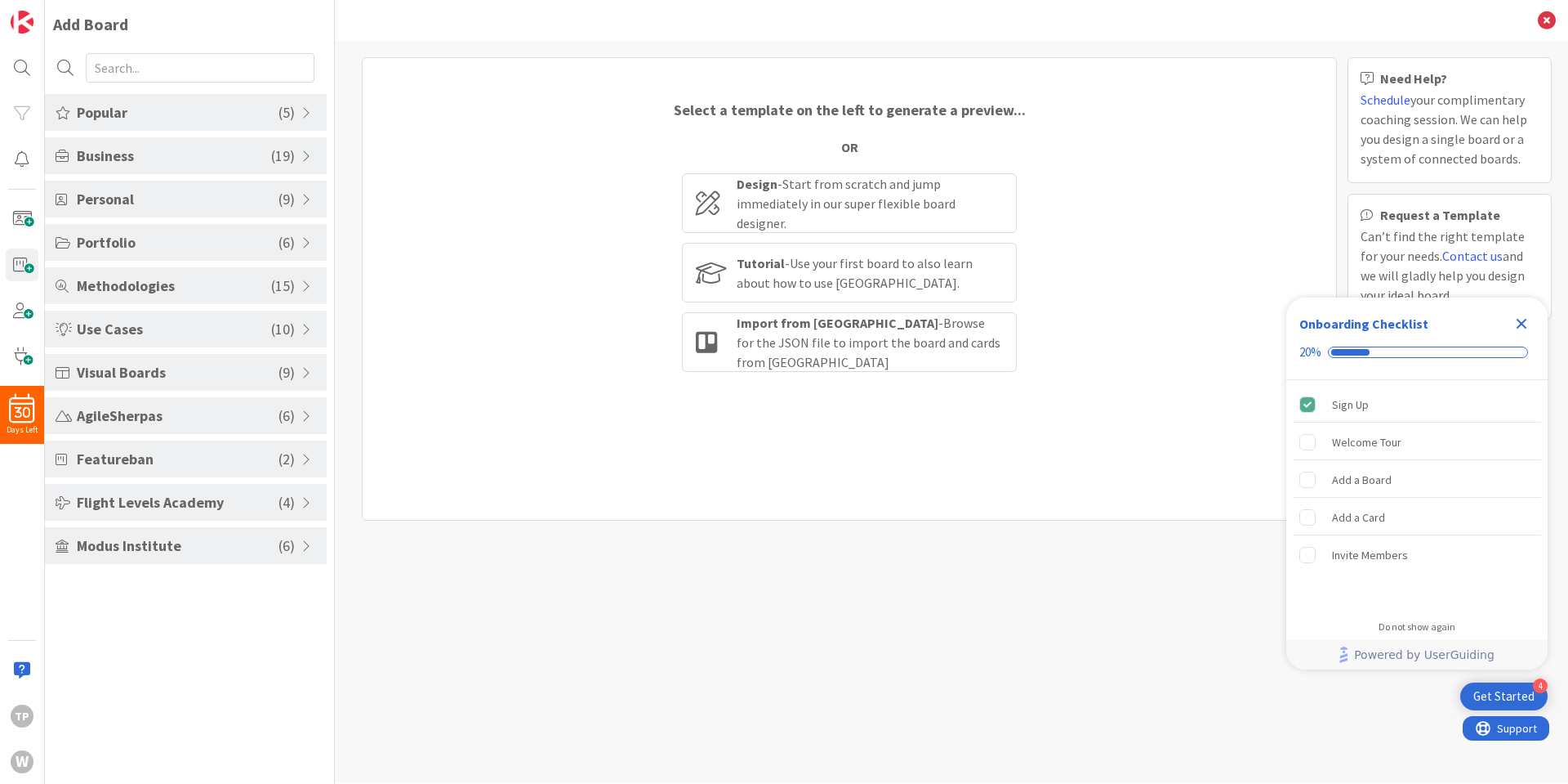
click at [126, 504] on span "Flight Levels Academy" at bounding box center [178, 501] width 202 height 22
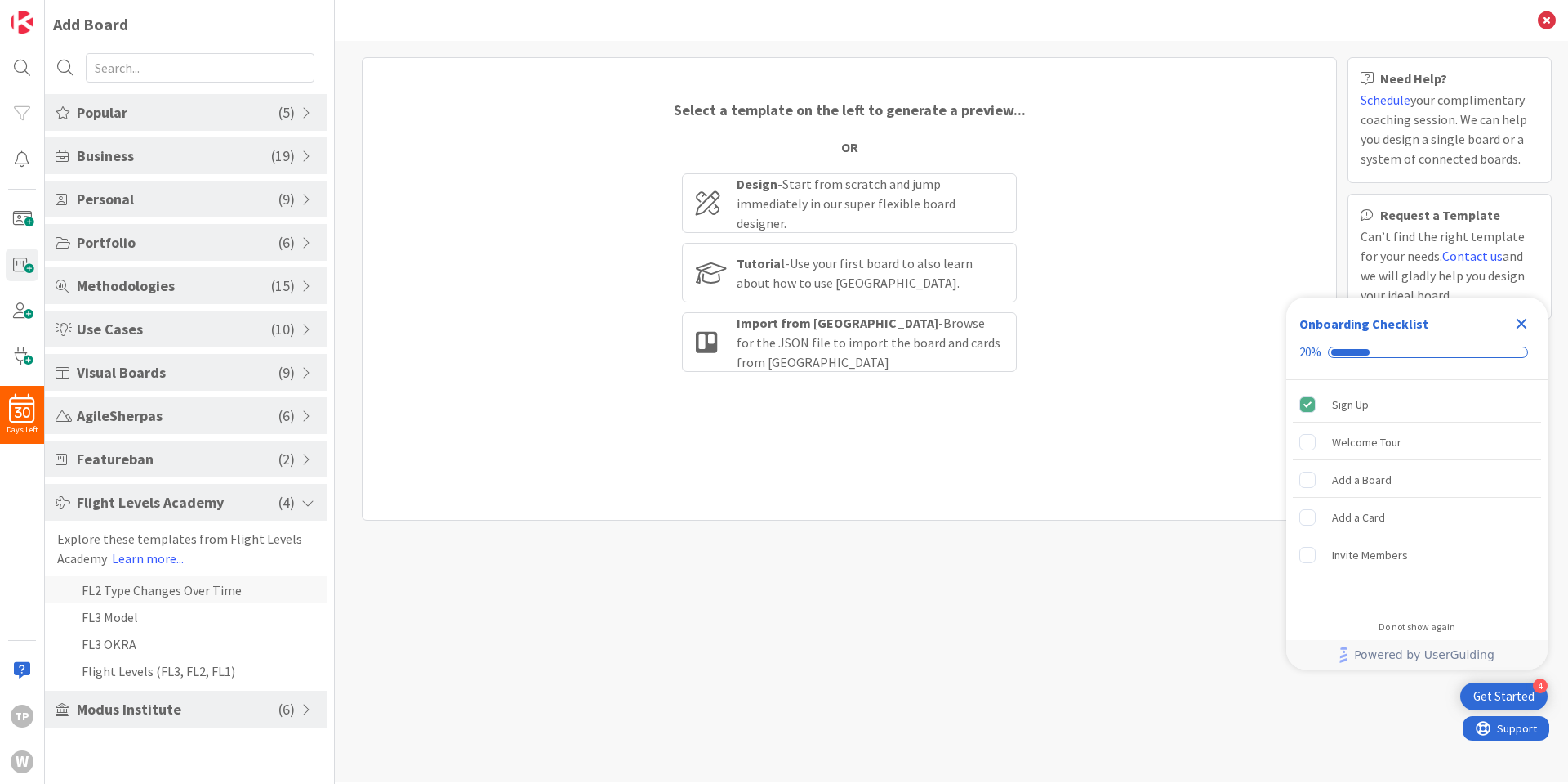
click at [168, 593] on li "FL2 Type Changes Over Time" at bounding box center [185, 589] width 282 height 27
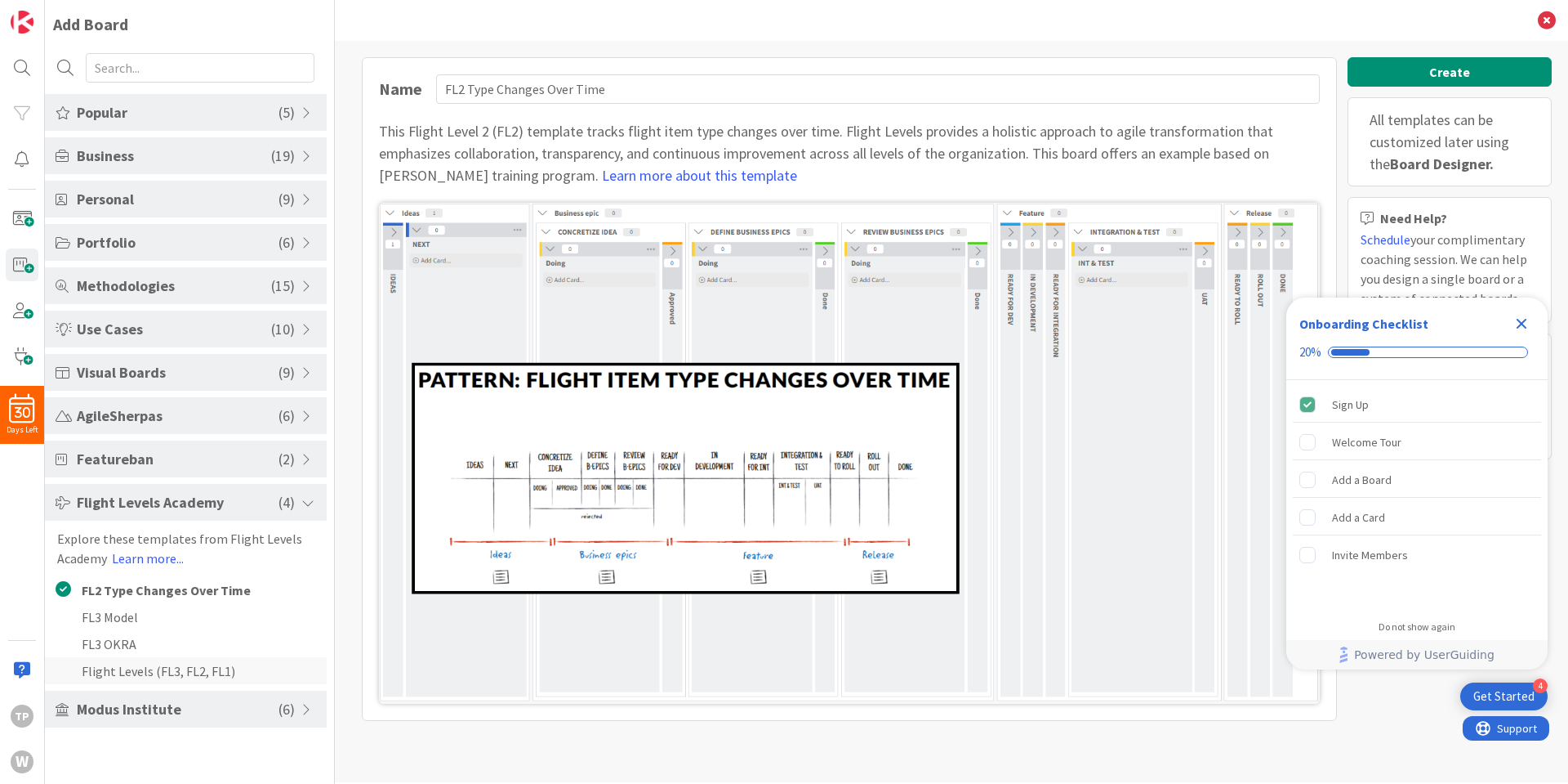
click at [158, 667] on li "Flight Levels (FL3, FL2, FL1)" at bounding box center [185, 670] width 282 height 27
type input "Flight Levels (FL3, FL2, FL1)"
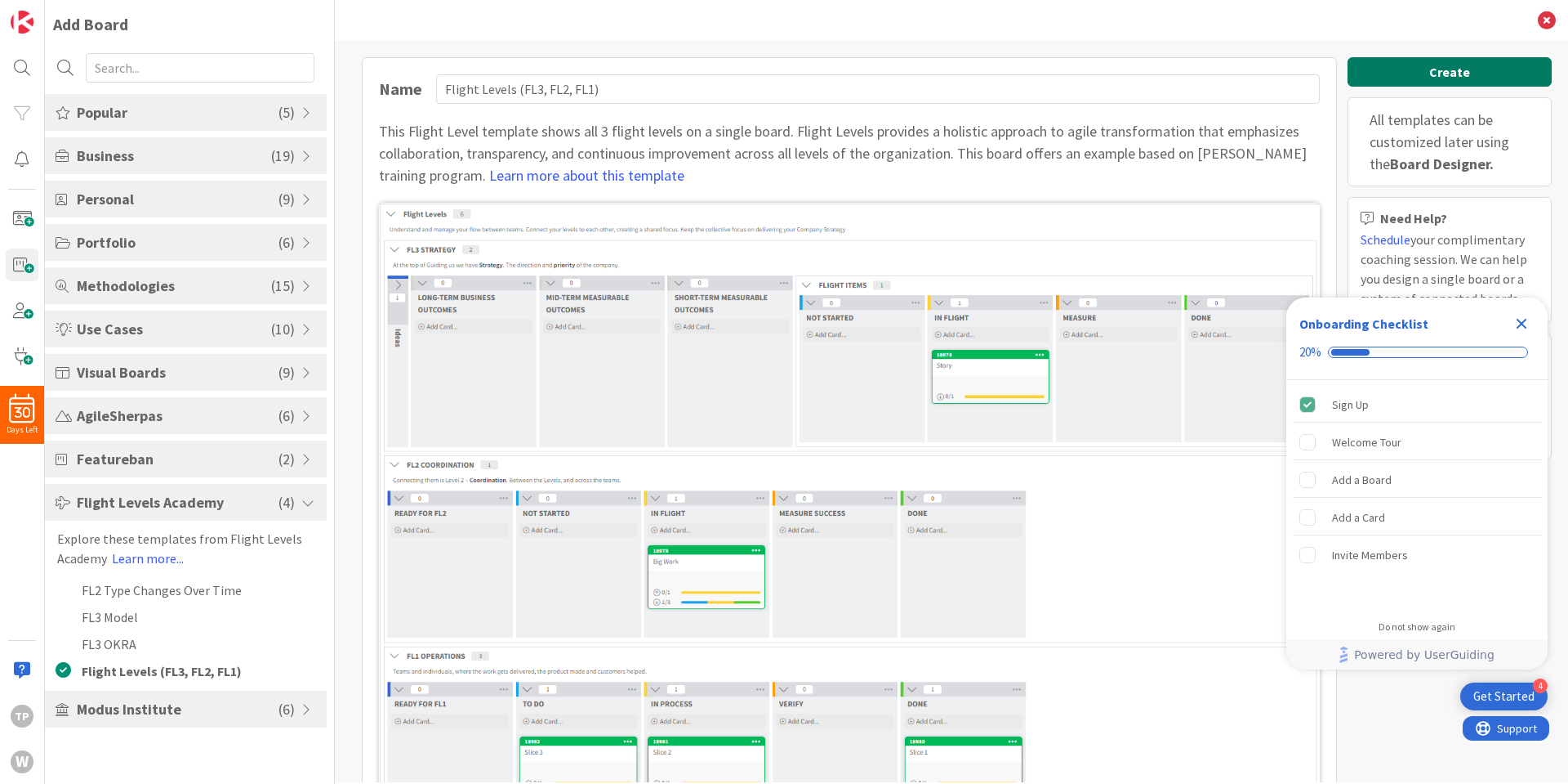
click at [1424, 65] on button "Create" at bounding box center [1450, 72] width 204 height 30
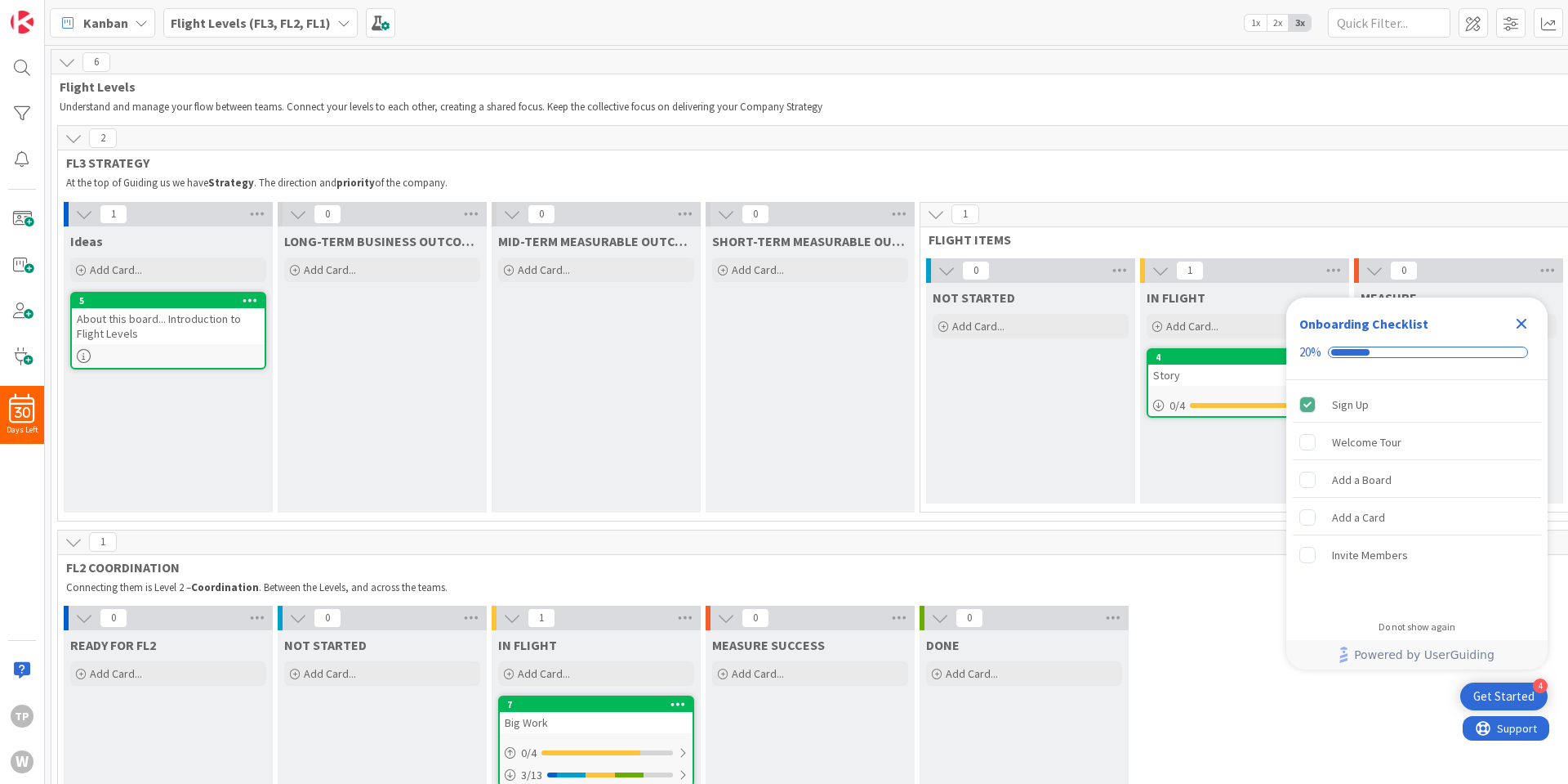
click at [333, 27] on div "Flight Levels (FL3, FL2, FL1)" at bounding box center [261, 23] width 195 height 30
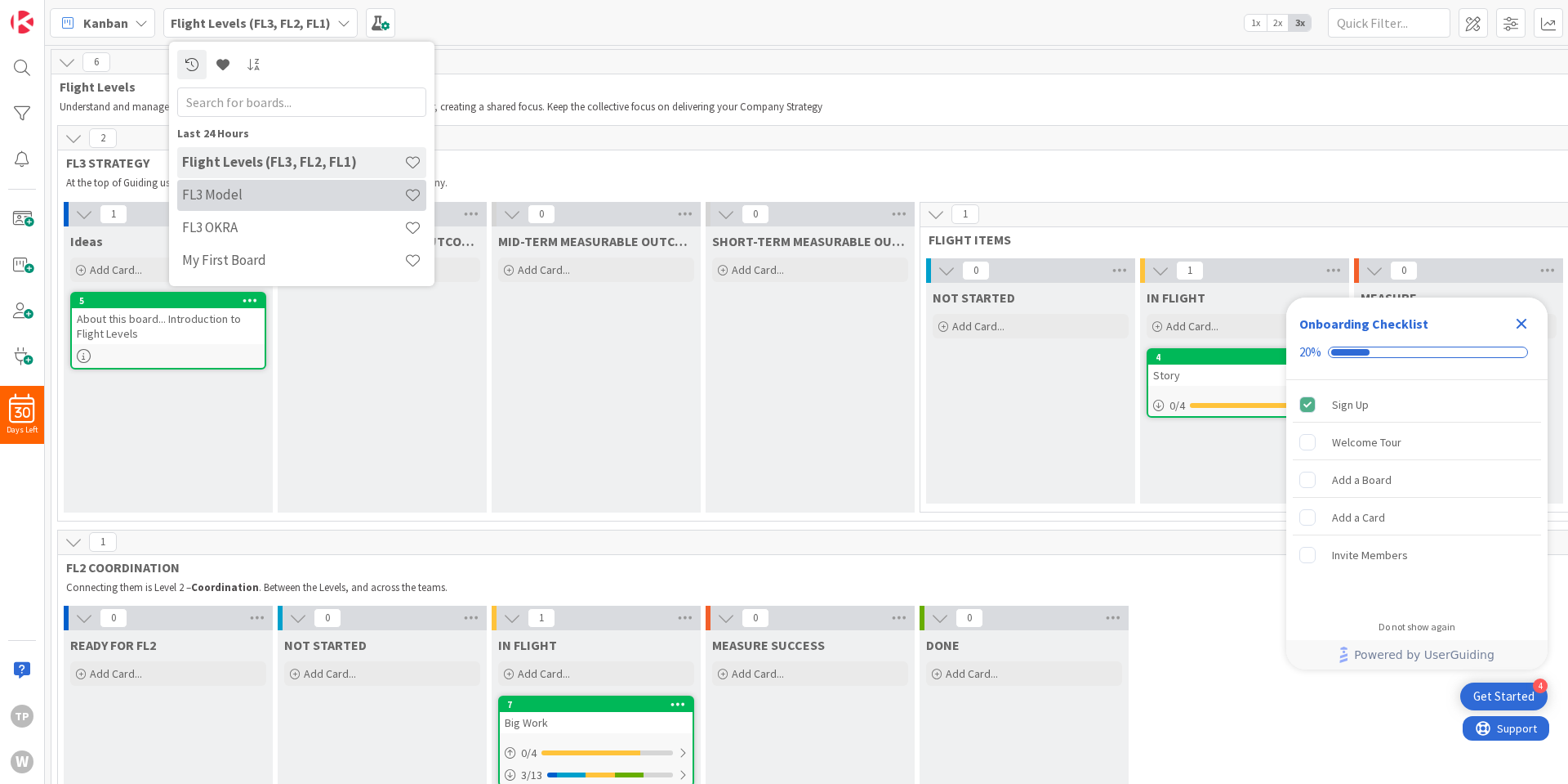
click at [278, 198] on h4 "FL3 Model" at bounding box center [293, 194] width 222 height 17
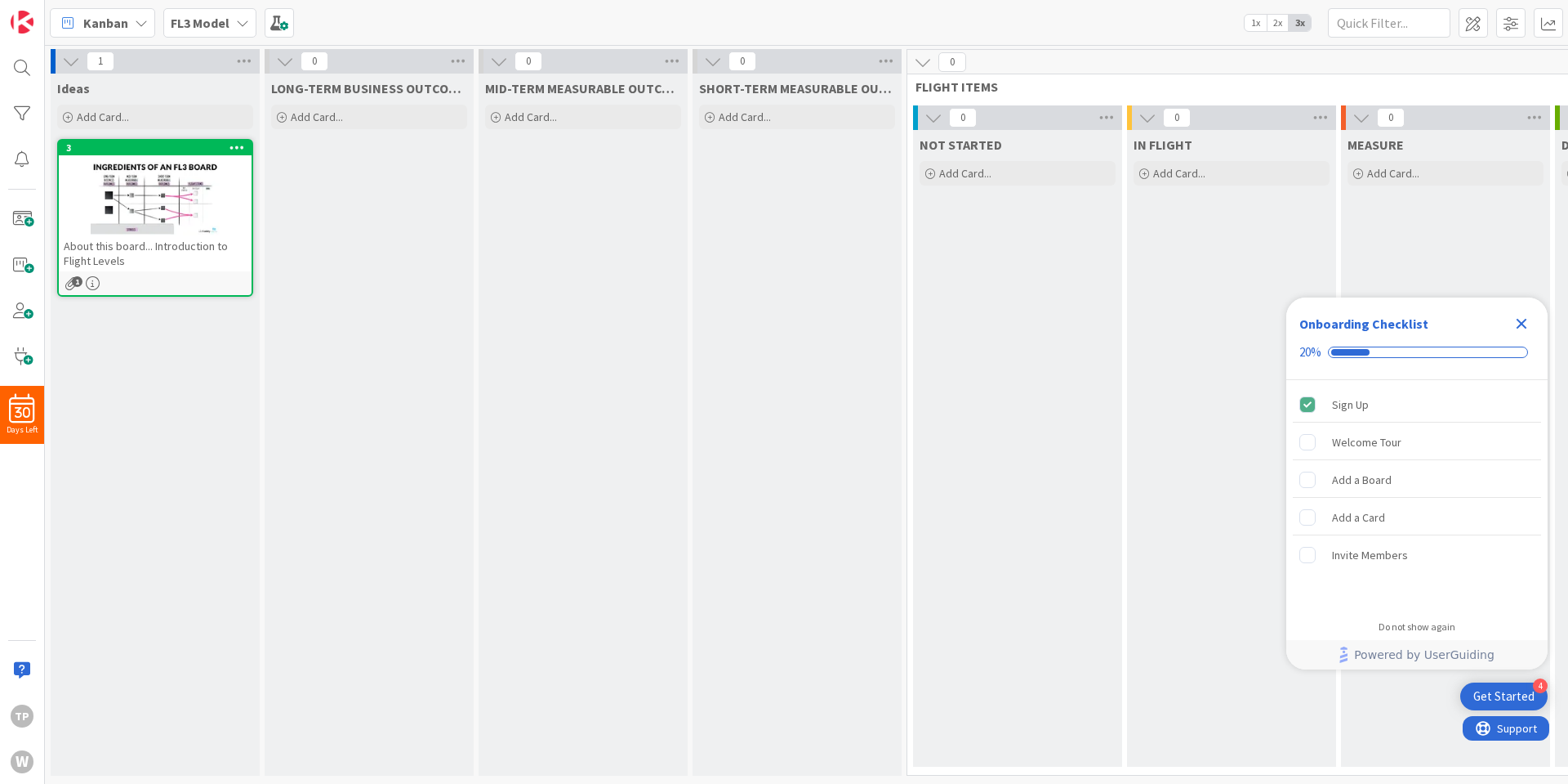
click at [75, 90] on span "Ideas" at bounding box center [73, 88] width 32 height 17
click at [466, 243] on div "LONG-TERM BUSINESS OUTCOMES Add Card..." at bounding box center [369, 425] width 209 height 702
click at [195, 212] on div at bounding box center [155, 198] width 193 height 74
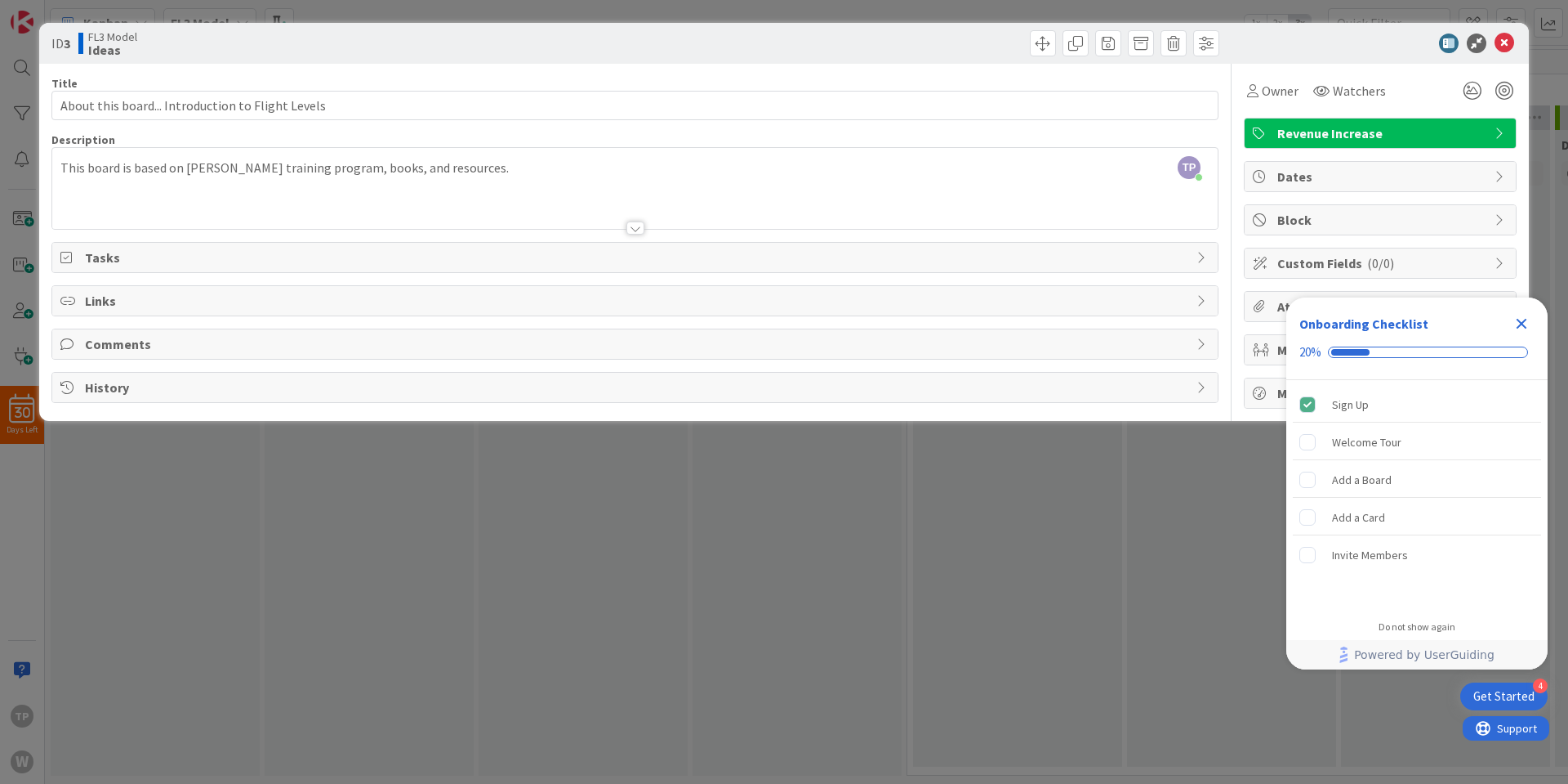
click at [640, 231] on div at bounding box center [635, 227] width 18 height 13
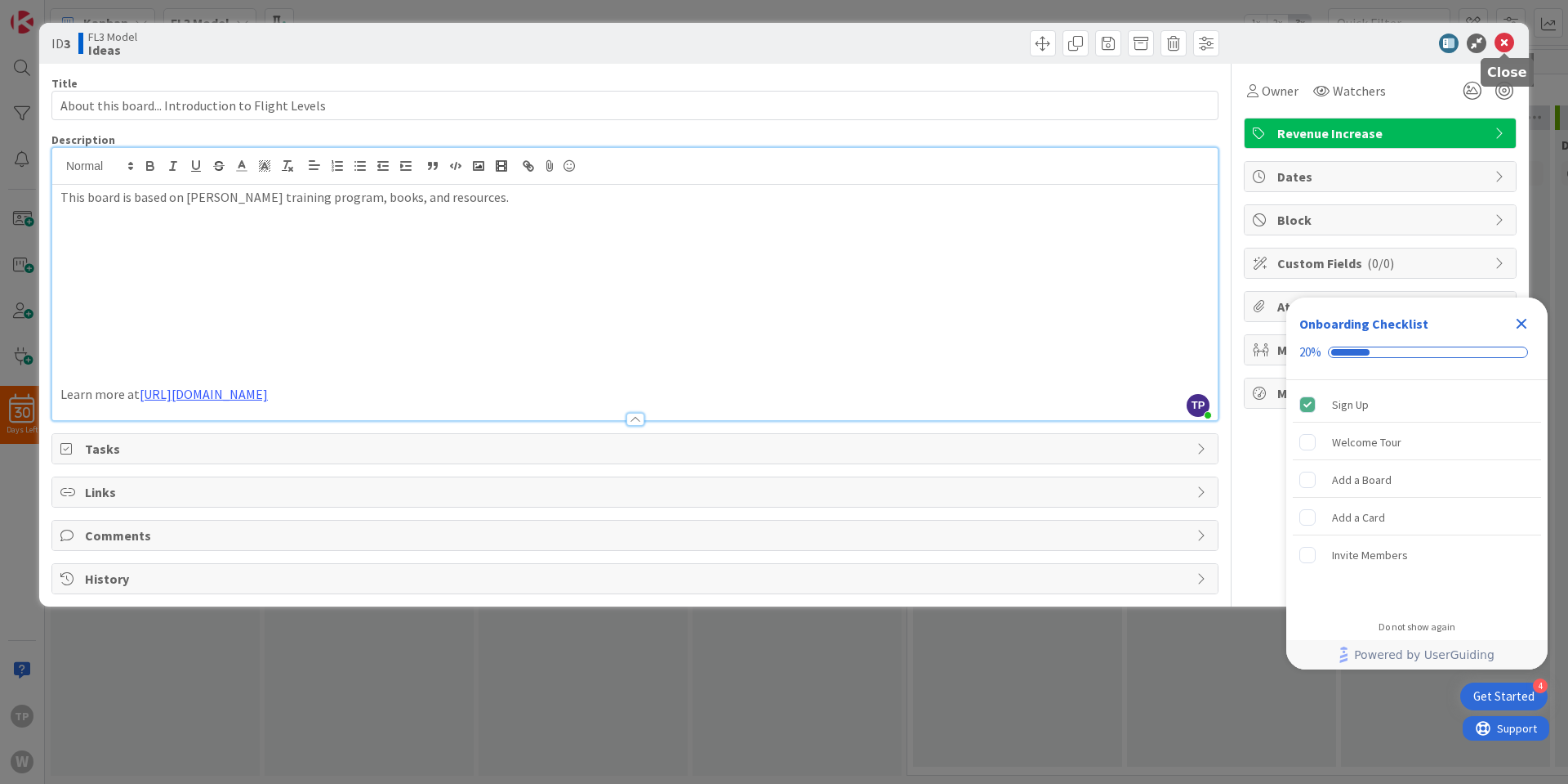
click at [1509, 44] on icon at bounding box center [1504, 43] width 19 height 19
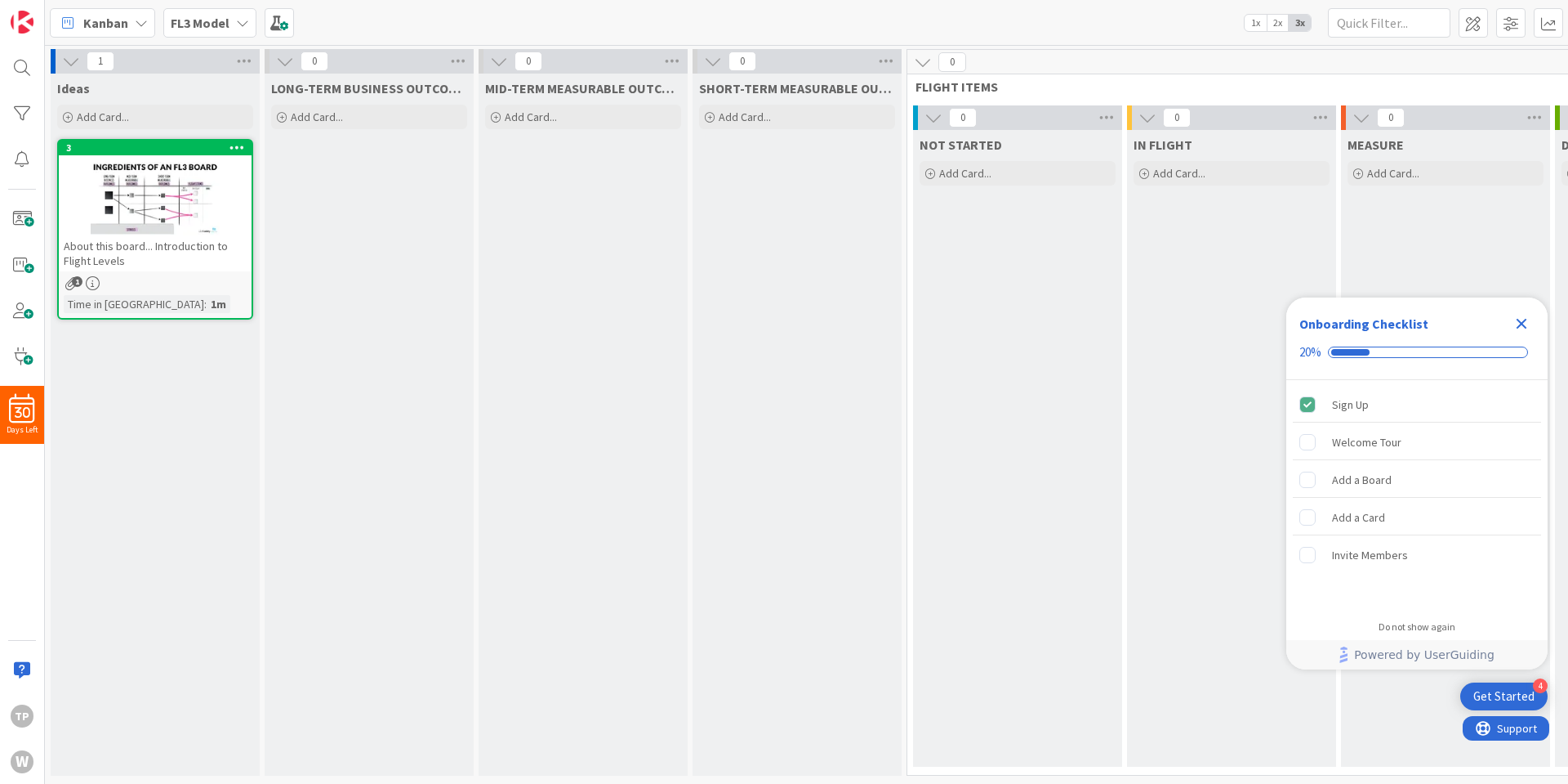
click at [963, 86] on span "FLIGHT ITEMS" at bounding box center [1333, 86] width 834 height 17
click at [977, 83] on span "FLIGHT ITEMS" at bounding box center [1333, 86] width 834 height 17
click at [1004, 87] on span "FLIGHT ITEMS" at bounding box center [1333, 86] width 834 height 17
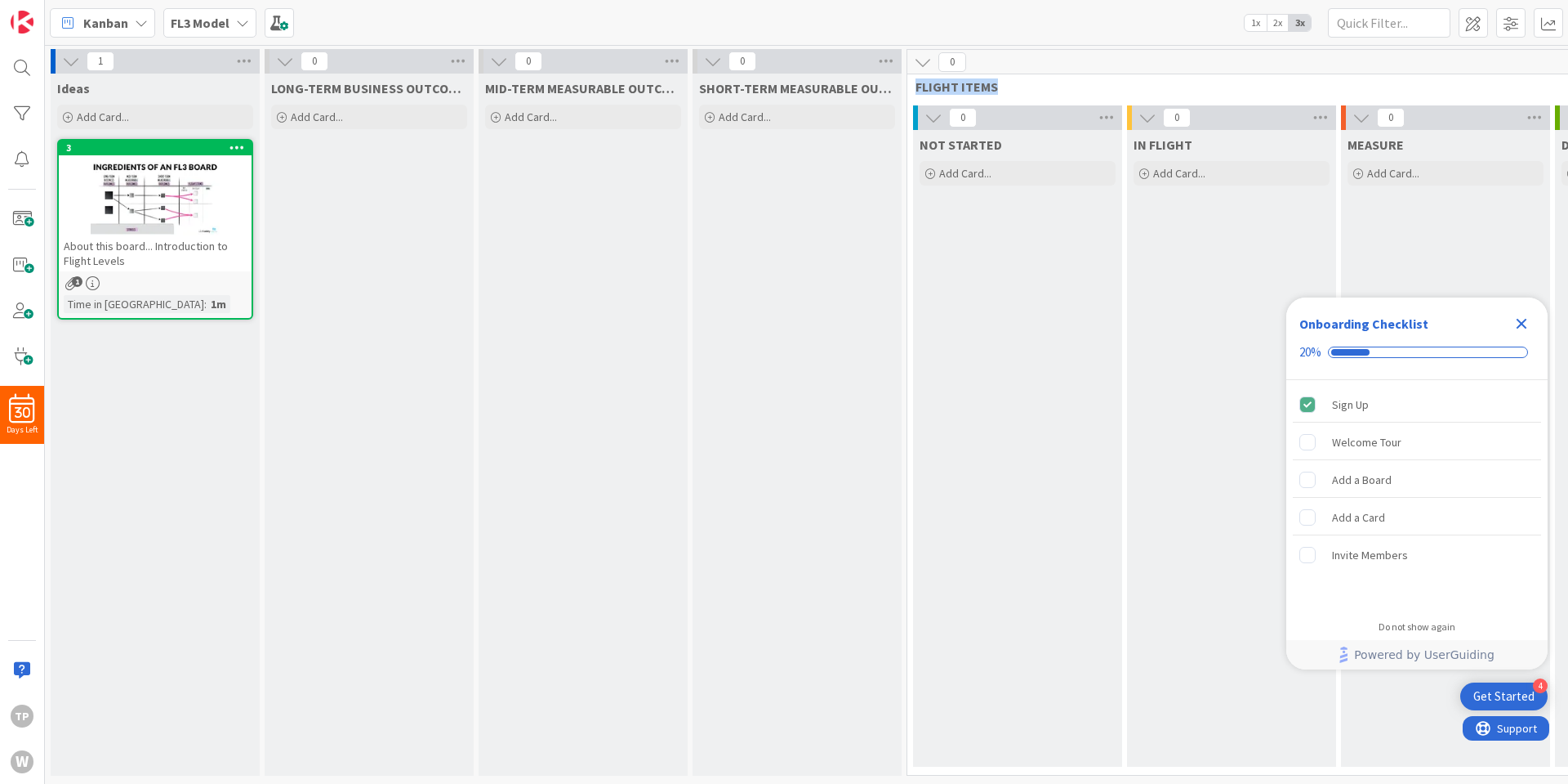
drag, startPoint x: 942, startPoint y: 85, endPoint x: 910, endPoint y: 78, distance: 32.8
click at [910, 78] on div "FLIGHT ITEMS" at bounding box center [1338, 86] width 863 height 17
click at [934, 77] on div "0 FLIGHT ITEMS" at bounding box center [1338, 74] width 863 height 47
click at [973, 145] on span "NOT STARTED" at bounding box center [961, 144] width 82 height 17
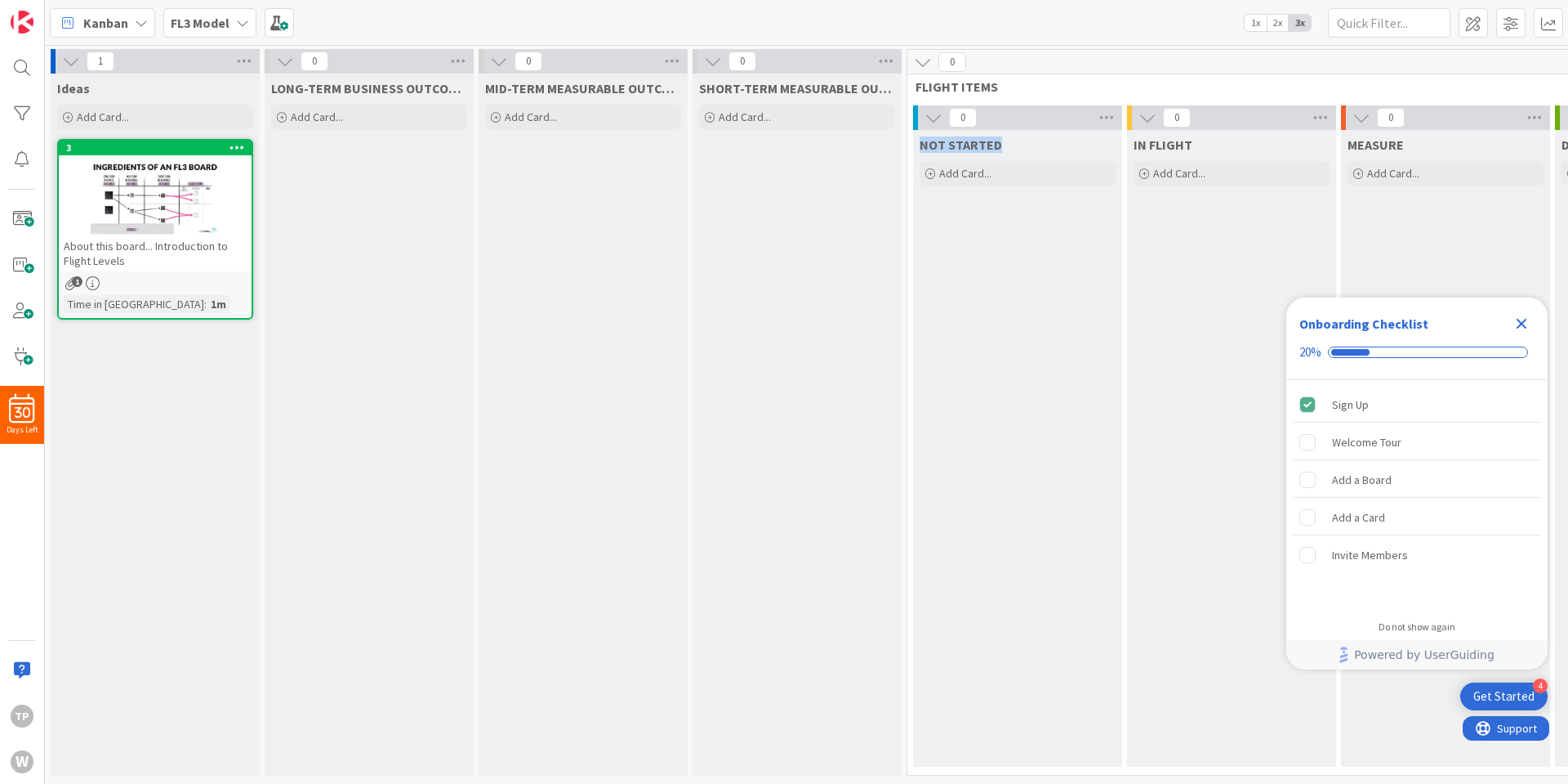
click at [973, 145] on span "NOT STARTED" at bounding box center [961, 144] width 82 height 17
click at [932, 361] on div "NOT STARTED Add Card..." at bounding box center [1018, 448] width 209 height 637
click at [1190, 280] on div "IN FLIGHT Add Card..." at bounding box center [1232, 448] width 209 height 637
click at [1342, 255] on div "MEASURE Add Card..." at bounding box center [1445, 448] width 209 height 637
click at [1530, 315] on icon "Close Checklist" at bounding box center [1521, 323] width 19 height 19
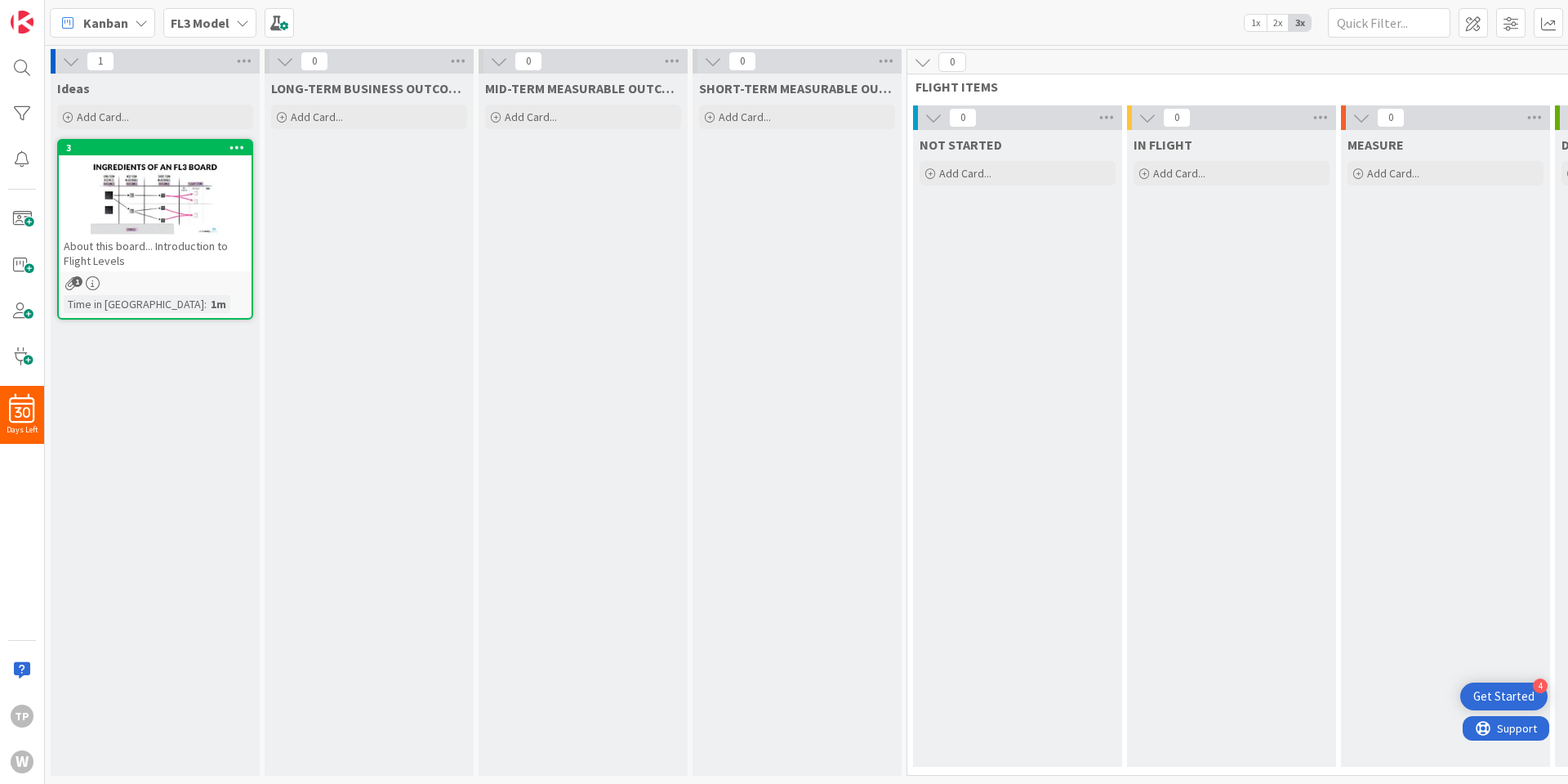
scroll to position [5, 0]
click at [206, 32] on span "FL3 Model" at bounding box center [200, 23] width 59 height 19
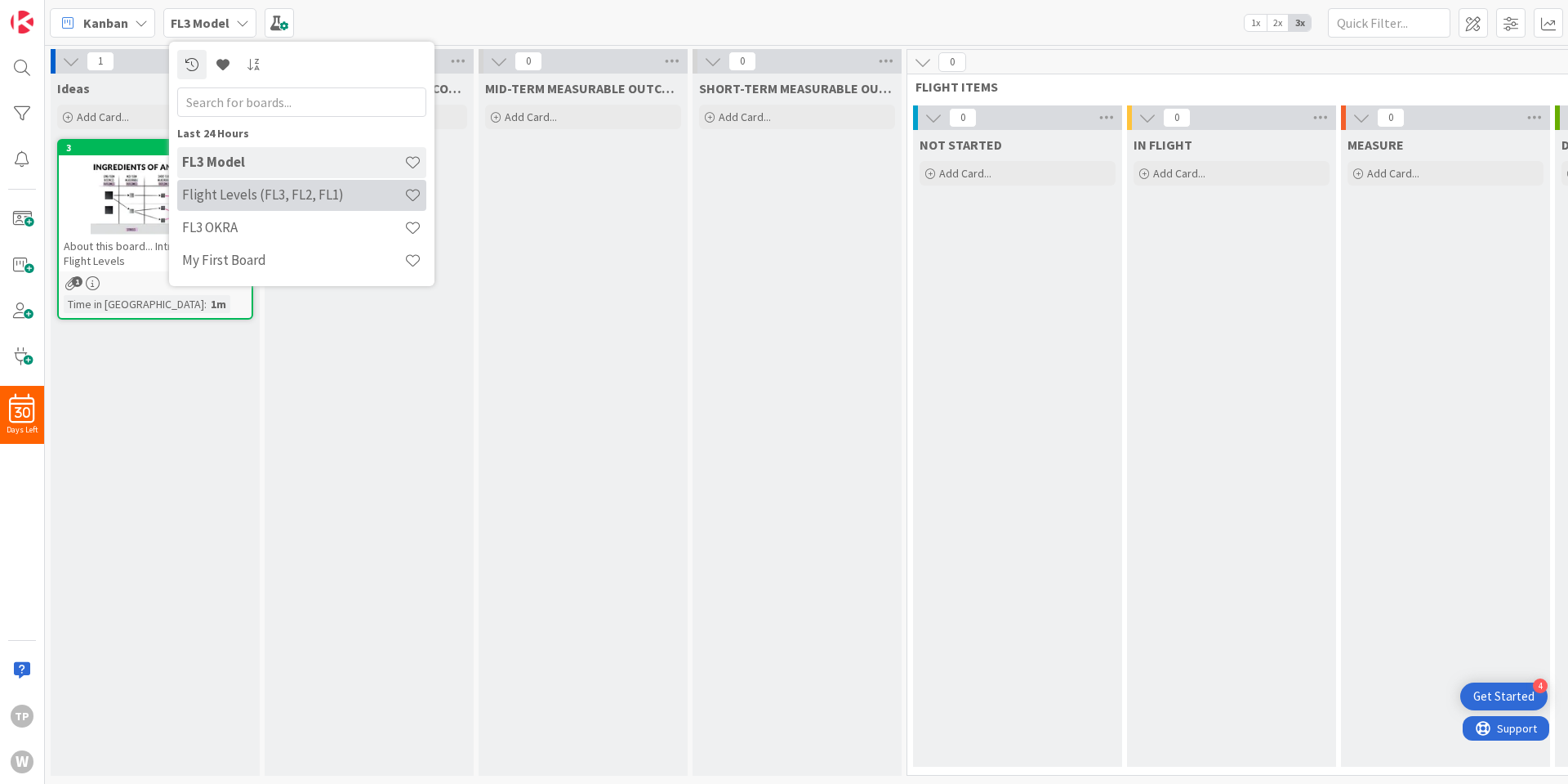
click at [265, 196] on h4 "Flight Levels (FL3, FL2, FL1)" at bounding box center [293, 194] width 222 height 17
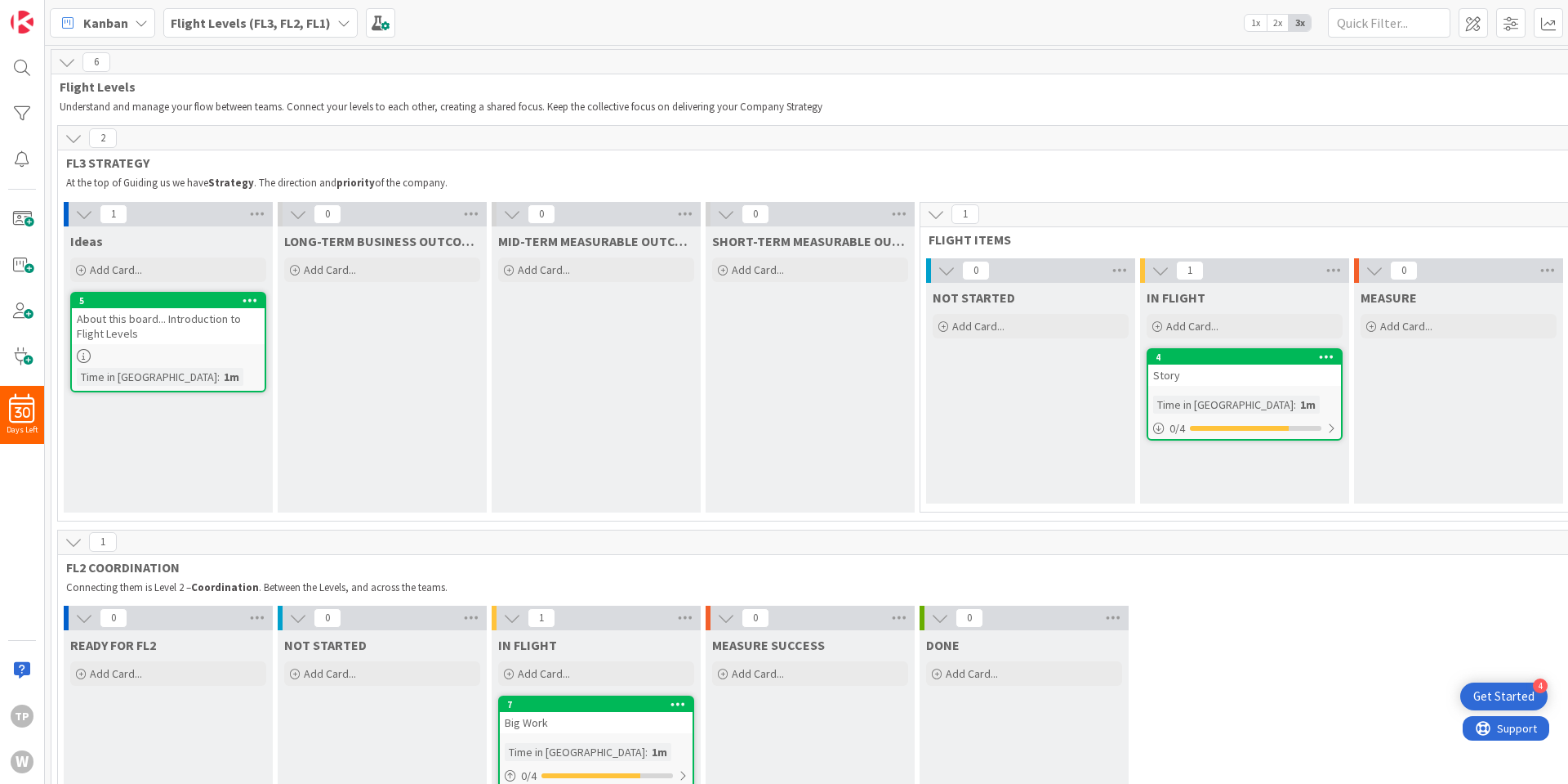
click at [969, 241] on span "FLIGHT ITEMS" at bounding box center [1345, 239] width 834 height 17
click at [165, 329] on div "About this board... Introduction to Flight Levels" at bounding box center [168, 326] width 193 height 36
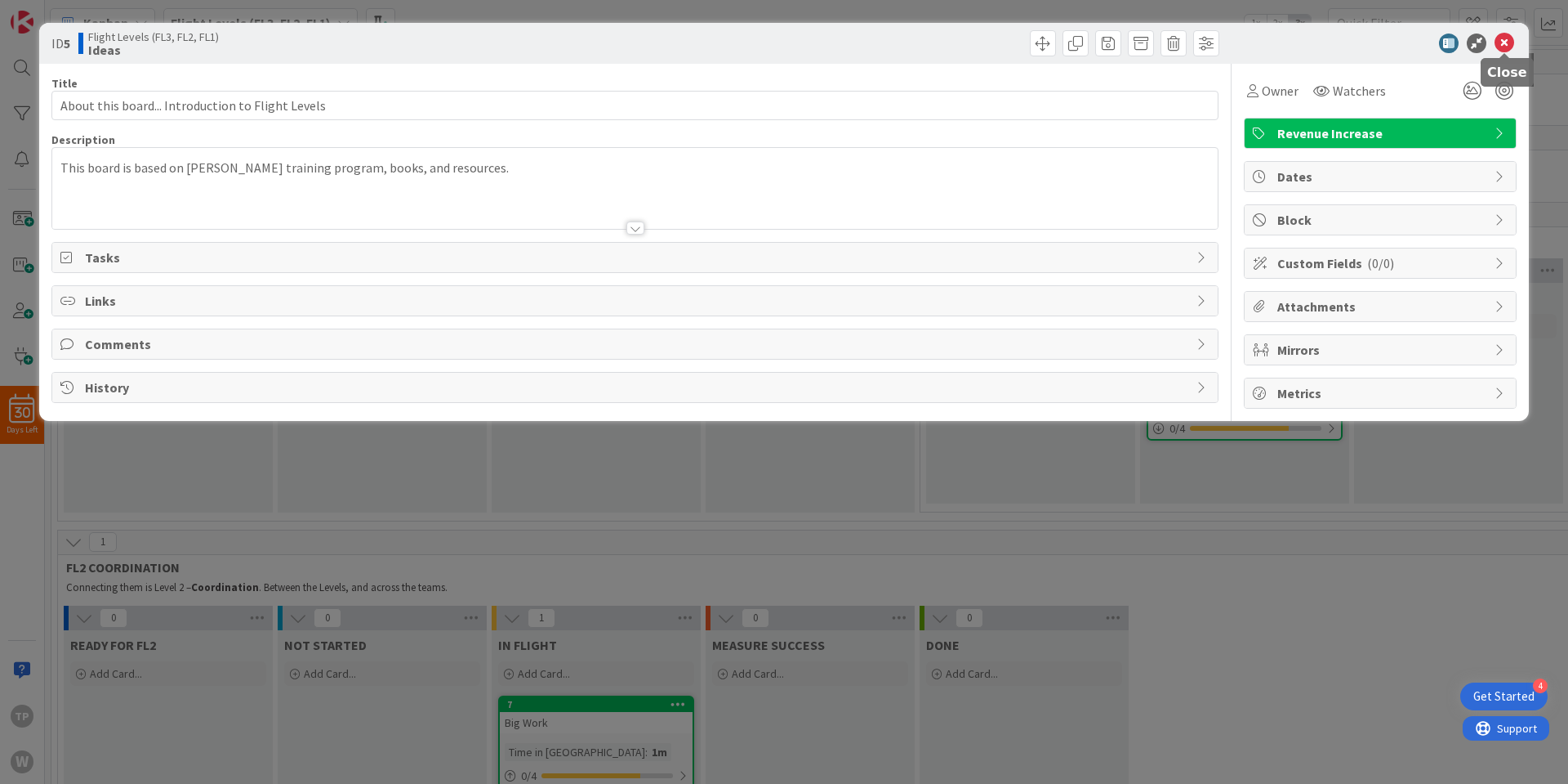
click at [1507, 47] on icon at bounding box center [1504, 43] width 19 height 19
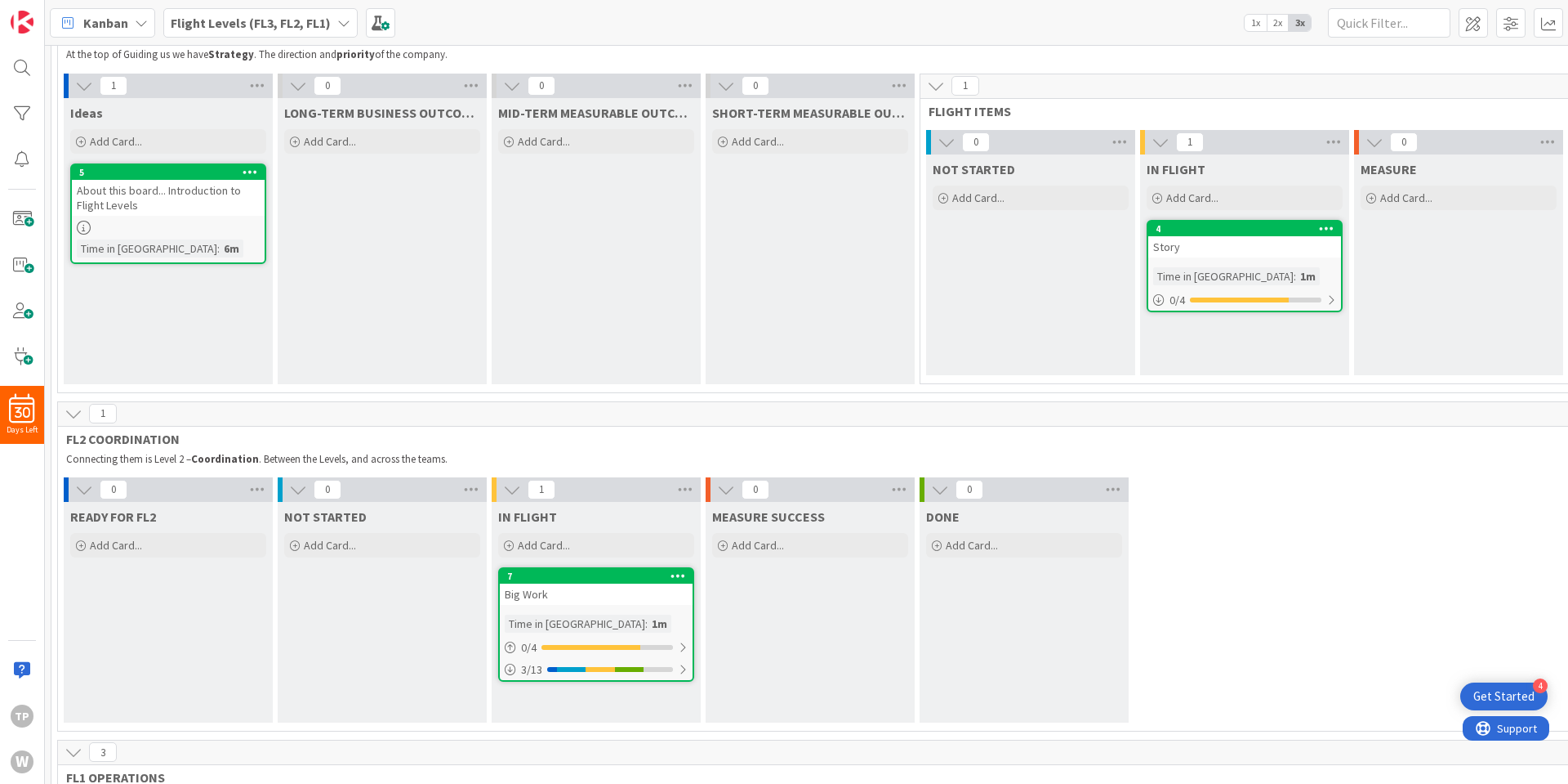
scroll to position [443, 0]
